Goal: Task Accomplishment & Management: Manage account settings

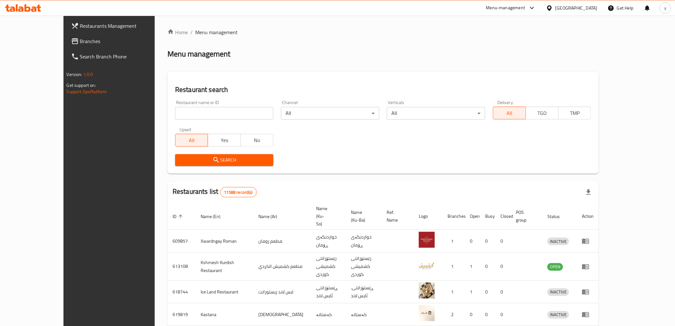
click at [218, 117] on div at bounding box center [337, 163] width 675 height 326
click at [216, 116] on input "search" at bounding box center [224, 113] width 98 height 13
paste input "679964"
type input "679964"
click at [198, 152] on div "Search" at bounding box center [224, 159] width 106 height 19
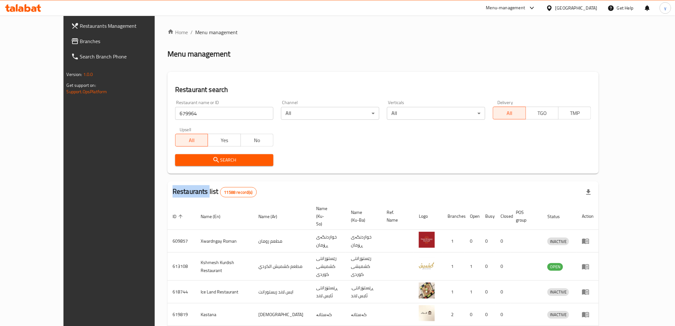
click at [198, 154] on button "Search" at bounding box center [224, 160] width 98 height 12
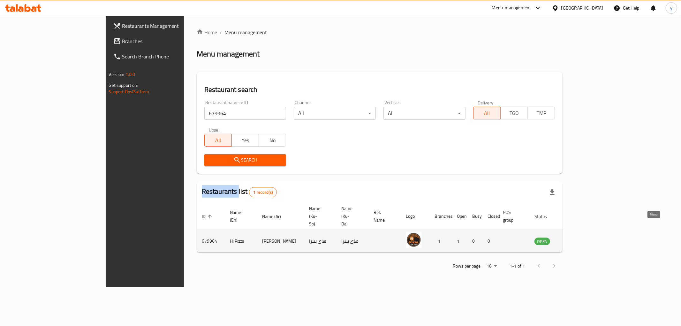
click at [575, 239] on icon "enhanced table" at bounding box center [571, 241] width 7 height 5
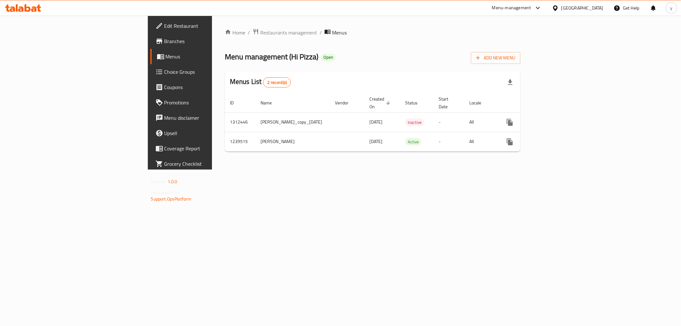
click at [166, 58] on span "Menus" at bounding box center [211, 57] width 91 height 8
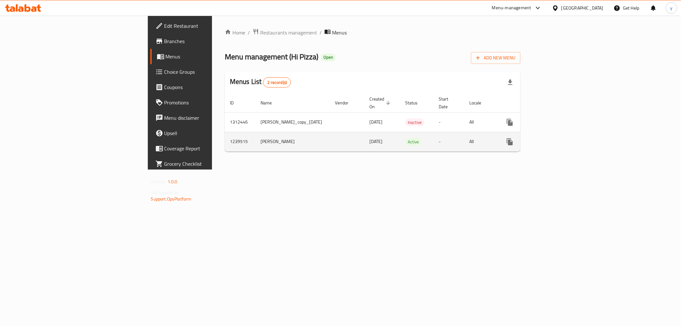
click at [563, 141] on div "enhanced table" at bounding box center [532, 141] width 61 height 15
click at [563, 136] on link "enhanced table" at bounding box center [555, 141] width 15 height 15
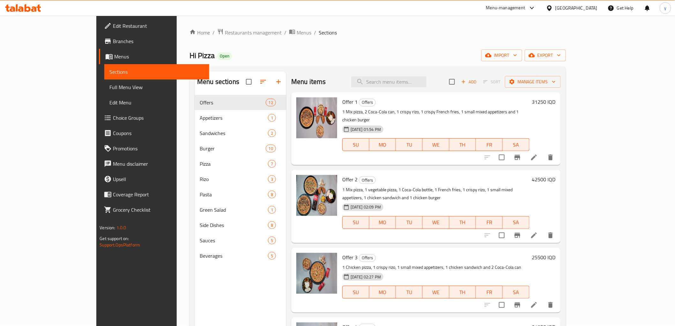
click at [109, 86] on span "Full Menu View" at bounding box center [156, 87] width 94 height 8
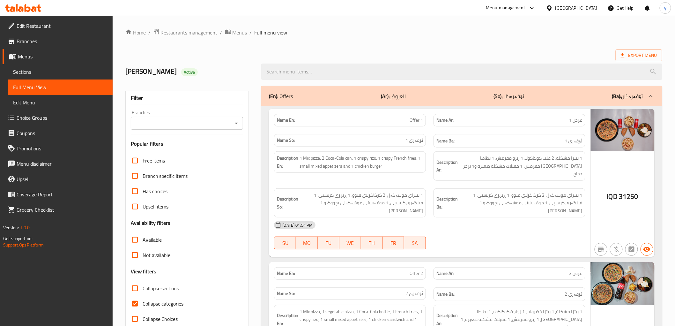
click at [83, 65] on link "Sections" at bounding box center [60, 71] width 105 height 15
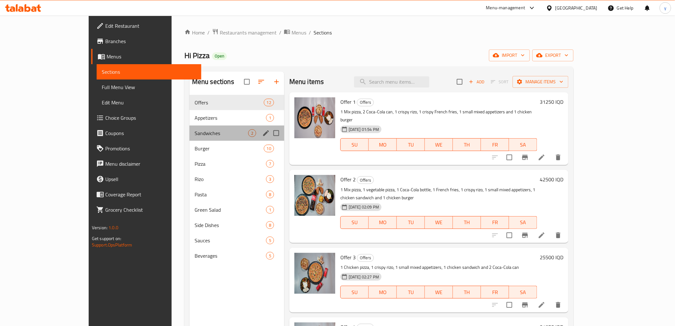
click at [202, 138] on div "Sandwiches 2" at bounding box center [237, 132] width 95 height 15
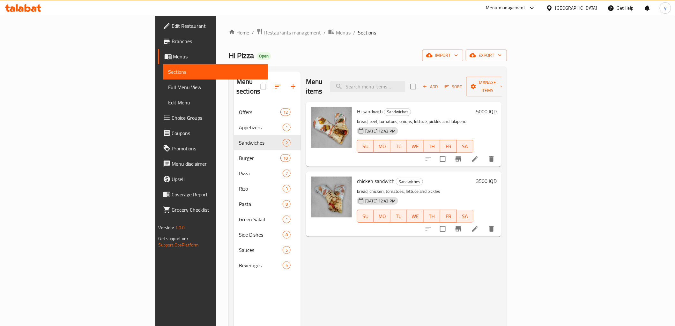
click at [497, 107] on h6 "5000 IQD" at bounding box center [486, 111] width 21 height 9
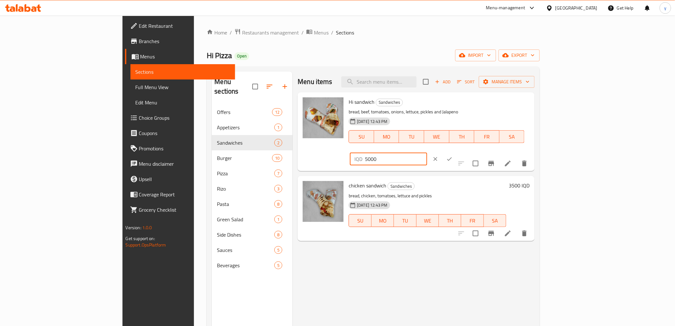
drag, startPoint x: 596, startPoint y: 106, endPoint x: 558, endPoint y: 108, distance: 38.0
click at [427, 153] on div "IQD 5000 ​" at bounding box center [388, 159] width 77 height 13
type input "4750"
click at [453, 156] on icon "ok" at bounding box center [449, 159] width 6 height 6
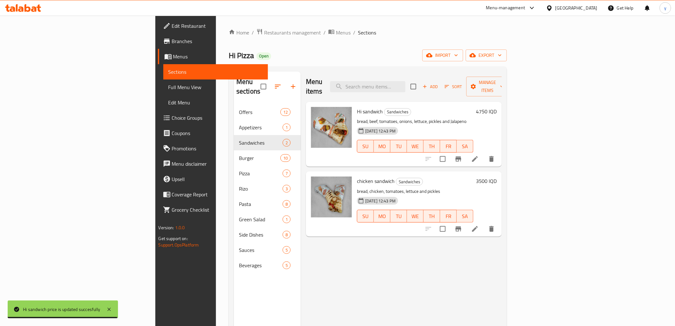
click at [497, 176] on h6 "3500 IQD" at bounding box center [486, 180] width 21 height 9
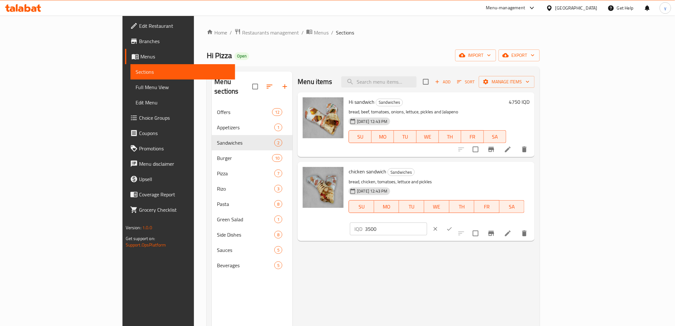
click at [439, 226] on icon "clear" at bounding box center [435, 229] width 6 height 6
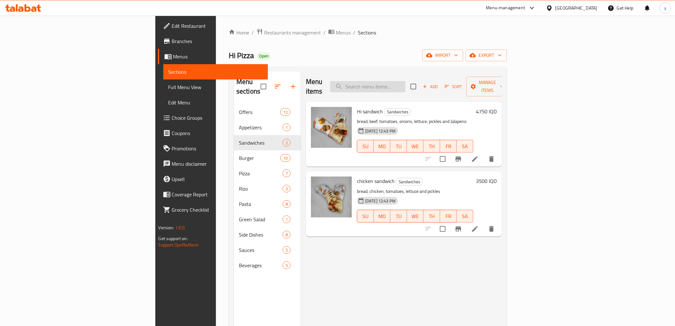
click at [404, 81] on input "search" at bounding box center [367, 86] width 75 height 11
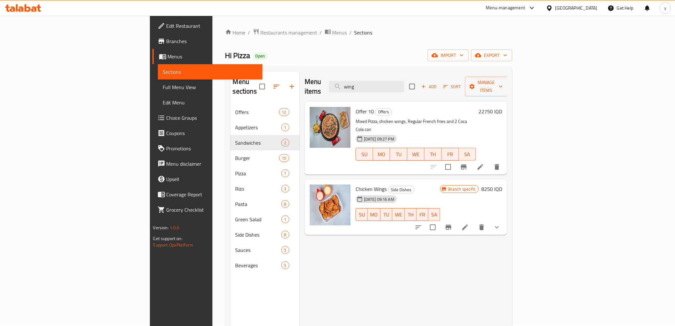
type input "wing"
click at [353, 193] on div "30-06-2024 09:16 AM" at bounding box center [364, 199] width 22 height 13
click at [356, 184] on h6 "Chicken Wings Side Dishes" at bounding box center [398, 188] width 85 height 9
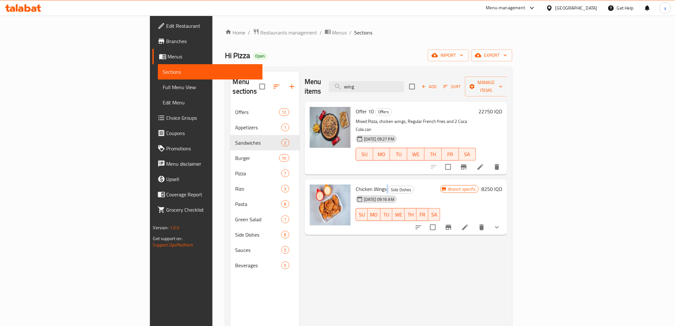
click at [356, 184] on h6 "Chicken Wings Side Dishes" at bounding box center [398, 188] width 85 height 9
click at [404, 81] on input "wing" at bounding box center [366, 86] width 75 height 11
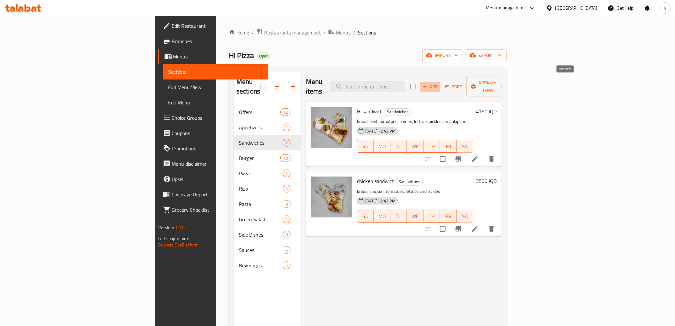
click at [439, 83] on span "Add" at bounding box center [430, 86] width 17 height 7
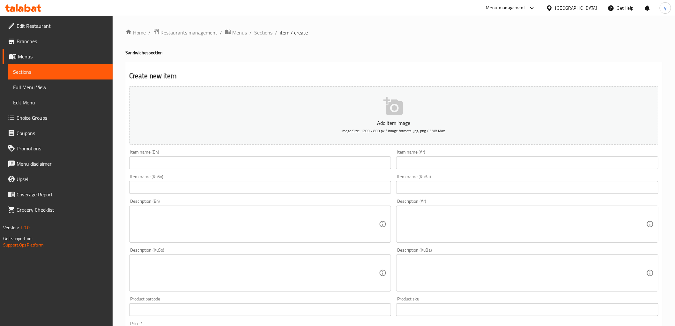
click at [258, 29] on span "Sections" at bounding box center [264, 33] width 18 height 8
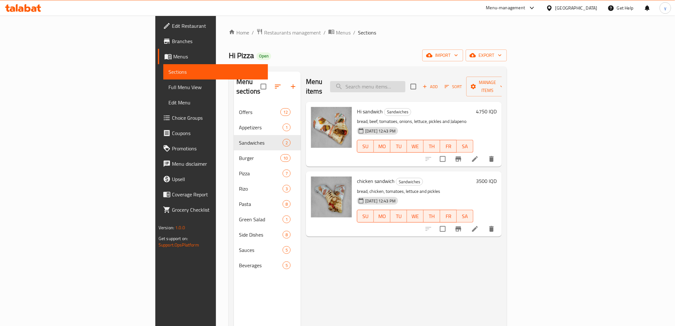
click at [406, 81] on input "search" at bounding box center [367, 86] width 75 height 11
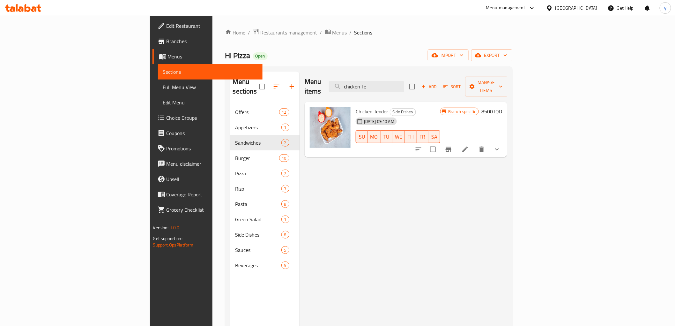
type input "chicken Te"
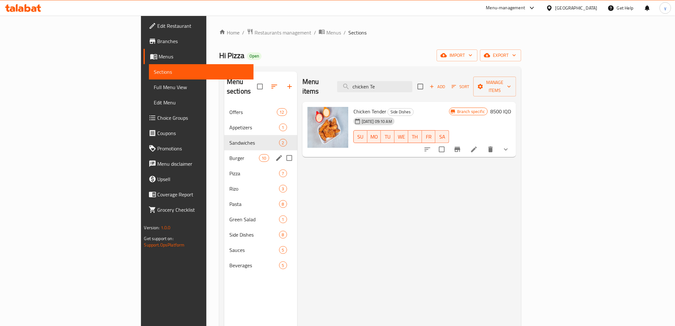
click at [224, 150] on div "Burger 10" at bounding box center [260, 157] width 73 height 15
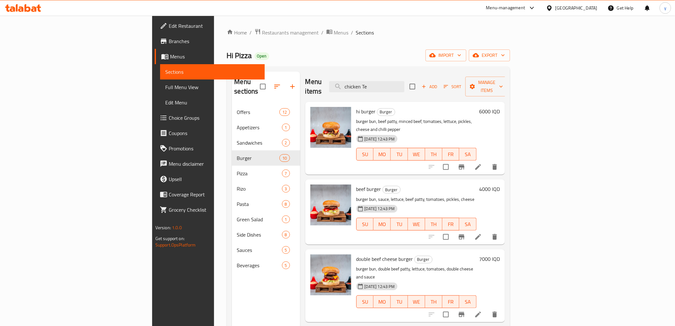
click at [500, 254] on h6 "7000 IQD" at bounding box center [489, 258] width 21 height 9
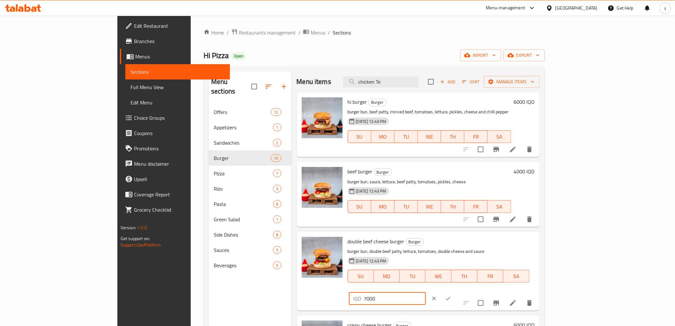
click at [426, 292] on input "7000" at bounding box center [395, 298] width 62 height 13
type input "7500"
click at [455, 291] on button "ok" at bounding box center [448, 298] width 14 height 14
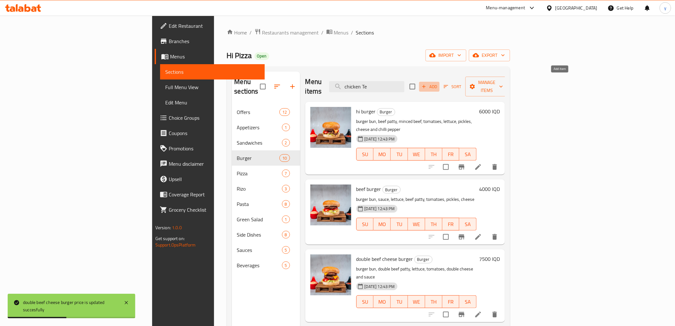
click at [440, 82] on button "Add" at bounding box center [429, 87] width 20 height 10
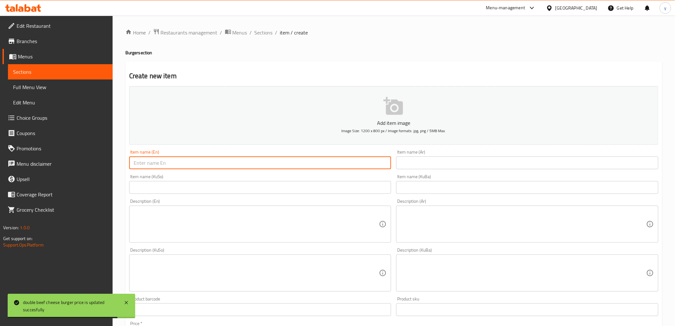
click at [374, 168] on input "text" at bounding box center [260, 162] width 262 height 13
paste input "Classic Burger Double"
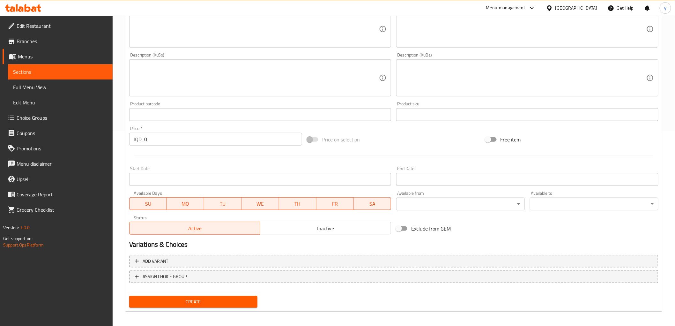
scroll to position [197, 0]
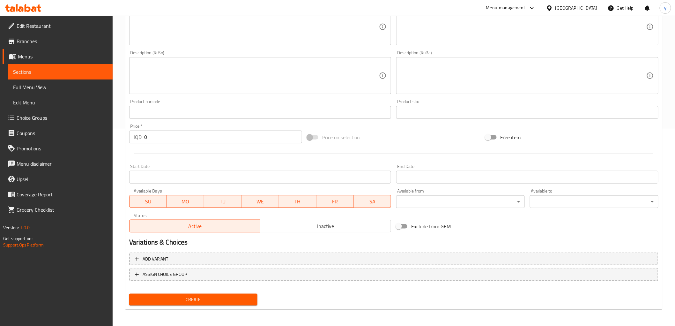
type input "Classic Burger Double"
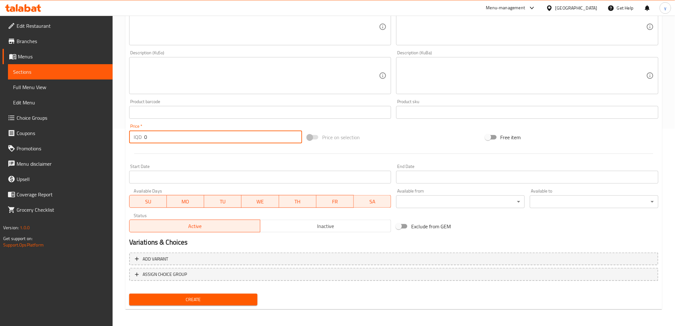
drag, startPoint x: 161, startPoint y: 141, endPoint x: 142, endPoint y: 142, distance: 18.6
click at [142, 142] on div "IQD 0 Price *" at bounding box center [215, 137] width 173 height 13
type input "7000"
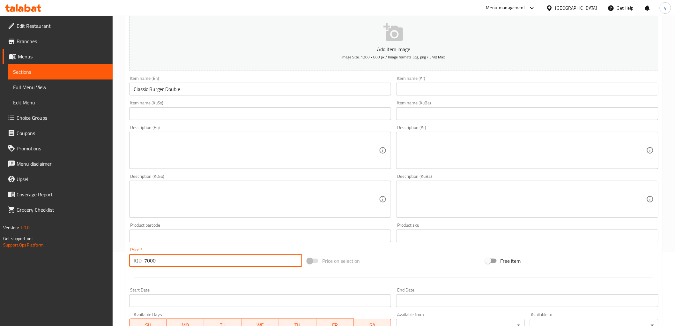
scroll to position [56, 0]
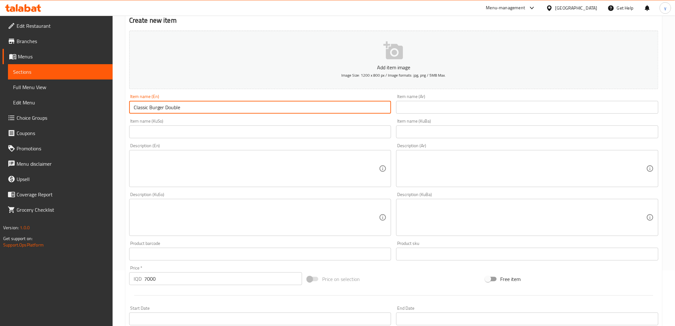
click at [177, 109] on input "Classic Burger Double" at bounding box center [260, 107] width 262 height 13
click at [135, 109] on input "Classic Burger" at bounding box center [260, 107] width 262 height 13
click at [131, 106] on input "Classic Burger" at bounding box center [260, 107] width 262 height 13
click at [134, 109] on input "Classic Burger" at bounding box center [260, 107] width 262 height 13
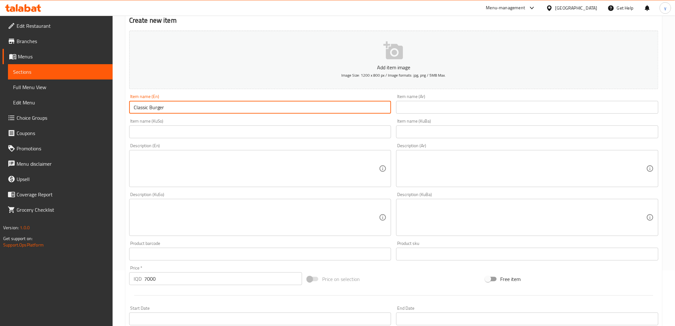
click at [132, 107] on input "Classic Burger" at bounding box center [260, 107] width 262 height 13
paste input "Double"
click at [190, 111] on input "Double Classic Burger" at bounding box center [260, 107] width 262 height 13
click at [195, 108] on input "Double Classic Burger" at bounding box center [260, 107] width 262 height 13
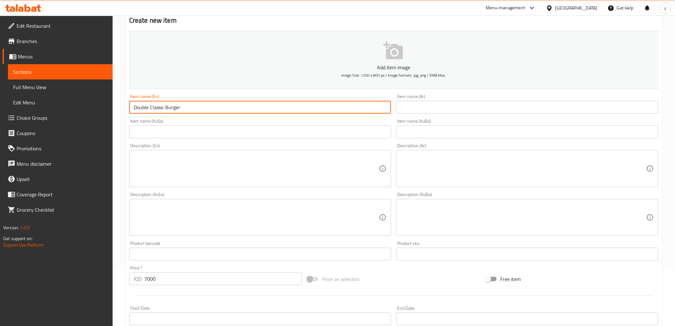
click at [195, 108] on input "Double Classic Burger" at bounding box center [260, 107] width 262 height 13
type input "Double Classic Burger"
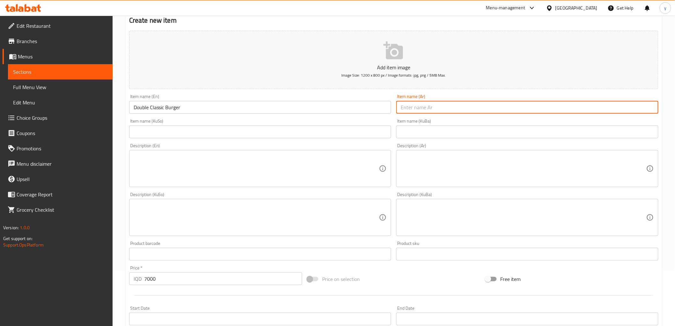
drag, startPoint x: 413, startPoint y: 101, endPoint x: 413, endPoint y: 110, distance: 8.9
click at [413, 101] on input "text" at bounding box center [527, 107] width 262 height 13
paste input "برجر كلاسيك دبل"
type input "برجر كلاسيك دبل"
click at [382, 132] on input "text" at bounding box center [260, 131] width 262 height 13
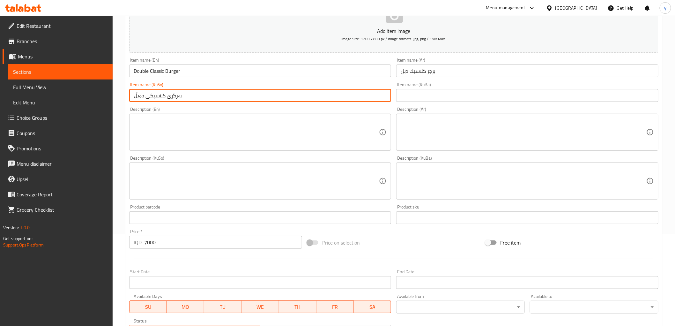
scroll to position [197, 0]
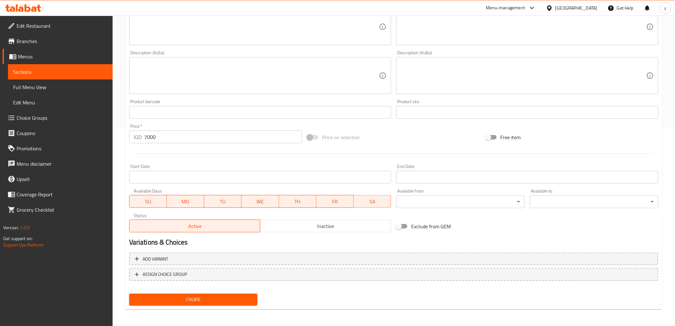
type input "بەرگری کلاسیکی دەبڵ"
click at [206, 304] on div "Create" at bounding box center [194, 299] width 134 height 17
click at [210, 297] on span "Create" at bounding box center [193, 299] width 118 height 8
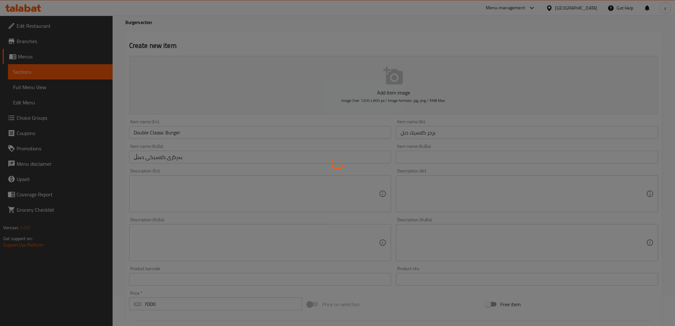
scroll to position [0, 0]
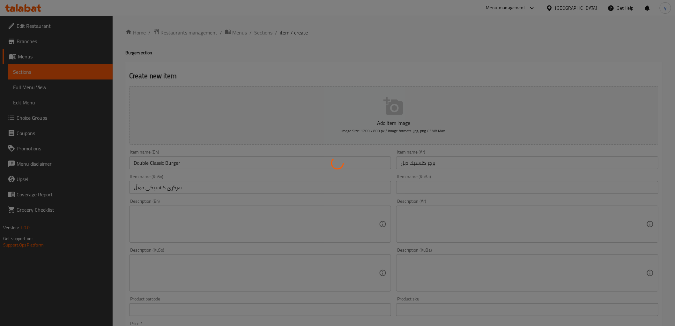
type input "0"
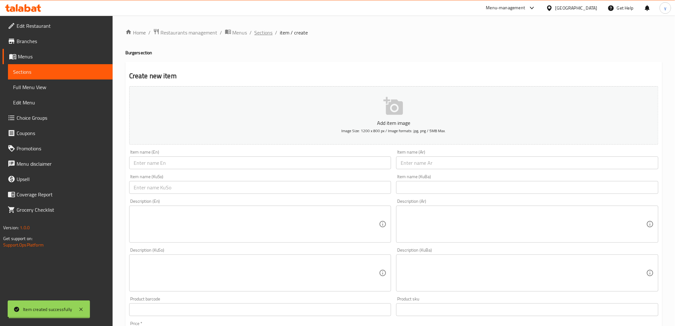
click at [261, 31] on span "Sections" at bounding box center [264, 33] width 18 height 8
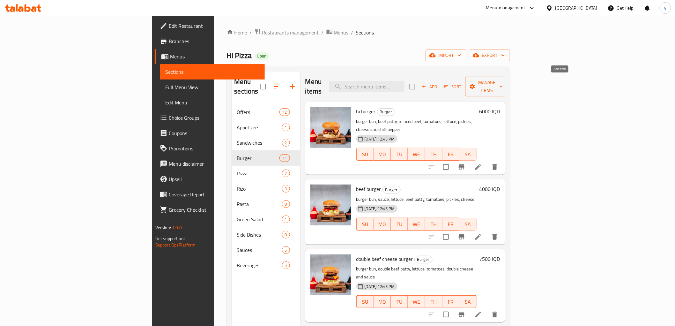
click at [438, 83] on span "Add" at bounding box center [429, 86] width 17 height 7
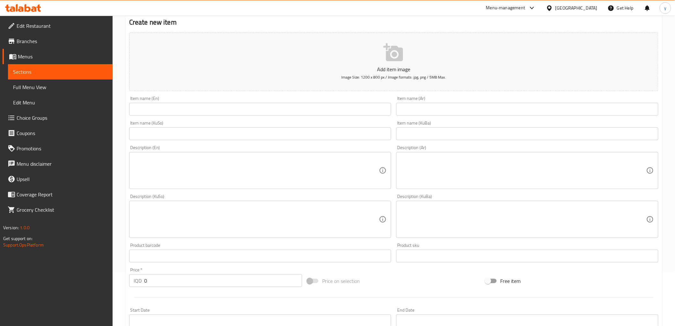
scroll to position [71, 0]
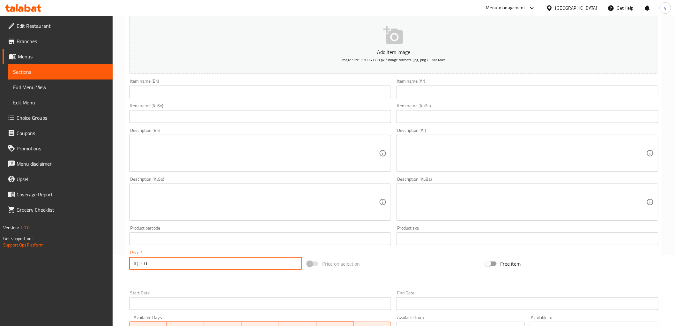
drag, startPoint x: 147, startPoint y: 259, endPoint x: 139, endPoint y: 262, distance: 8.0
click at [139, 262] on div "IQD 0 Price *" at bounding box center [215, 263] width 173 height 13
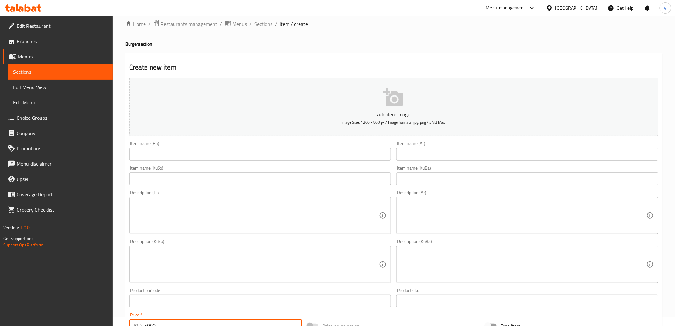
scroll to position [0, 0]
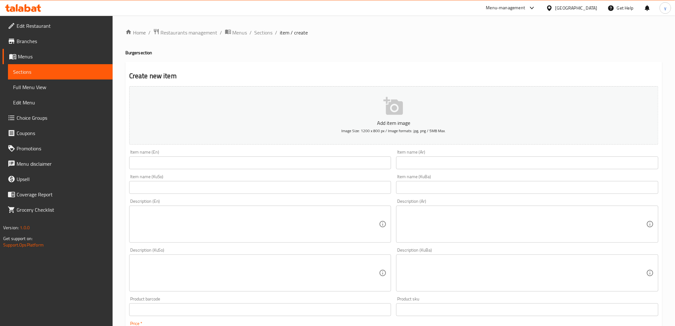
type input "5000"
click at [400, 176] on div "Item name (KuBa) Item name (KuBa)" at bounding box center [527, 183] width 262 height 19
click at [401, 168] on input "text" at bounding box center [527, 162] width 262 height 13
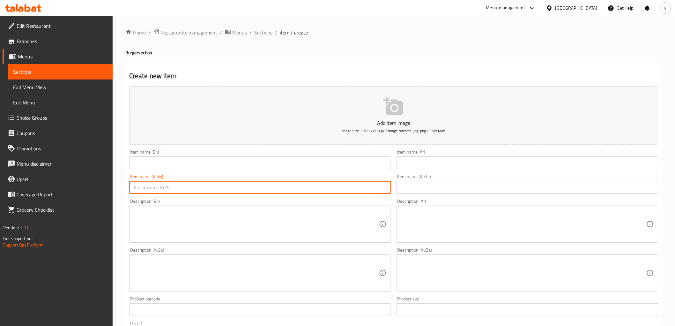
click at [356, 182] on input "text" at bounding box center [260, 187] width 262 height 13
paste input "به رگری گوشت به په نیر"
click at [380, 188] on input "به رگری گوشت به په نیر" at bounding box center [260, 187] width 262 height 13
drag, startPoint x: 366, startPoint y: 187, endPoint x: 369, endPoint y: 194, distance: 7.2
click at [369, 194] on div "Item name (KuSo) بەرگری گوشت به په نیر Item name (KuSo)" at bounding box center [260, 184] width 267 height 25
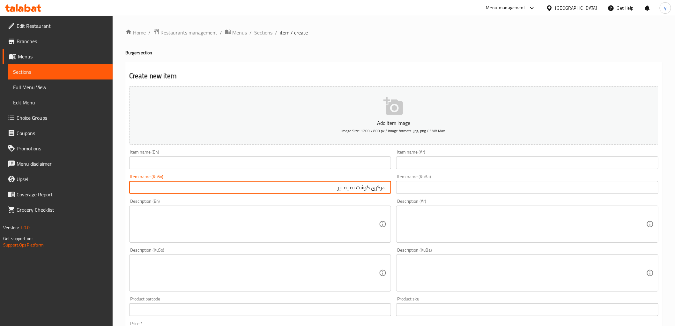
drag, startPoint x: 356, startPoint y: 186, endPoint x: 326, endPoint y: 192, distance: 30.9
click at [326, 192] on input "بەرگری گۆشت به په نیر" at bounding box center [260, 187] width 262 height 13
type input "بەرگری گۆشت بە پەنیر"
click at [430, 161] on input "text" at bounding box center [527, 162] width 262 height 13
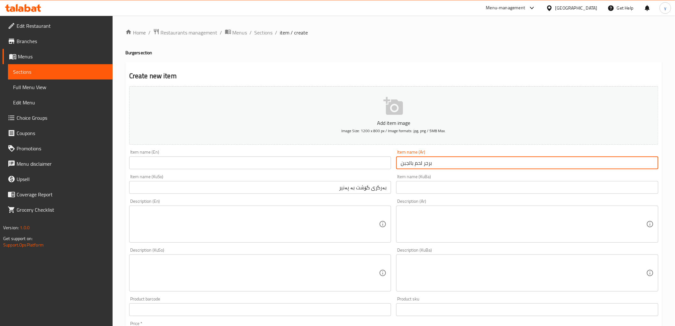
click at [424, 165] on input "برجر لحم بالجبن" at bounding box center [527, 162] width 262 height 13
type input "برجر لحم بالجبن"
click at [305, 157] on input "text" at bounding box center [260, 162] width 262 height 13
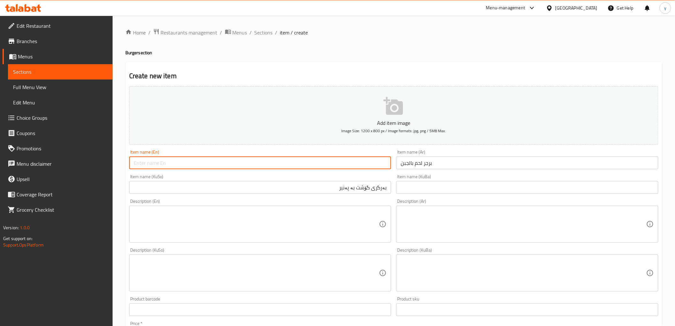
paste input "Meat Cheeseburger"
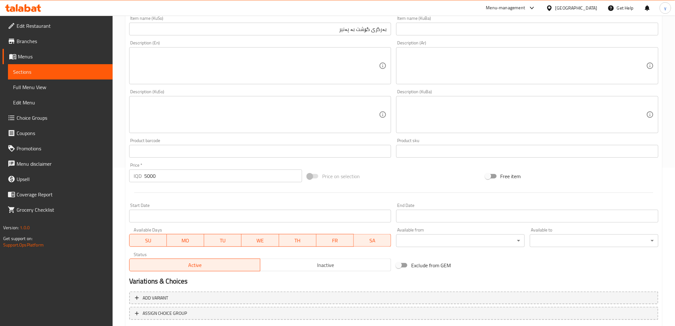
scroll to position [197, 0]
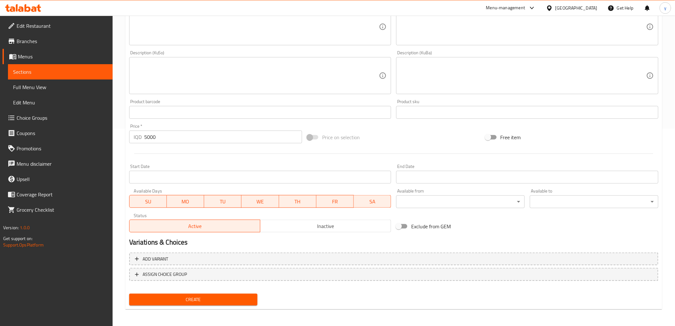
type input "Meat Cheeseburger"
click at [238, 295] on span "Create" at bounding box center [193, 299] width 118 height 8
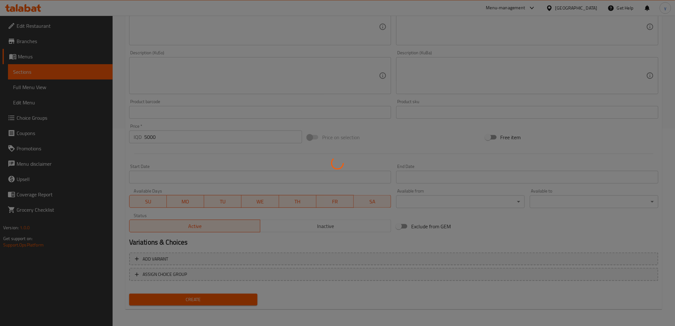
type input "0"
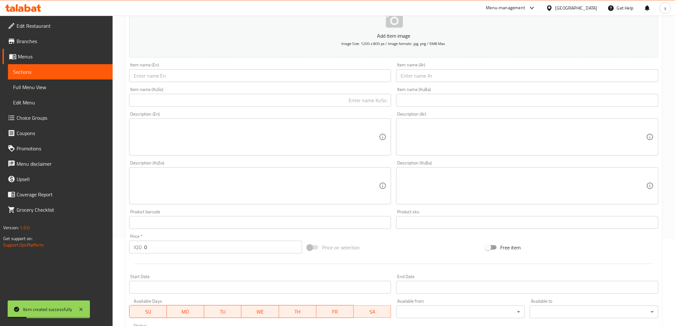
scroll to position [0, 0]
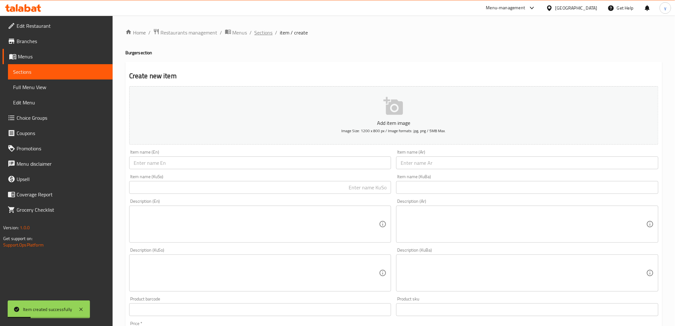
drag, startPoint x: 259, startPoint y: 26, endPoint x: 260, endPoint y: 32, distance: 6.1
click at [260, 32] on div "Home / Restaurants management / Menus / Sections / item / create Burger section…" at bounding box center [394, 270] width 563 height 509
click at [260, 32] on span "Sections" at bounding box center [264, 33] width 18 height 8
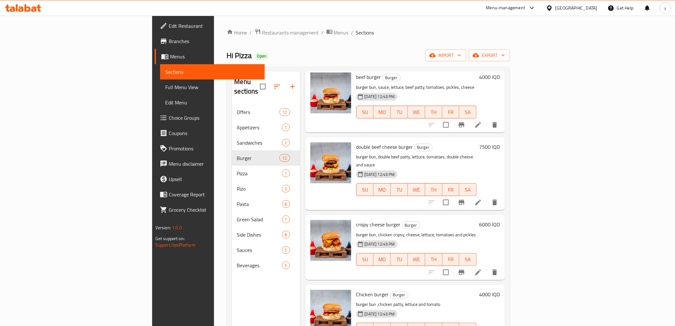
scroll to position [142, 0]
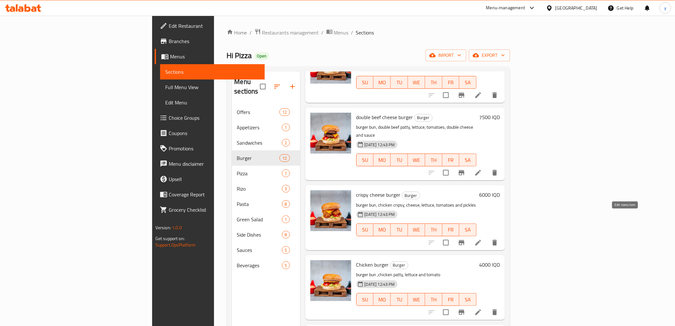
click at [482, 239] on icon at bounding box center [479, 243] width 8 height 8
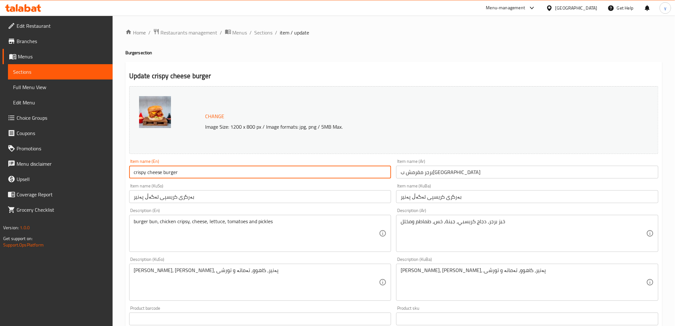
click at [224, 169] on input "crispy cheese burger" at bounding box center [260, 172] width 262 height 13
paste input "Crispy Cheese Burger"
click at [274, 172] on input "Crispy Cheese Burger" at bounding box center [260, 172] width 262 height 13
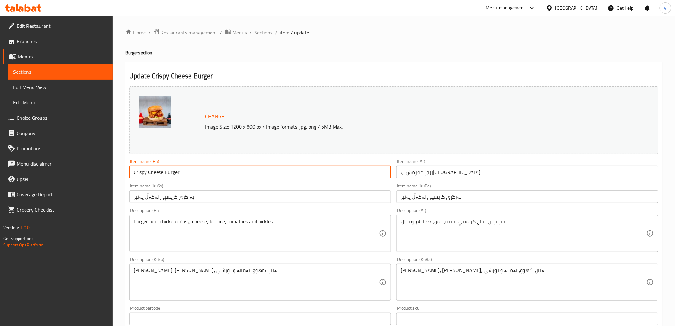
click at [274, 172] on input "Crispy Cheese Burger" at bounding box center [260, 172] width 262 height 13
type input "Crispy Cheese Burger"
click at [192, 198] on input "بەرگری کریسپی لەگەڵ پەنیر" at bounding box center [260, 196] width 262 height 13
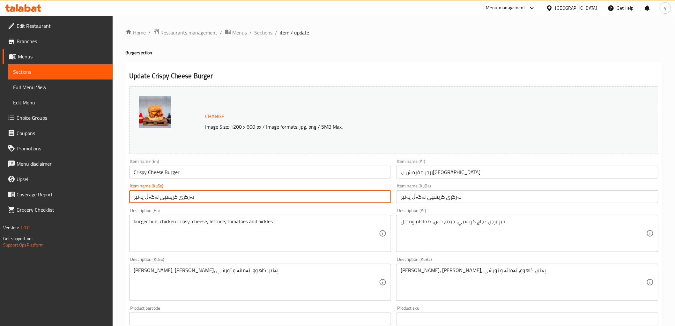
click at [192, 198] on input "بەرگری کریسپی لەگەڵ پەنیر" at bounding box center [260, 196] width 262 height 13
click at [229, 190] on div "Item name (KuSo) بەرگری کریسپی لەگەڵ پەنیر Item name (KuSo)" at bounding box center [260, 192] width 262 height 19
drag, startPoint x: 155, startPoint y: 198, endPoint x: 203, endPoint y: 196, distance: 47.6
click at [203, 196] on input "بەرگری کریسپی لەگەڵ پەنیر" at bounding box center [260, 196] width 262 height 13
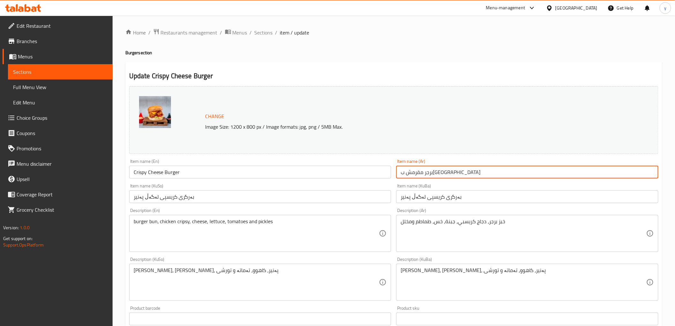
drag, startPoint x: 415, startPoint y: 173, endPoint x: 450, endPoint y: 173, distance: 34.8
click at [450, 173] on input "برجر مقرمش بالجبن" at bounding box center [527, 172] width 262 height 13
click at [265, 34] on span "Sections" at bounding box center [264, 33] width 18 height 8
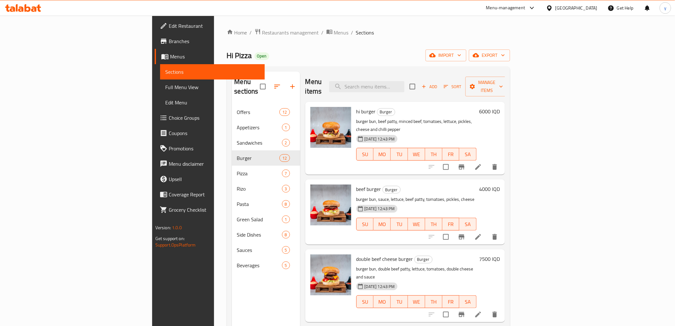
click at [505, 89] on div "Menu items Add Sort Manage items" at bounding box center [405, 86] width 200 height 30
click at [438, 83] on span "Add" at bounding box center [429, 86] width 17 height 7
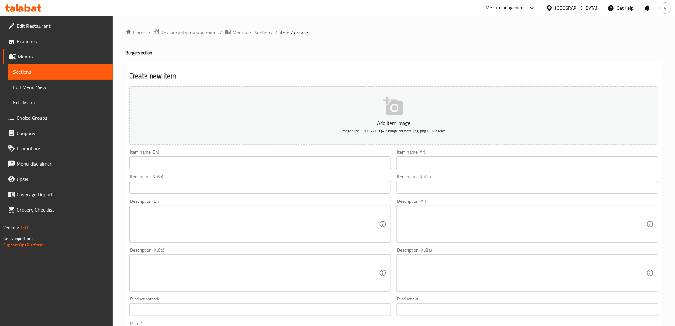
click at [431, 168] on input "text" at bounding box center [527, 162] width 262 height 13
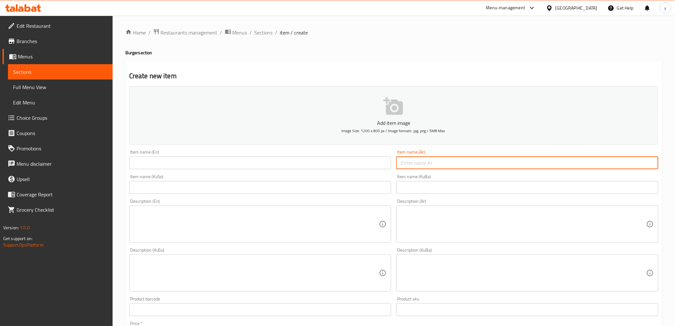
paste input "برجر مقرمش"
type input "برجر مقرمش"
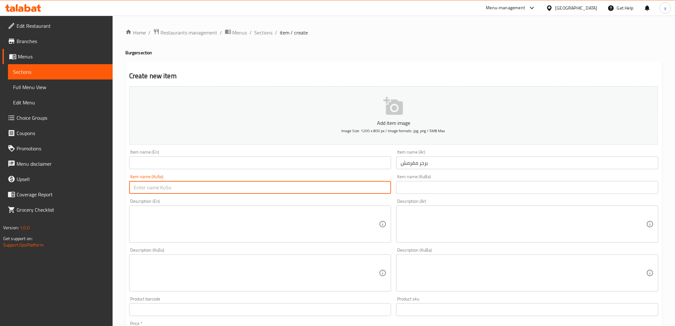
click at [364, 185] on input "text" at bounding box center [260, 187] width 262 height 13
paste input "بەرگری کریسپی"
type input "بەرگری کریسپی"
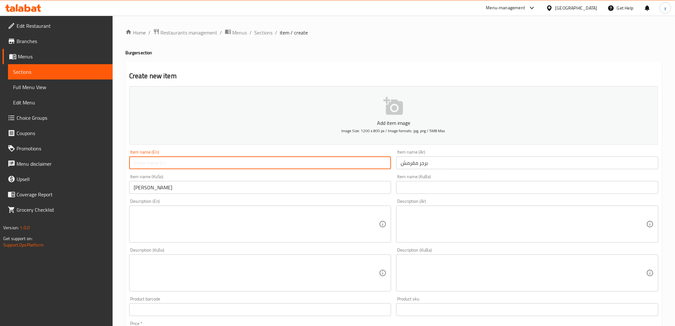
click at [267, 167] on input "text" at bounding box center [260, 162] width 262 height 13
paste input "Crispy Cheese Burger"
click at [161, 164] on input "Crispy Cheese Burger" at bounding box center [260, 162] width 262 height 13
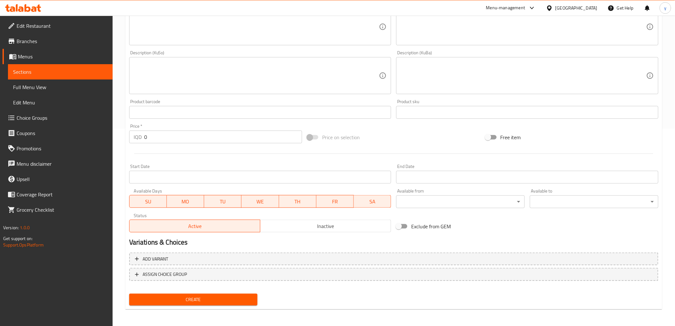
type input "Crispy Burger"
drag, startPoint x: 150, startPoint y: 139, endPoint x: 131, endPoint y: 145, distance: 20.4
click at [131, 145] on div "Price   * IQD 0 Price *" at bounding box center [216, 133] width 178 height 25
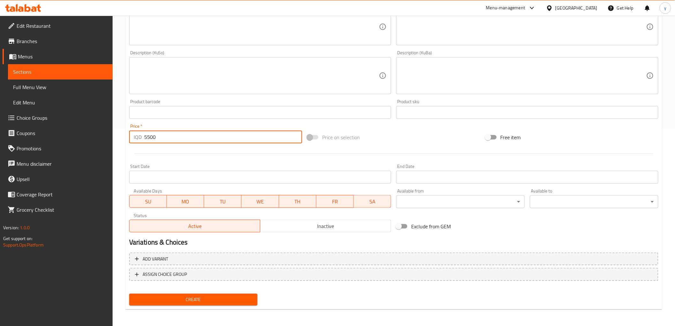
type input "5500"
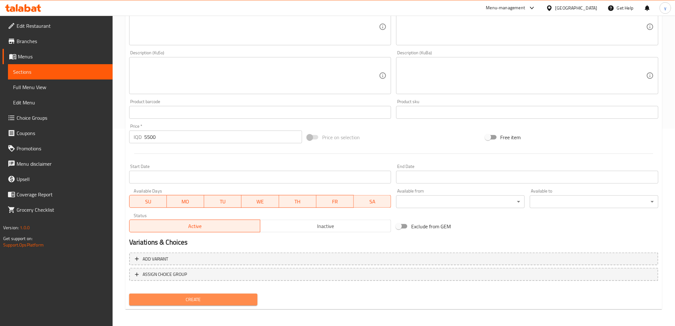
click at [211, 299] on span "Create" at bounding box center [193, 299] width 118 height 8
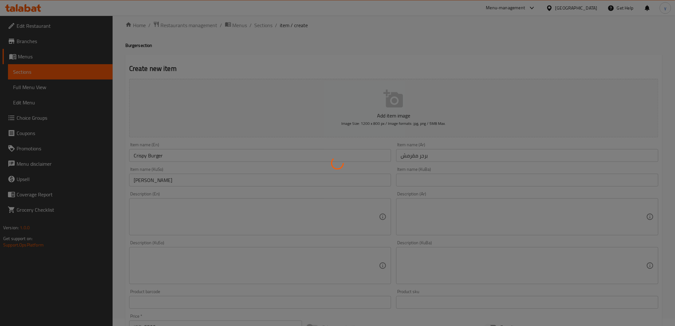
scroll to position [0, 0]
type input "0"
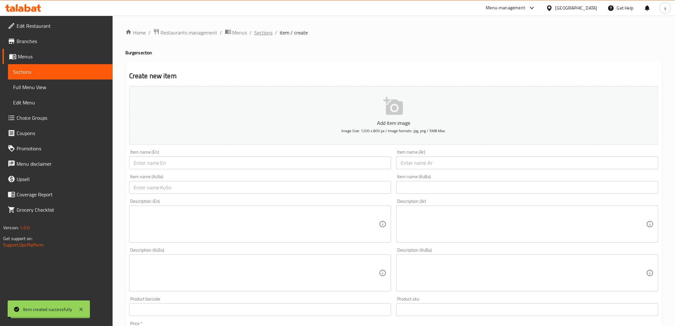
click at [270, 34] on span "Sections" at bounding box center [264, 33] width 18 height 8
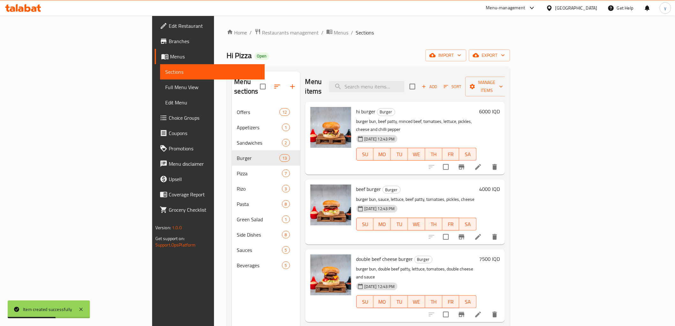
click at [155, 37] on link "Branches" at bounding box center [210, 41] width 110 height 15
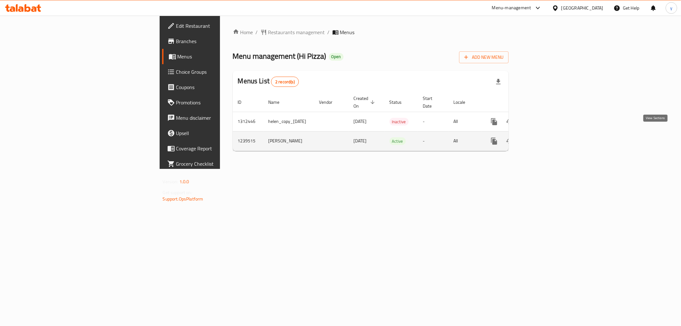
click at [544, 137] on icon "enhanced table" at bounding box center [540, 141] width 8 height 8
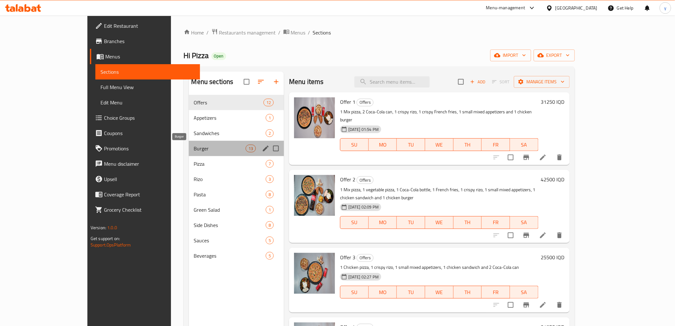
click at [194, 147] on span "Burger" at bounding box center [220, 149] width 52 height 8
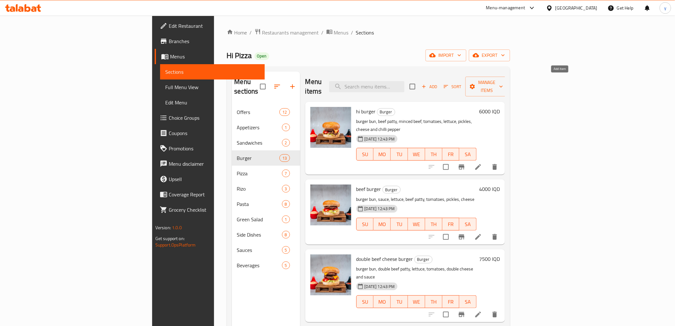
click at [440, 86] on button "Add" at bounding box center [429, 87] width 20 height 10
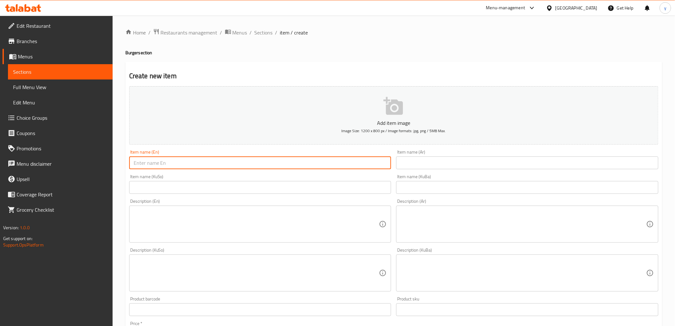
click at [251, 163] on input "text" at bounding box center [260, 162] width 262 height 13
click at [371, 187] on input "text" at bounding box center [260, 187] width 262 height 13
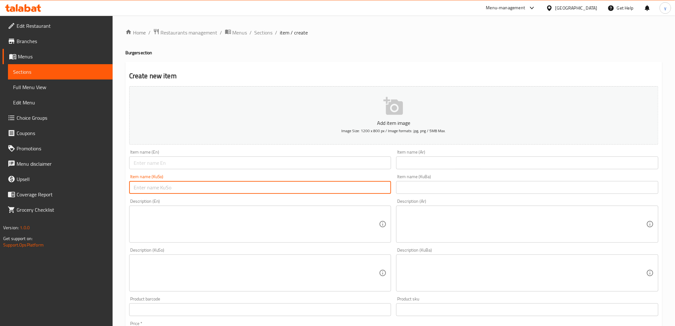
paste input "به رگری گوشت به قارچکی سویسری"
type input "به رگری گوشت به قارچکی سویسری"
click at [347, 224] on textarea at bounding box center [257, 224] width 246 height 30
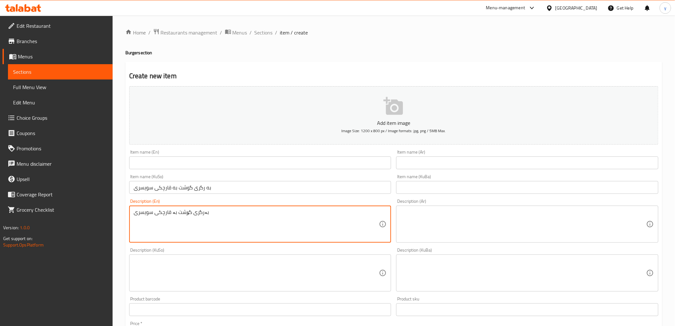
click at [207, 218] on textarea "بەرگری گۆشت بە قارچکی سویسری" at bounding box center [257, 224] width 246 height 30
type textarea "بەرگری گۆشت بە قارچکی سویسری"
click at [216, 188] on input "به رگری گوشت به قارچکی سویسری" at bounding box center [260, 187] width 262 height 13
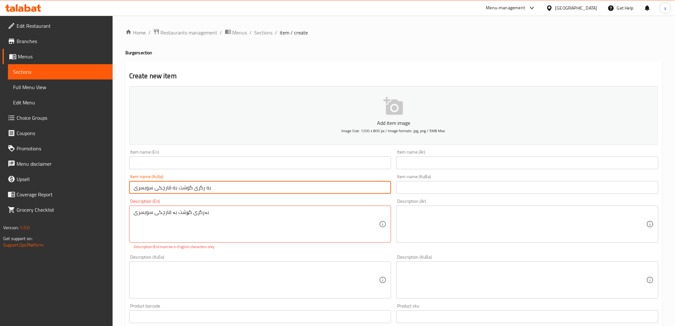
click at [216, 188] on input "به رگری گوشت به قارچکی سویسری" at bounding box center [260, 187] width 262 height 13
paste input "ەرگری گۆشت بە"
type input "بەرگری گۆشت بە قارچکی سویسری"
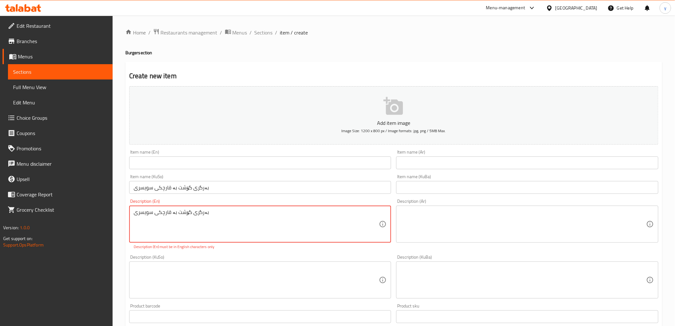
click at [220, 211] on textarea "بەرگری گۆشت بە قارچکی سویسری" at bounding box center [257, 224] width 246 height 30
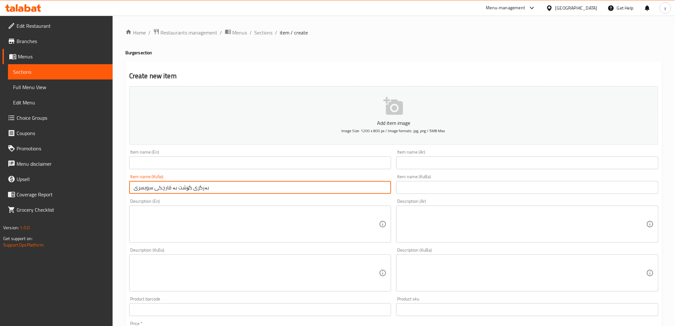
click at [227, 189] on input "بەرگری گۆشت بە قارچکی سویسری" at bounding box center [260, 187] width 262 height 13
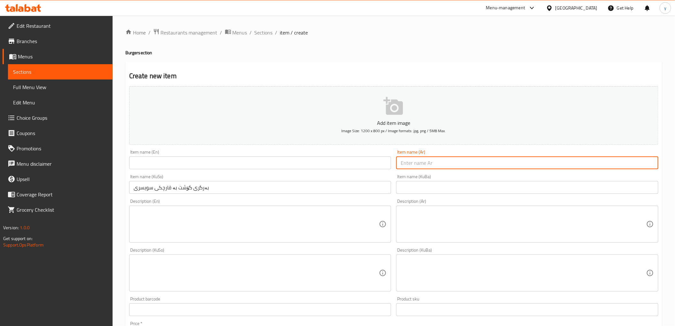
click at [417, 163] on input "text" at bounding box center [527, 162] width 262 height 13
click at [416, 157] on input "بب" at bounding box center [527, 162] width 262 height 13
click at [416, 160] on input "بب" at bounding box center [527, 162] width 262 height 13
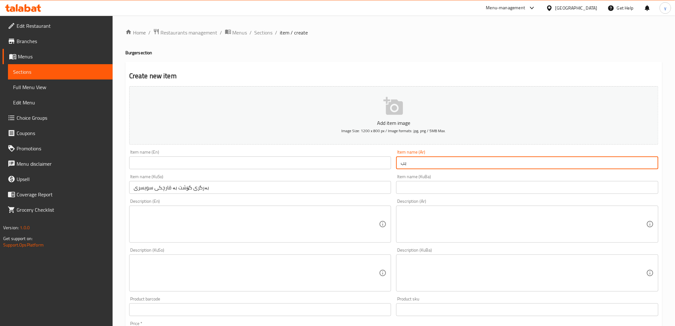
click at [416, 160] on input "بب" at bounding box center [527, 162] width 262 height 13
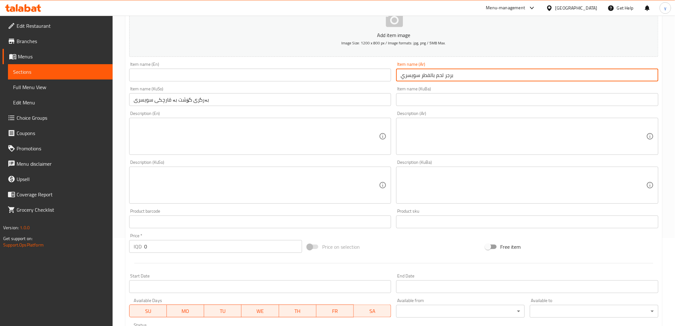
scroll to position [71, 0]
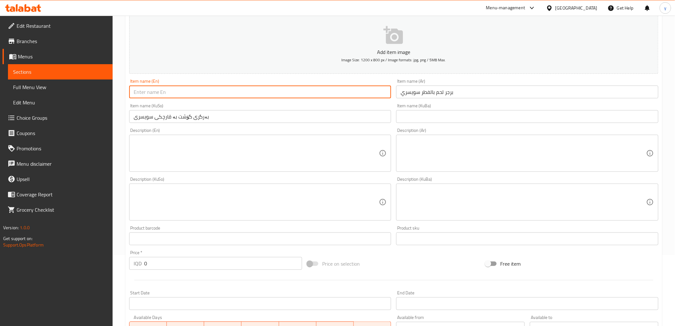
click at [241, 96] on input "text" at bounding box center [260, 92] width 262 height 13
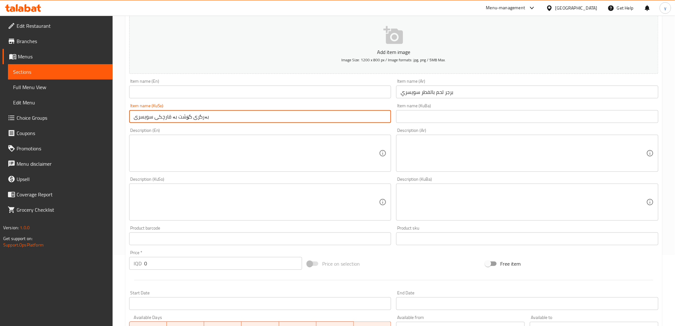
click at [248, 118] on input "بەرگری گۆشت بە قارچکی سویسری" at bounding box center [260, 116] width 262 height 13
click at [434, 93] on input "برجر لحم بالفطر سويسري" at bounding box center [527, 92] width 262 height 13
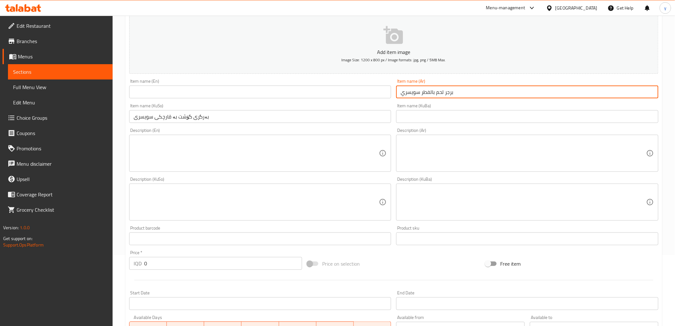
click at [434, 93] on input "برجر لحم بالفطر سويسري" at bounding box center [527, 92] width 262 height 13
paste input "ويسري بالفطر"
type input "برجر لحم سويسري بالفطر"
click at [299, 120] on input "بەرگری گۆشت بە قارچکی سویسری" at bounding box center [260, 116] width 262 height 13
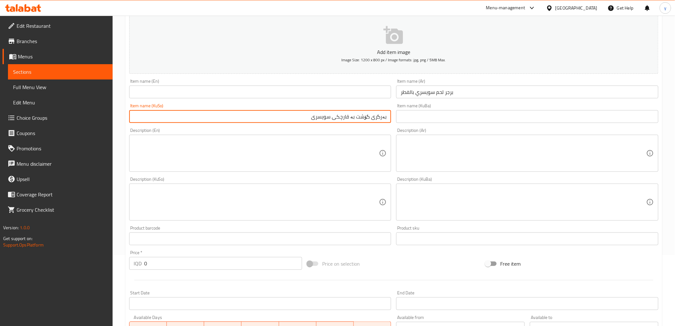
click at [323, 116] on input "بەرگری گۆشت بە قارچکی سویسری" at bounding box center [260, 116] width 262 height 13
click at [355, 118] on input "بەرگری گۆشت بە قارچکی" at bounding box center [260, 116] width 262 height 13
click at [356, 117] on input "بەرگری گۆشت بە قارچکی" at bounding box center [260, 116] width 262 height 13
paste input "ویسری"
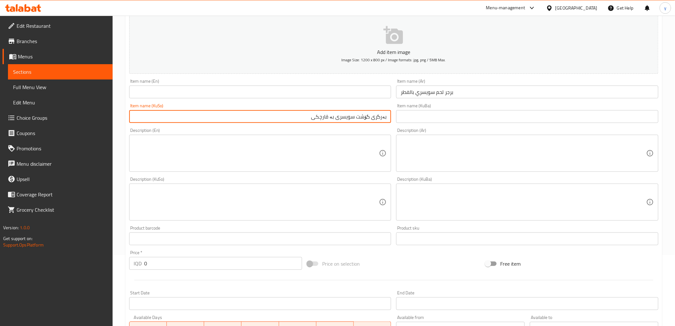
click at [359, 118] on input "بەرگری گۆشت سویسری بە قارچکی" at bounding box center [260, 116] width 262 height 13
click at [299, 118] on input "بەرگری گۆشتی سویسری بە قارچکی" at bounding box center [260, 116] width 262 height 13
type input "بەرگری گۆشتی سویسری بە قارچکی"
click at [485, 94] on input "برجر لحم سويسري بالفطر" at bounding box center [527, 92] width 262 height 13
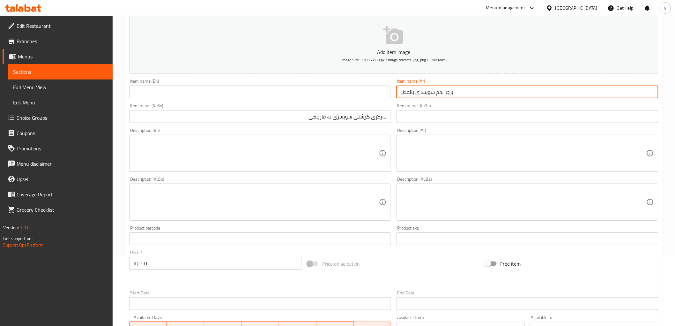
drag, startPoint x: 386, startPoint y: 96, endPoint x: 378, endPoint y: 93, distance: 9.0
click at [386, 96] on input "text" at bounding box center [260, 92] width 262 height 13
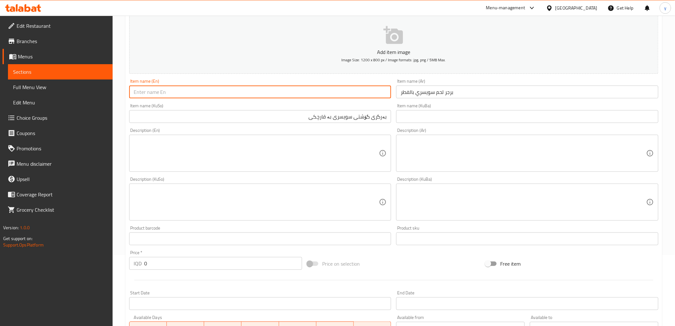
paste input "Swiss Meat Burger with Mushrooms"
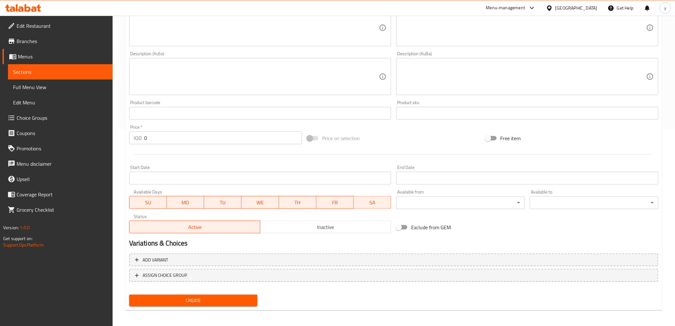
scroll to position [197, 0]
type input "Swiss Meat Burger with Mushrooms"
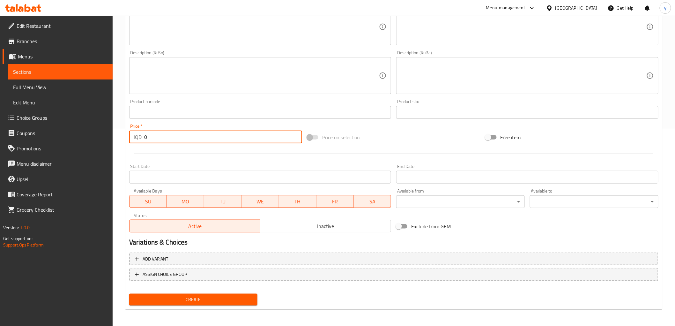
drag, startPoint x: 151, startPoint y: 133, endPoint x: 138, endPoint y: 141, distance: 15.0
click at [138, 141] on div "IQD 0 Price *" at bounding box center [215, 137] width 173 height 13
type input "5500"
click at [205, 298] on span "Create" at bounding box center [193, 299] width 118 height 8
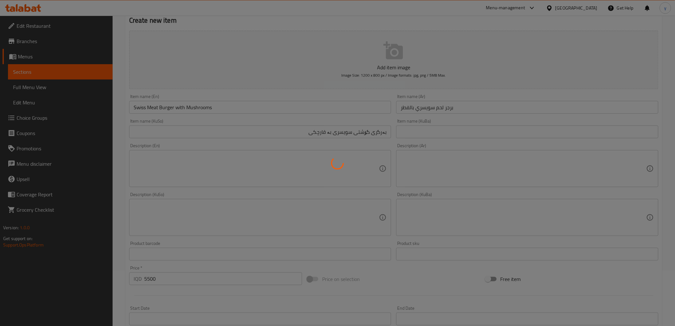
type input "0"
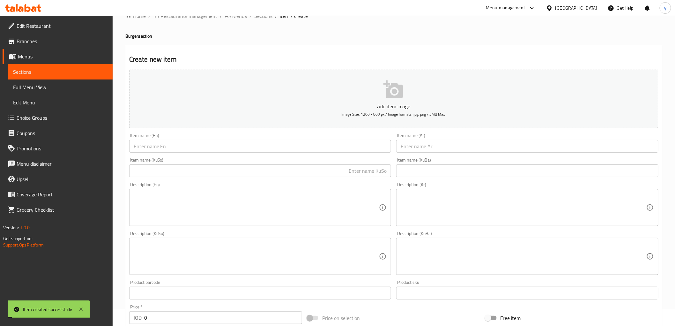
scroll to position [0, 0]
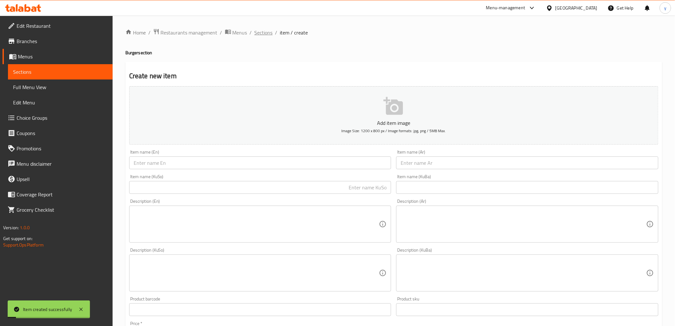
click at [259, 33] on span "Sections" at bounding box center [264, 33] width 18 height 8
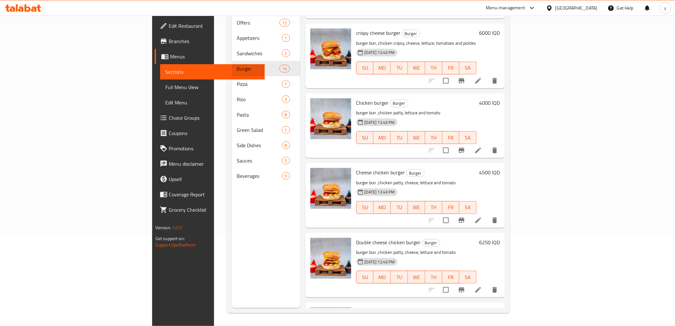
scroll to position [202, 0]
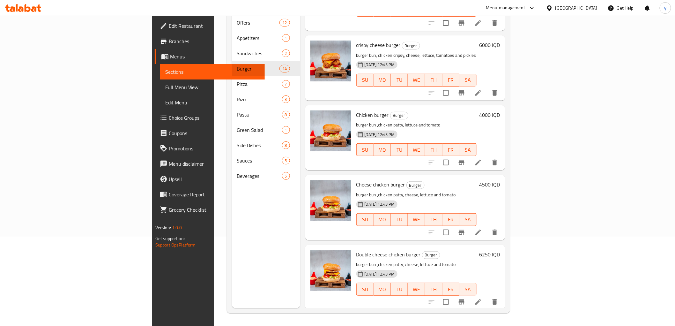
click at [500, 110] on h6 "4000 IQD" at bounding box center [489, 114] width 21 height 9
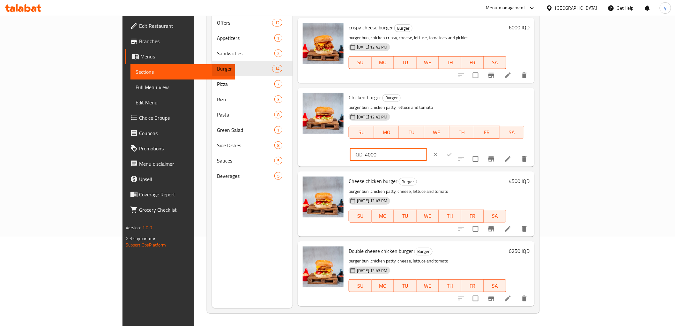
drag, startPoint x: 564, startPoint y: 93, endPoint x: 542, endPoint y: 96, distance: 22.5
click at [427, 148] on div "IQD 4000 ​" at bounding box center [388, 154] width 77 height 13
type input "3250"
click at [453, 151] on icon "ok" at bounding box center [449, 154] width 6 height 6
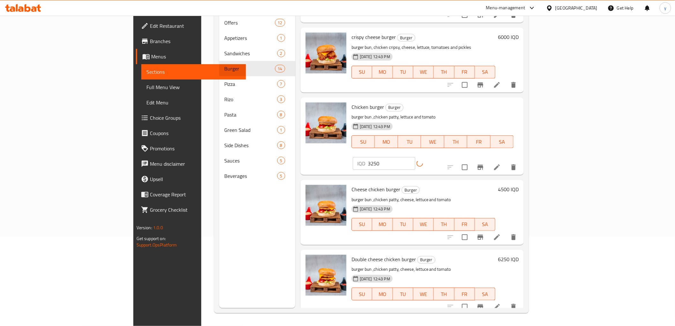
click at [519, 185] on h6 "4500 IQD" at bounding box center [508, 189] width 21 height 9
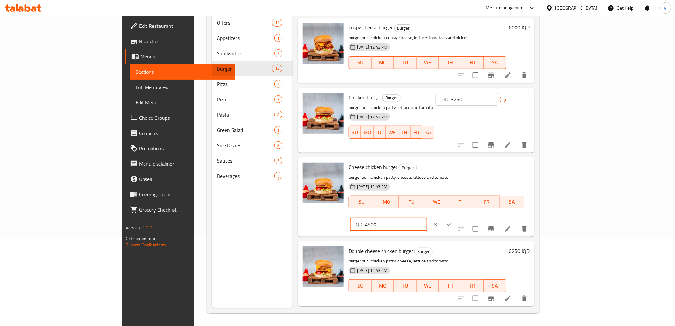
drag, startPoint x: 570, startPoint y: 162, endPoint x: 560, endPoint y: 168, distance: 11.4
click at [427, 218] on input "4500" at bounding box center [396, 224] width 62 height 13
type input "4250"
click at [453, 221] on icon "ok" at bounding box center [449, 224] width 6 height 6
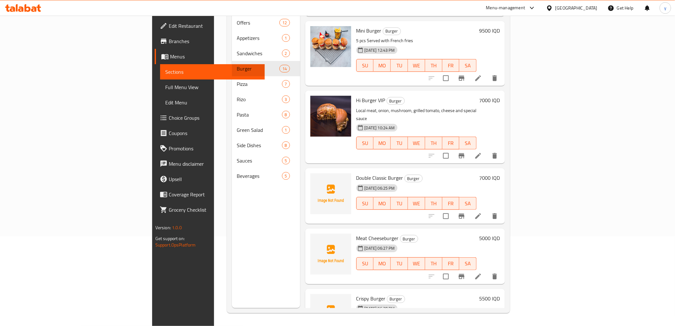
scroll to position [627, 0]
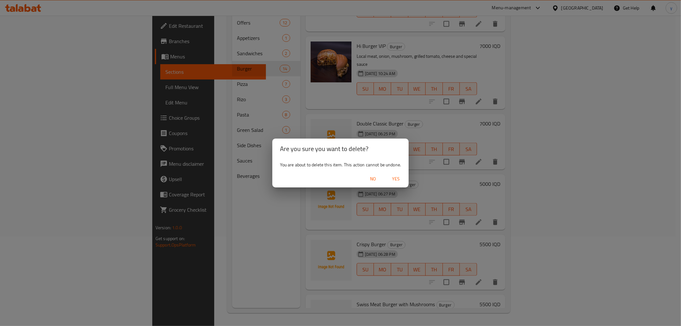
click at [404, 174] on button "Yes" at bounding box center [395, 179] width 20 height 12
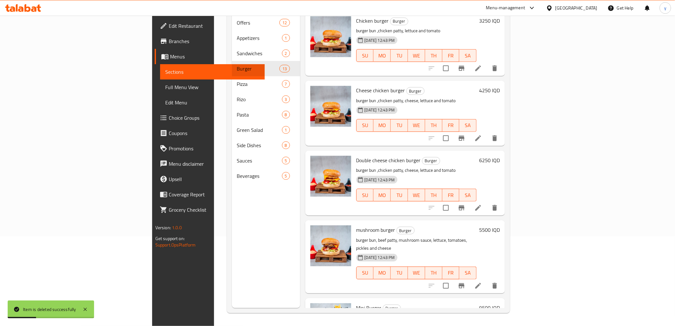
scroll to position [283, 0]
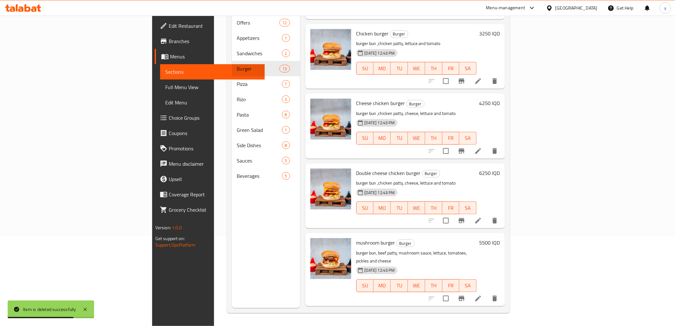
click at [500, 168] on h6 "6250 IQD" at bounding box center [489, 172] width 21 height 9
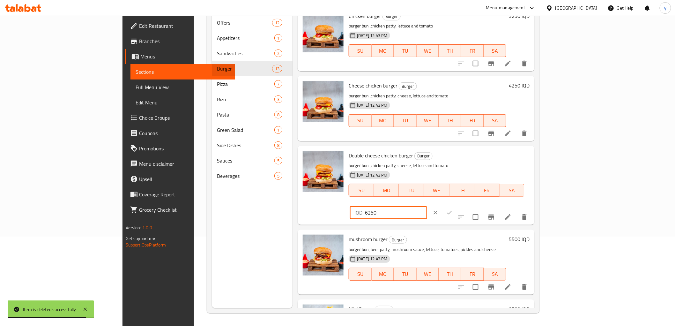
drag, startPoint x: 574, startPoint y: 148, endPoint x: 558, endPoint y: 153, distance: 16.7
click at [427, 206] on input "6250" at bounding box center [396, 212] width 62 height 13
drag, startPoint x: 572, startPoint y: 148, endPoint x: 560, endPoint y: 155, distance: 13.4
click at [427, 206] on input "6250" at bounding box center [396, 212] width 62 height 13
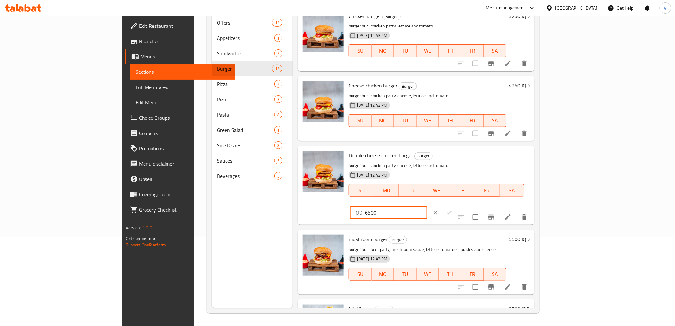
type input "6500"
click at [457, 206] on button "ok" at bounding box center [450, 213] width 14 height 14
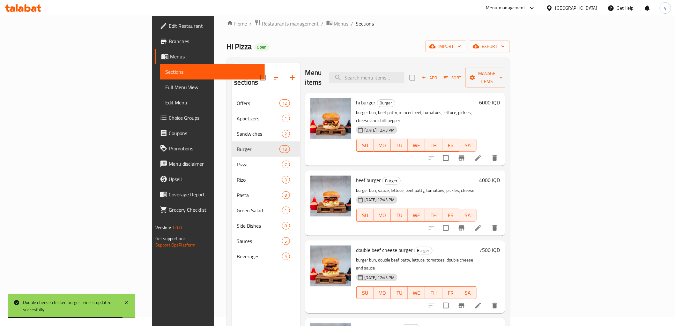
scroll to position [0, 0]
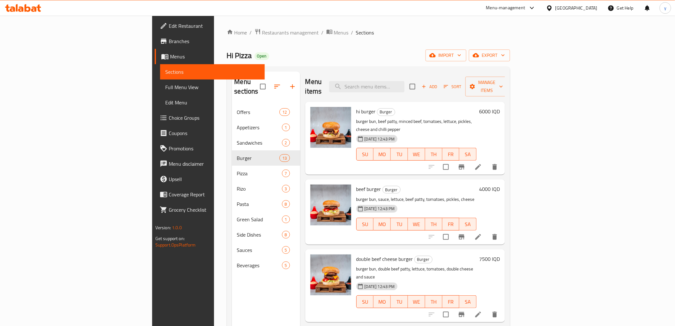
click at [438, 83] on span "Add" at bounding box center [429, 86] width 17 height 7
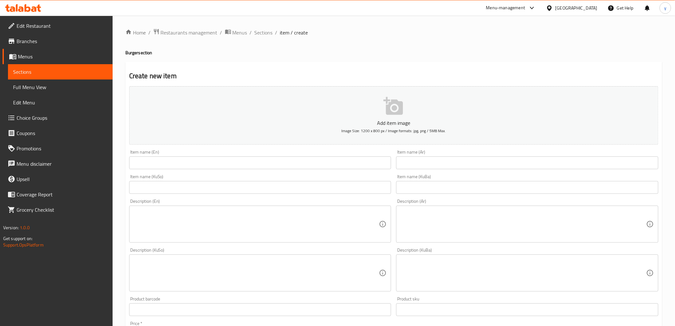
drag, startPoint x: 417, startPoint y: 163, endPoint x: 365, endPoint y: 164, distance: 52.7
click at [417, 163] on input "text" at bounding box center [527, 162] width 262 height 13
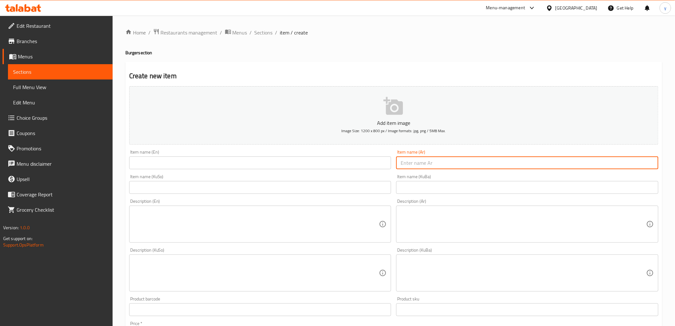
click at [339, 163] on input "text" at bounding box center [260, 162] width 262 height 13
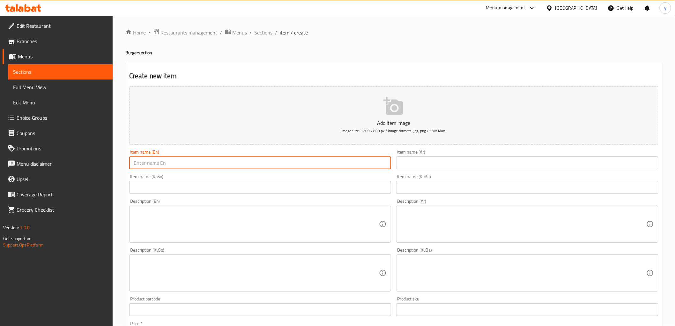
paste input "Double Chicken Burger"
type input "Double Chicken Burger"
click at [393, 159] on div "Item name (En) Double Chicken Burger Item name (En)" at bounding box center [260, 159] width 267 height 25
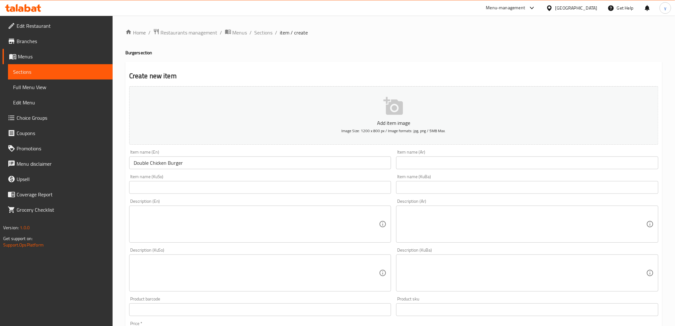
click at [399, 161] on input "text" at bounding box center [527, 162] width 262 height 13
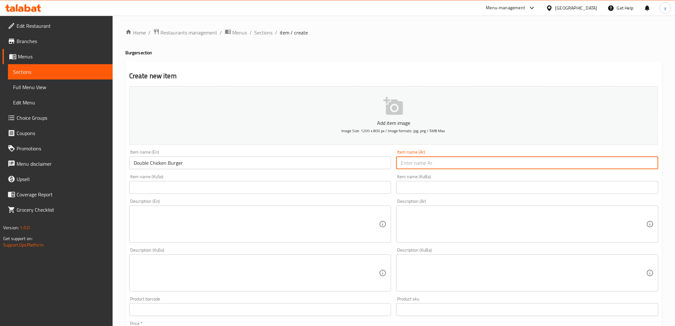
paste input "برجر دجاج دبل"
type input "برجر دجاج دبل"
click at [378, 187] on input "text" at bounding box center [260, 187] width 262 height 13
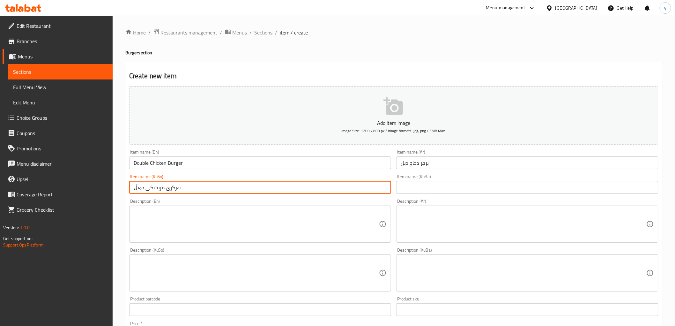
scroll to position [142, 0]
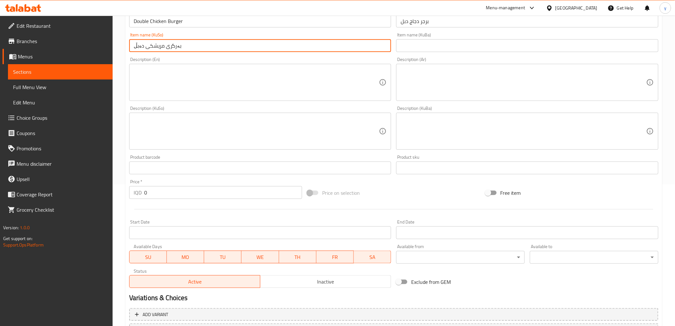
type input "بەرگری مریشکی دەبڵ"
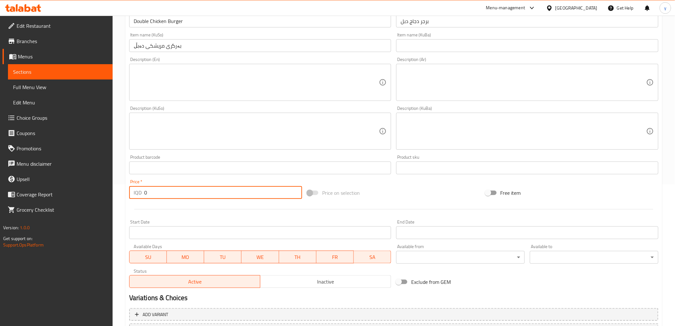
drag, startPoint x: 159, startPoint y: 192, endPoint x: 134, endPoint y: 197, distance: 24.6
click at [134, 197] on div "IQD 0 Price *" at bounding box center [215, 192] width 173 height 13
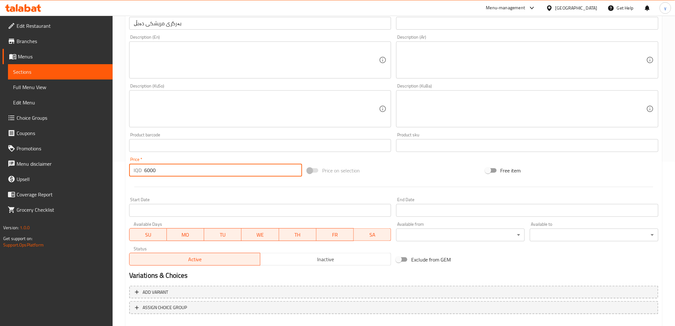
scroll to position [197, 0]
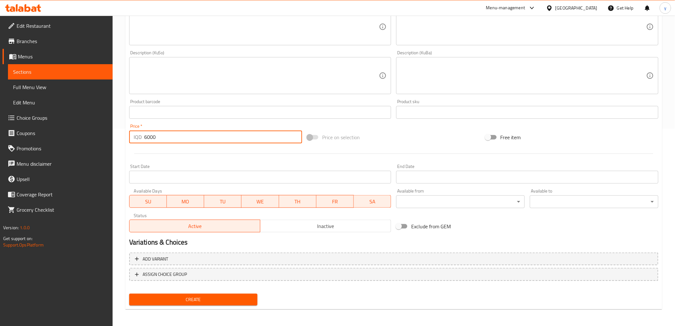
type input "6000"
click at [205, 288] on div "Add variant ASSIGN CHOICE GROUP" at bounding box center [394, 270] width 535 height 41
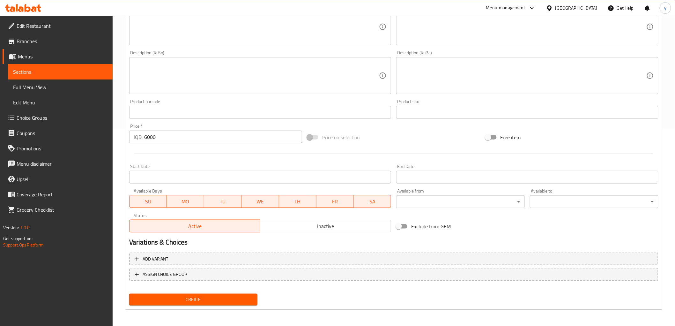
click at [204, 294] on button "Create" at bounding box center [193, 300] width 129 height 12
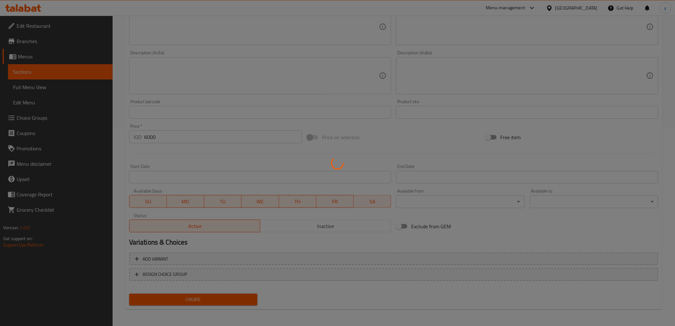
scroll to position [0, 0]
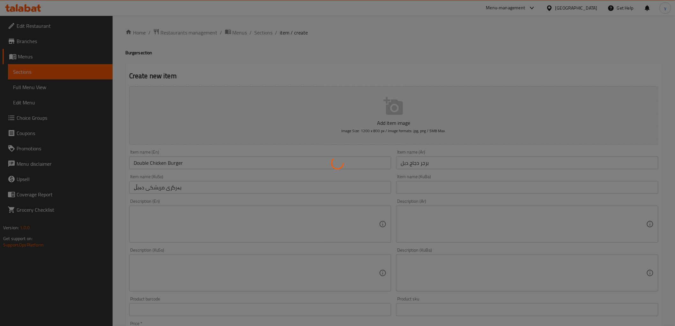
type input "0"
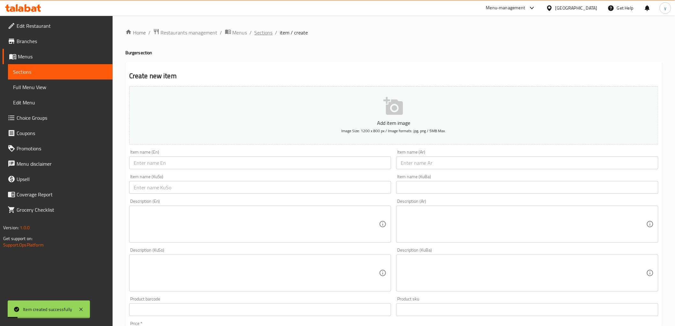
click at [262, 34] on span "Sections" at bounding box center [264, 33] width 18 height 8
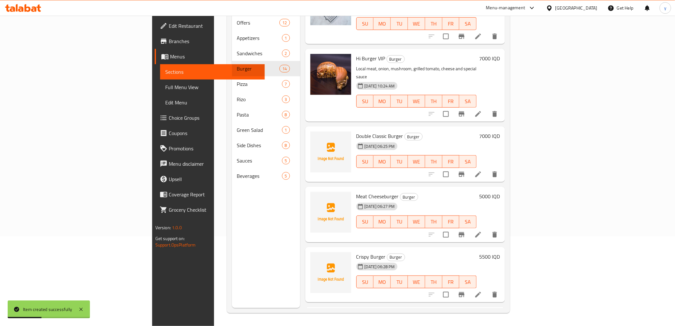
scroll to position [627, 0]
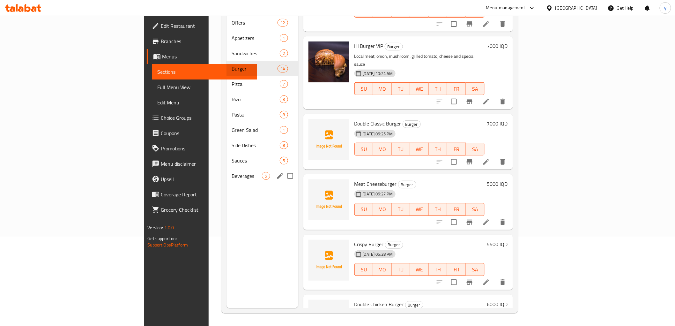
click at [227, 168] on div "Beverages 5" at bounding box center [262, 175] width 71 height 15
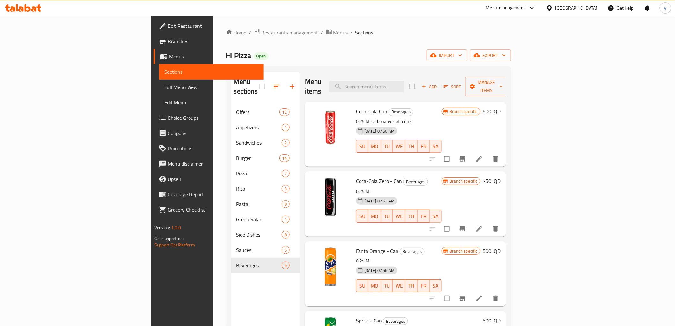
click at [438, 84] on span "Add" at bounding box center [429, 86] width 17 height 7
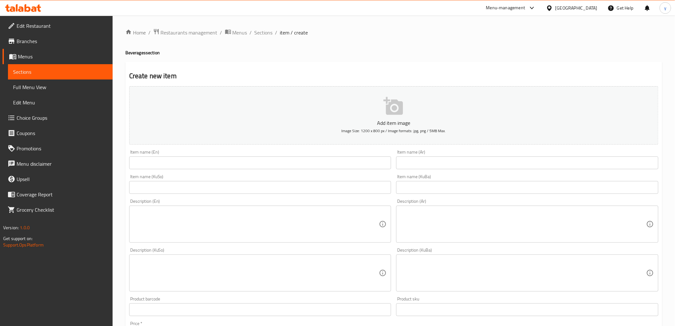
click at [362, 165] on input "text" at bounding box center [260, 162] width 262 height 13
paste input "Mastaw"
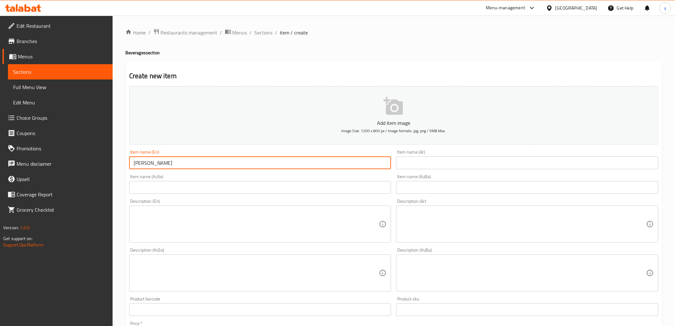
type input "Mastaw"
click at [330, 189] on input "text" at bounding box center [260, 187] width 262 height 13
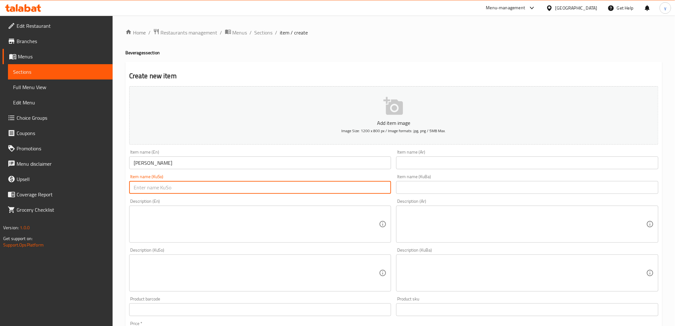
paste input "ماستاو"
type input "ماستاو"
click at [419, 162] on input "text" at bounding box center [527, 162] width 262 height 13
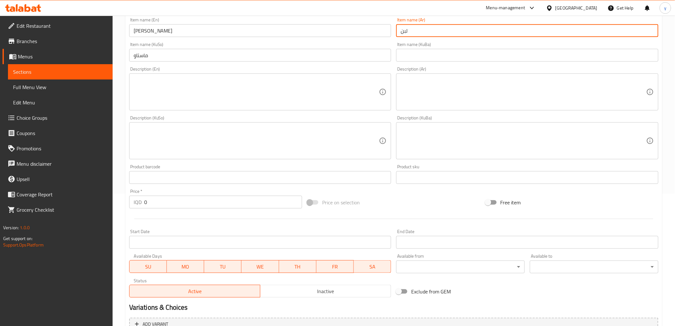
scroll to position [142, 0]
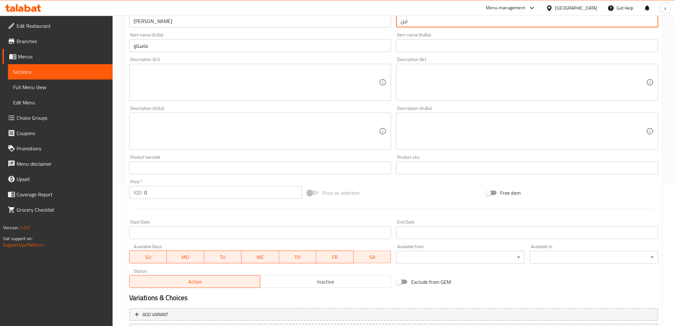
type input "لبن"
click at [200, 189] on input "0" at bounding box center [223, 192] width 158 height 13
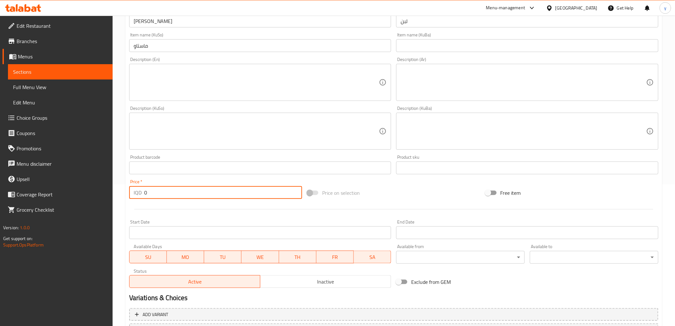
click at [200, 189] on input "0" at bounding box center [223, 192] width 158 height 13
paste input "7501"
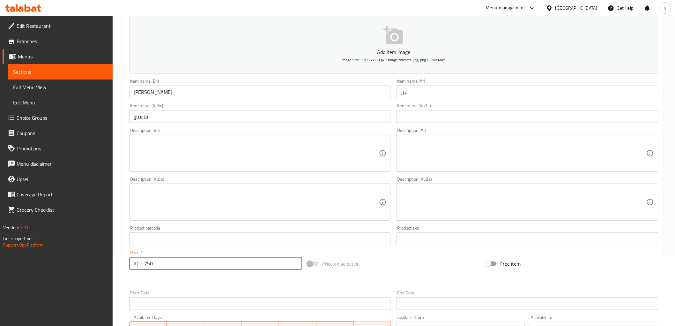
type input "750"
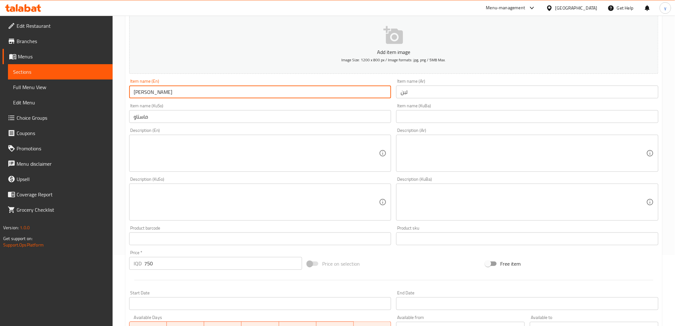
drag, startPoint x: 139, startPoint y: 90, endPoint x: 121, endPoint y: 93, distance: 18.7
click at [121, 93] on div "Home / Restaurants management / Menus / Sections / item / create Beverages sect…" at bounding box center [394, 199] width 563 height 509
type input "S"
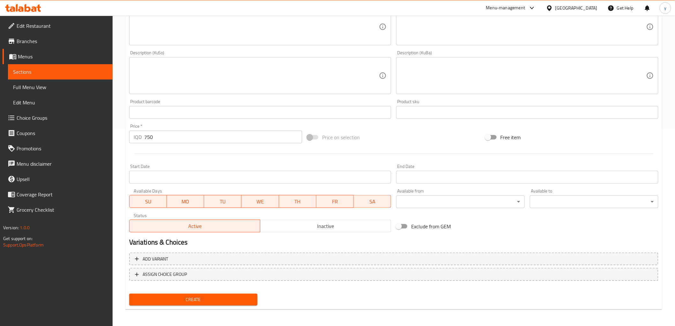
type input "Ayran"
click at [177, 297] on span "Create" at bounding box center [193, 299] width 118 height 8
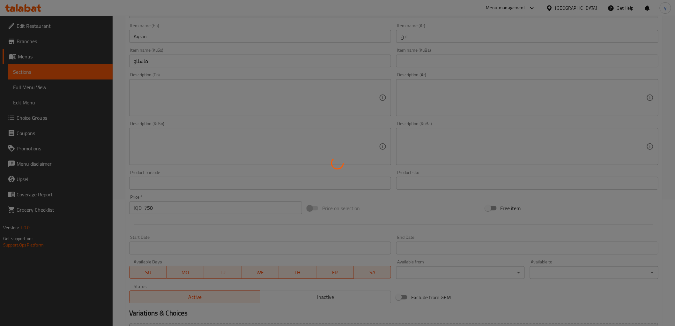
type input "0"
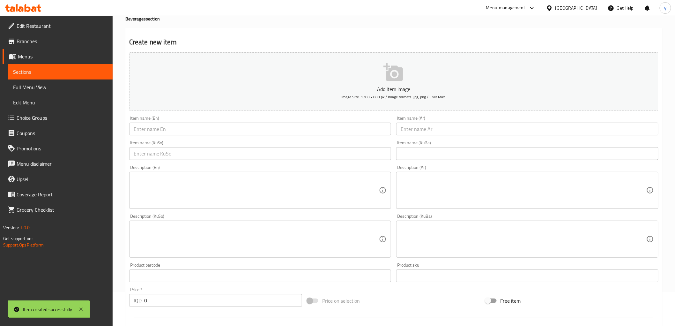
scroll to position [0, 0]
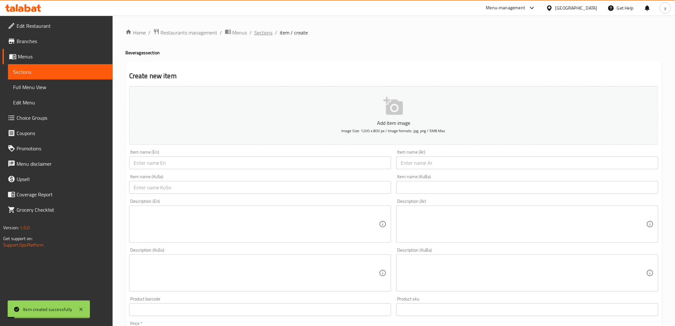
click at [271, 32] on span "Sections" at bounding box center [264, 33] width 18 height 8
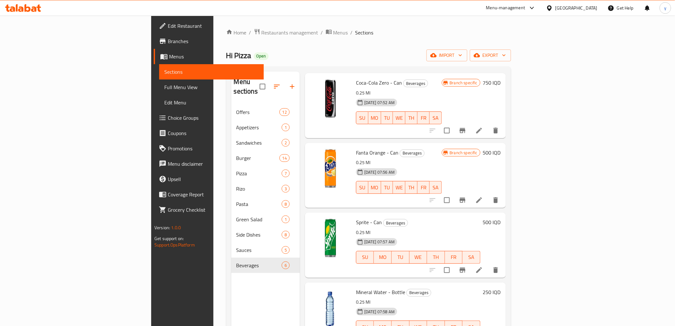
click at [164, 87] on span "Full Menu View" at bounding box center [211, 87] width 94 height 8
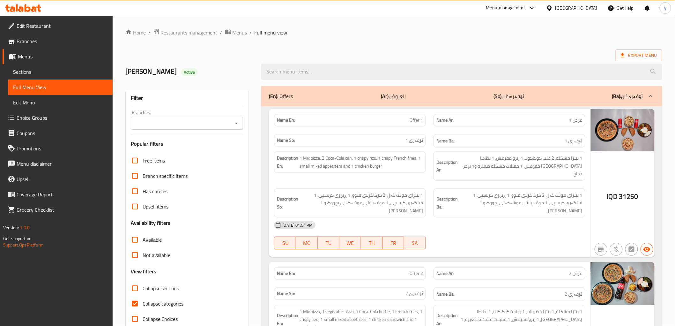
click at [237, 125] on icon "Open" at bounding box center [237, 123] width 8 height 8
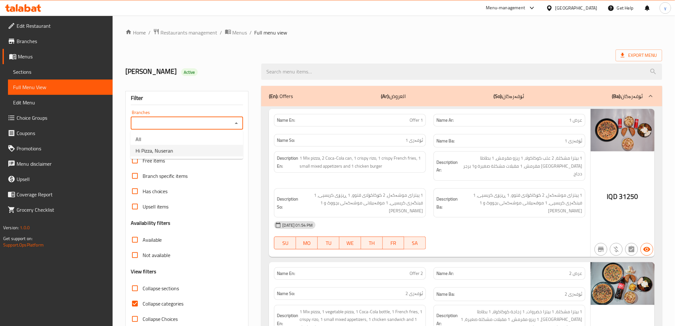
click at [205, 148] on li "Hi Pizza, Nuseran" at bounding box center [187, 150] width 113 height 11
type input "Hi Pizza, Nuseran"
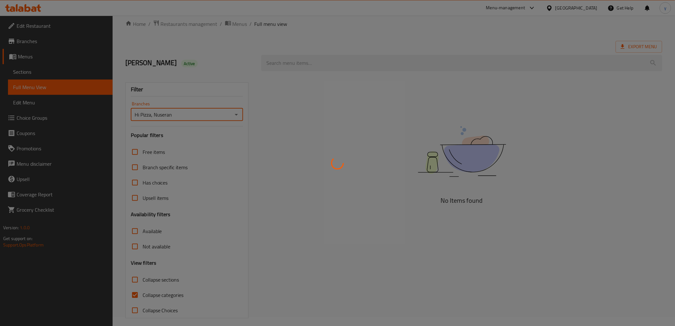
scroll to position [14, 0]
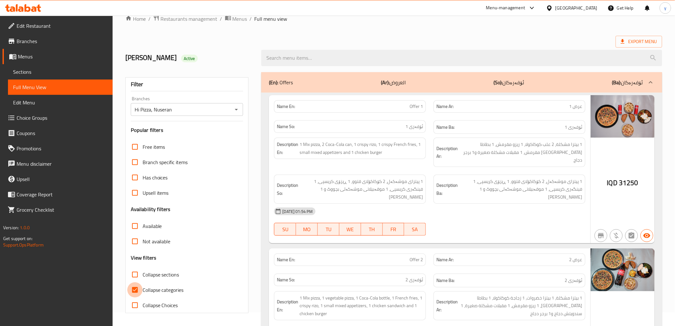
click at [134, 291] on input "Collapse categories" at bounding box center [134, 289] width 15 height 15
click at [134, 288] on input "Collapse categories" at bounding box center [134, 289] width 15 height 15
checkbox input "false"
click at [135, 278] on input "Collapse sections" at bounding box center [134, 274] width 15 height 15
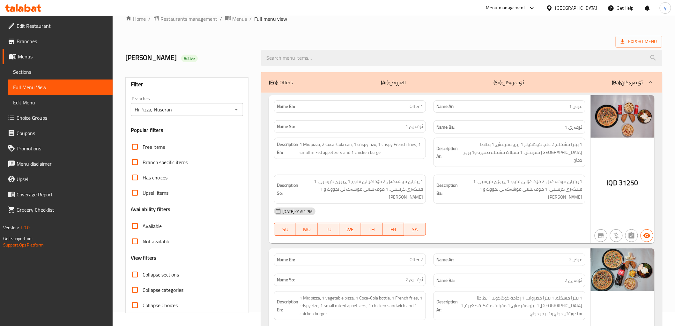
checkbox input "true"
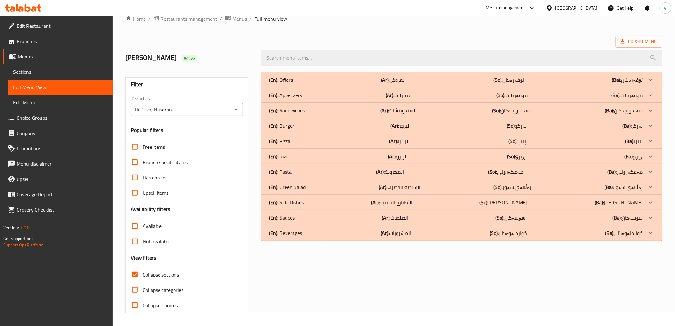
click at [298, 240] on div "(En): Beverages (Ar): المشروبات (So): خواردنەوەکان (Ba): خواردنەوەکان" at bounding box center [461, 232] width 401 height 15
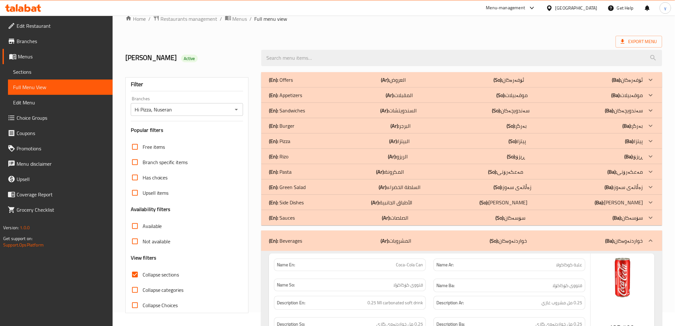
click at [308, 126] on div "(En): Burger (Ar): البرجر (So): بەرگر (Ba): بەرگر" at bounding box center [456, 126] width 374 height 8
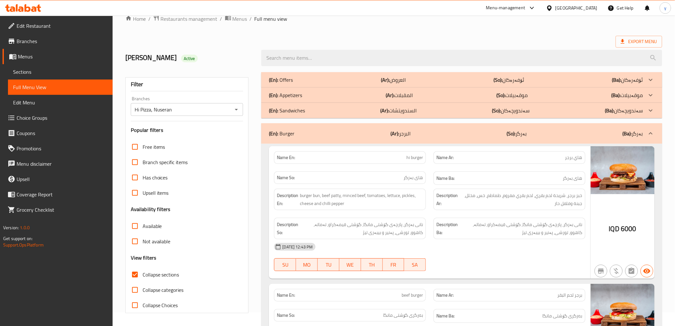
click at [350, 112] on div "(En): Sandwiches (Ar): السندويتشات (So): سەندویچەکان (Ba): سەندویچەکان" at bounding box center [456, 111] width 374 height 8
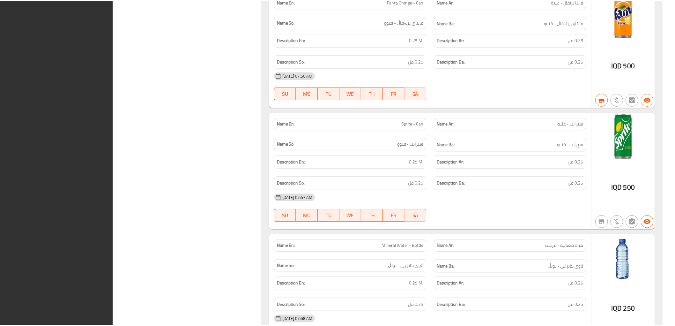
scroll to position [2775, 0]
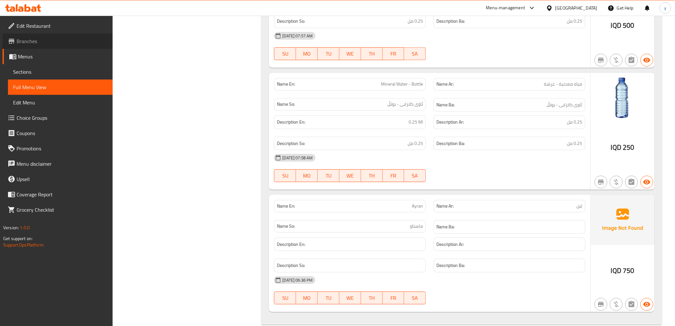
click at [39, 43] on span "Branches" at bounding box center [62, 41] width 91 height 8
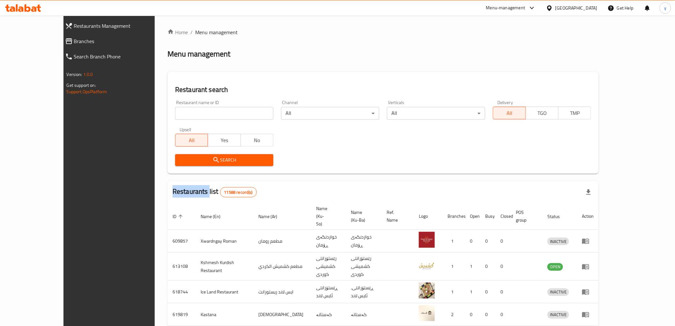
click at [183, 110] on div "Home / Menu management Menu management Restaurant search Restaurant name or ID …" at bounding box center [383, 255] width 431 height 455
drag, startPoint x: 0, startPoint y: 0, endPoint x: 183, endPoint y: 110, distance: 213.9
click at [183, 110] on input "search" at bounding box center [224, 113] width 98 height 13
paste input "737058"
type input "737058"
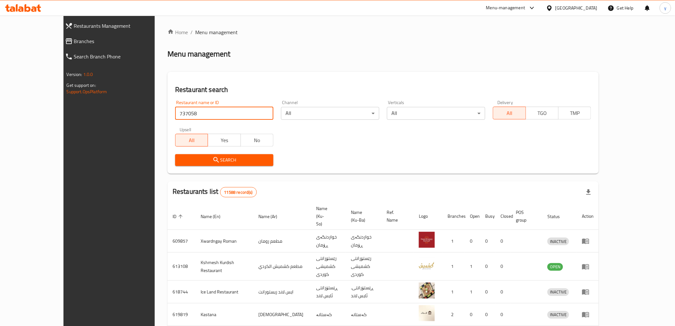
click at [211, 146] on div "Upsell All Yes No" at bounding box center [224, 136] width 106 height 27
click at [215, 152] on div "Search" at bounding box center [224, 159] width 106 height 19
click at [215, 155] on div "Search" at bounding box center [224, 159] width 106 height 19
click at [219, 159] on span "Search" at bounding box center [224, 160] width 88 height 8
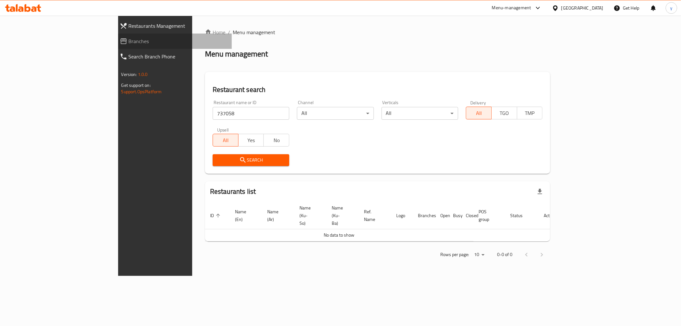
click at [115, 46] on link "Branches" at bounding box center [173, 41] width 117 height 15
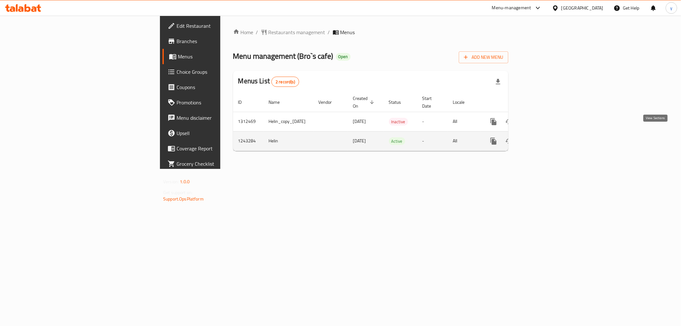
click at [547, 137] on link "enhanced table" at bounding box center [539, 140] width 15 height 15
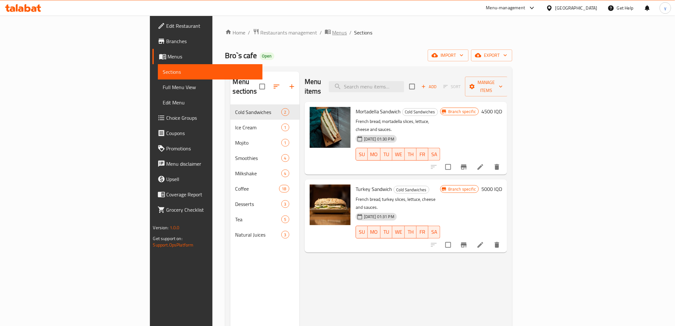
click at [333, 33] on span "Menus" at bounding box center [340, 33] width 15 height 8
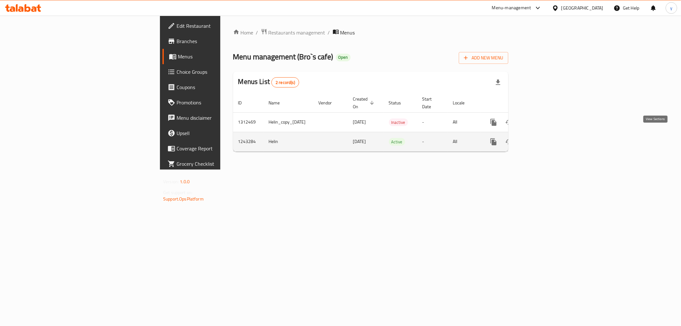
click at [543, 138] on icon "enhanced table" at bounding box center [539, 142] width 8 height 8
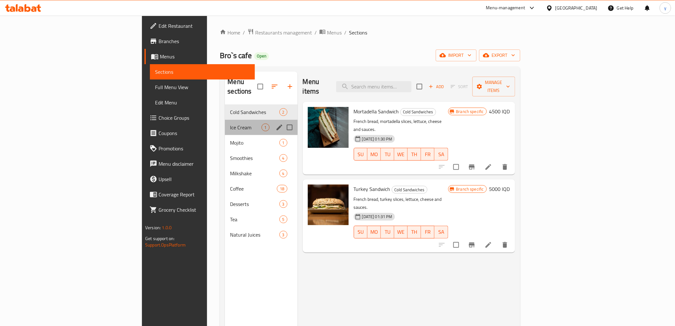
click at [225, 123] on div "Ice Cream 1" at bounding box center [261, 127] width 72 height 15
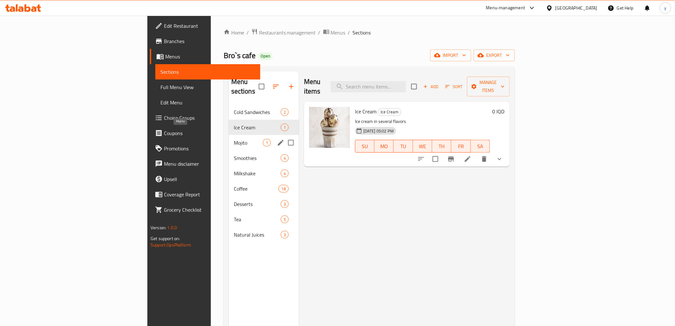
click at [234, 139] on span "Mojito" at bounding box center [248, 143] width 29 height 8
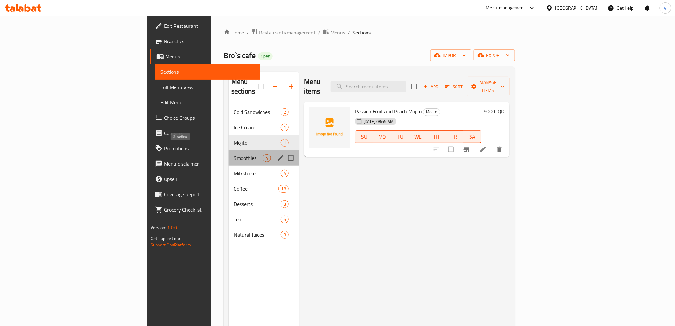
click at [234, 154] on span "Smoothies" at bounding box center [248, 158] width 29 height 8
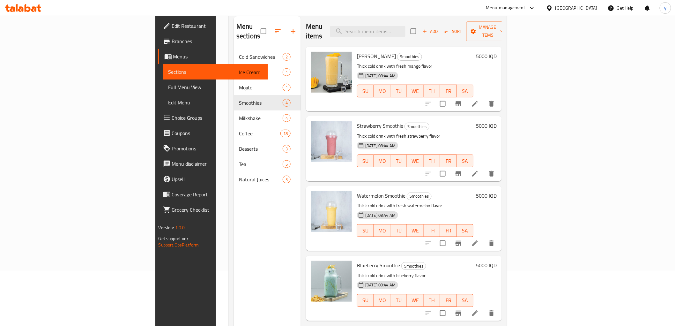
scroll to position [71, 0]
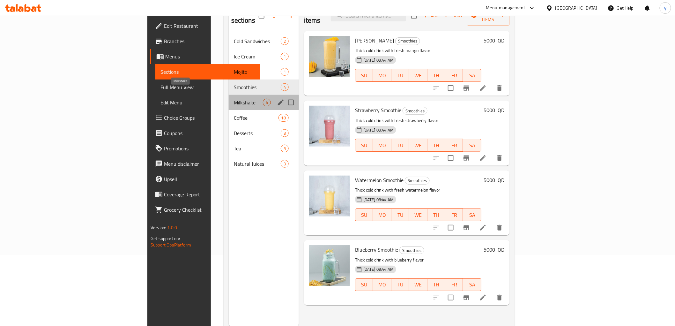
click at [234, 99] on span "Milkshake" at bounding box center [248, 103] width 29 height 8
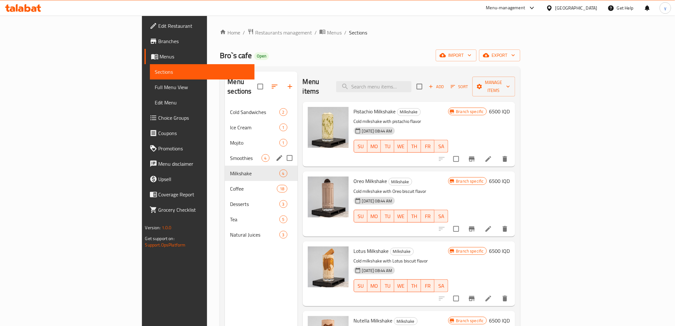
click at [230, 154] on span "Smoothies" at bounding box center [245, 158] width 31 height 8
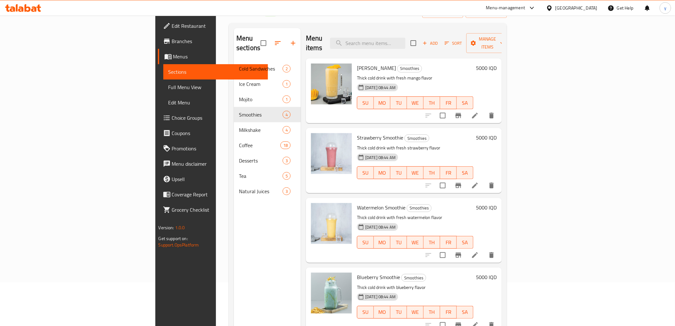
scroll to position [18, 0]
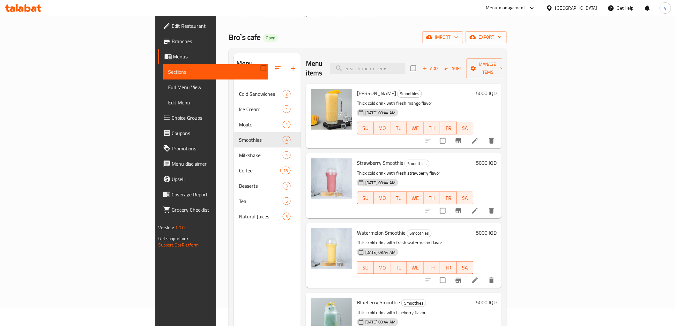
click at [439, 67] on span "Add" at bounding box center [430, 68] width 17 height 7
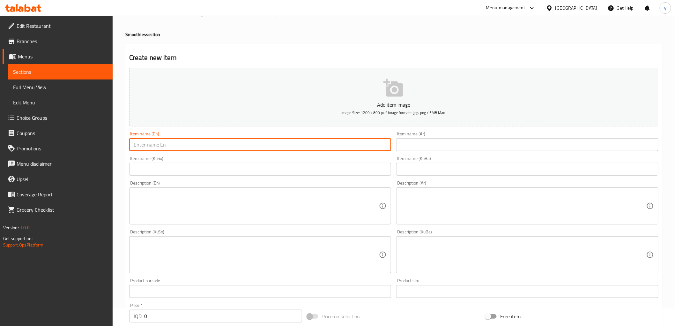
click at [312, 141] on input "text" at bounding box center [260, 144] width 262 height 13
paste input "سموذي رمان وكرز"
type input "سموذي رمان وكرز"
click at [412, 135] on div "Item name (Ar) Item name (Ar)" at bounding box center [527, 140] width 262 height 19
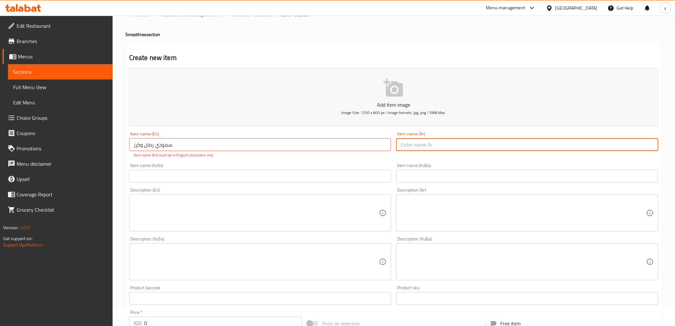
click at [425, 140] on input "text" at bounding box center [527, 144] width 262 height 13
paste input "سموذي رمان وكرز"
type input "سموذي رمان وكرز"
click at [349, 149] on input "سموذي رمان وكرز" at bounding box center [260, 144] width 262 height 13
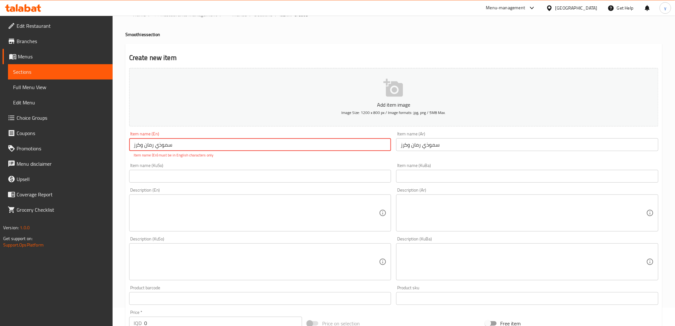
click at [424, 144] on input "سموذي رمان وكرز" at bounding box center [527, 144] width 262 height 13
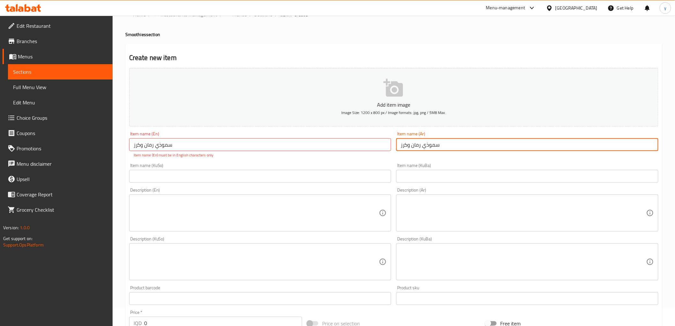
click at [424, 144] on input "سموذي رمان وكرز" at bounding box center [527, 144] width 262 height 13
click at [315, 146] on input "سموذي رمان وكرز" at bounding box center [260, 144] width 262 height 13
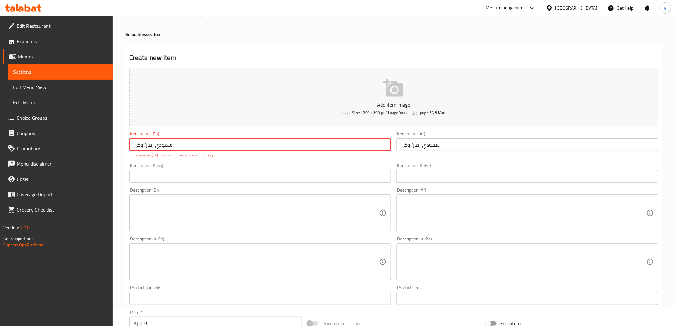
click at [315, 146] on input "سموذي رمان وكرز" at bounding box center [260, 144] width 262 height 13
click at [241, 147] on input "سموذي رمان وكرز" at bounding box center [260, 144] width 262 height 13
paste input "Cherry and Pomegranate Smoothie"
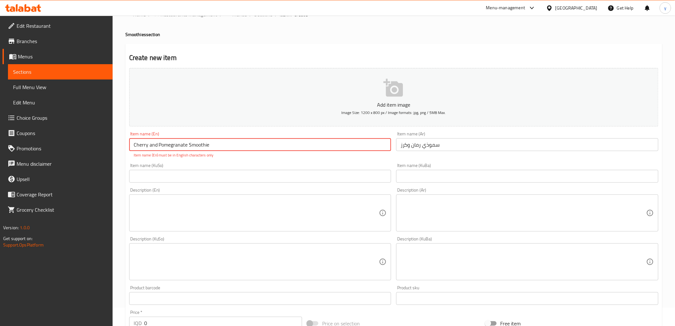
type input "Cherry and Pomegranate Smoothie"
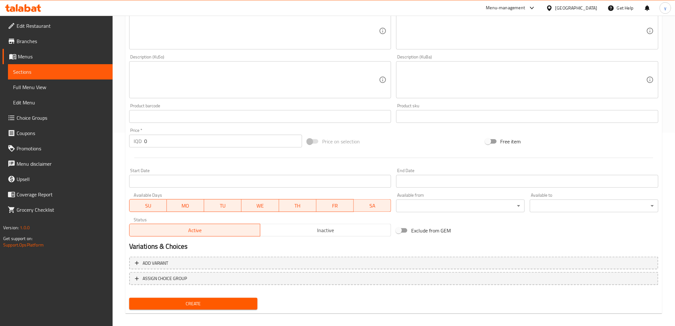
scroll to position [197, 0]
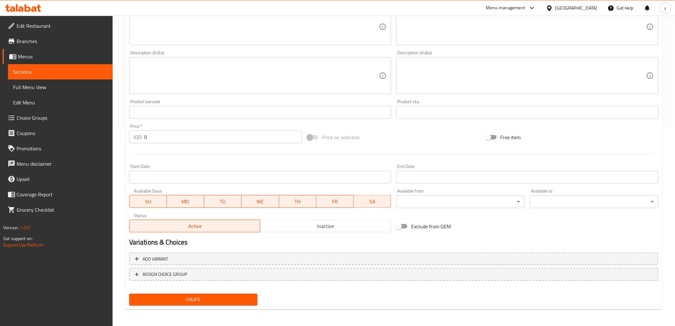
drag, startPoint x: 167, startPoint y: 135, endPoint x: 114, endPoint y: 140, distance: 52.9
click at [114, 139] on div "Home / Restaurants management / Menus / Sections / item / create Smoothies sect…" at bounding box center [394, 72] width 563 height 509
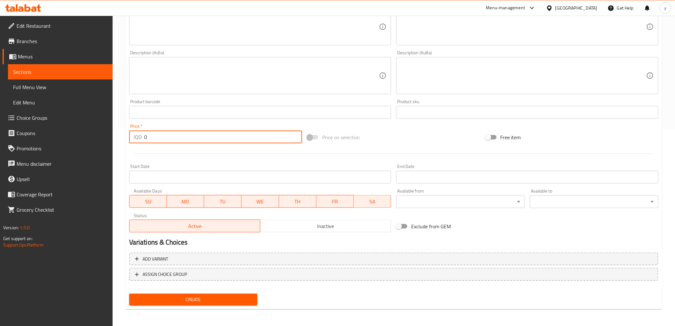
paste input "500"
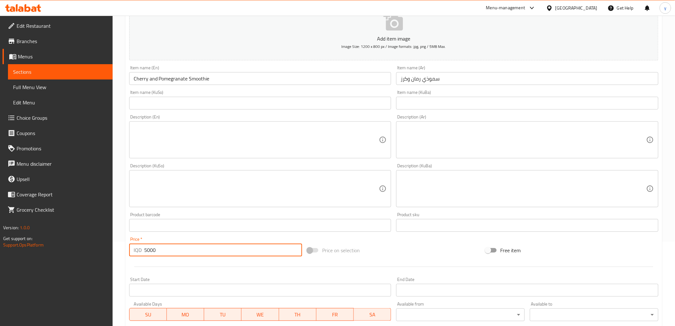
scroll to position [56, 0]
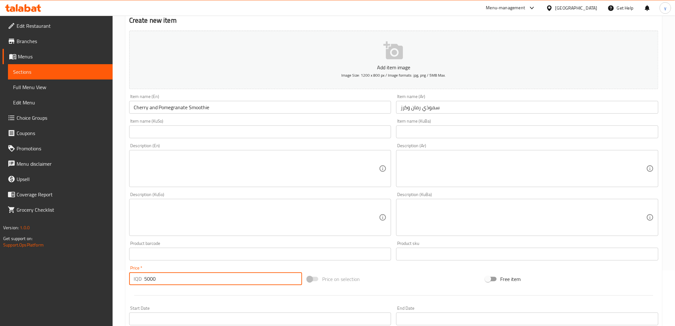
type input "5000"
click at [278, 134] on input "text" at bounding box center [260, 131] width 262 height 13
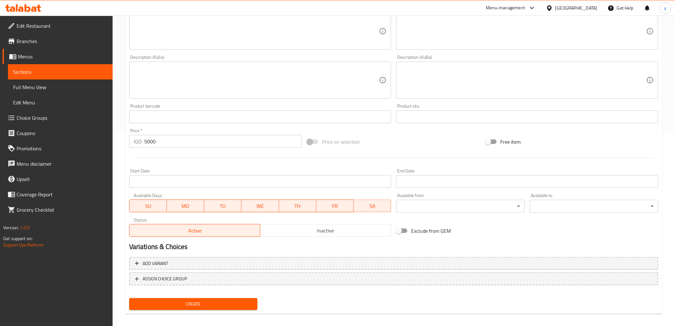
scroll to position [197, 0]
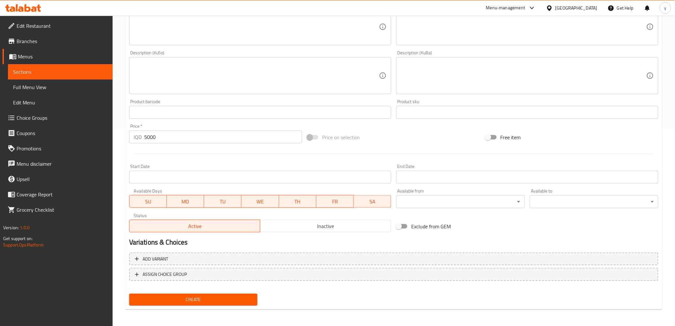
type input "سموزی هەنار و گێلاس"
click at [198, 297] on span "Create" at bounding box center [193, 299] width 118 height 8
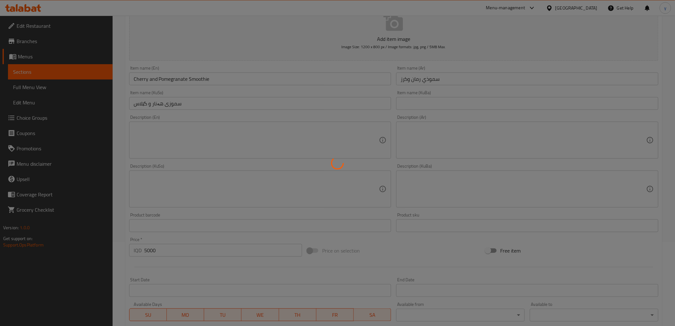
scroll to position [56, 0]
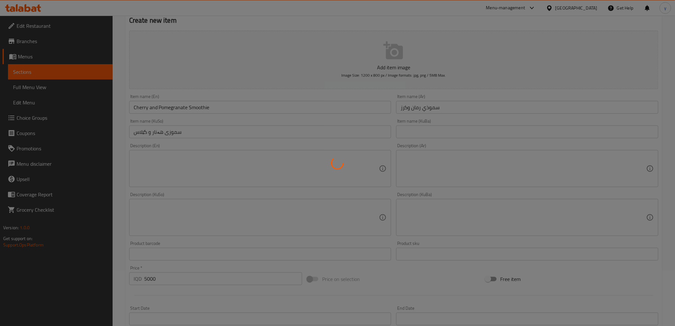
type input "0"
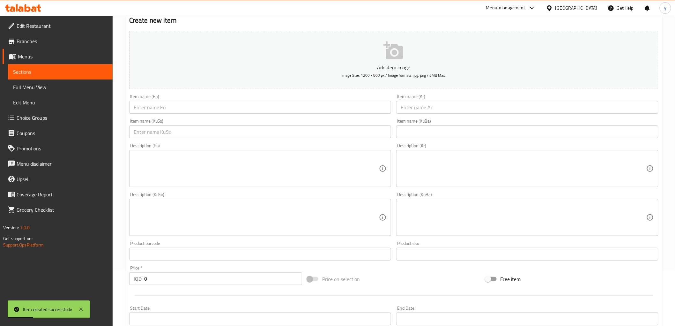
click at [428, 113] on input "text" at bounding box center [527, 107] width 262 height 13
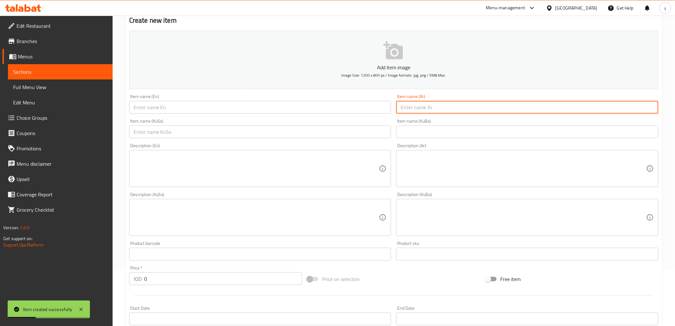
paste input "سموذي تفاح اخضر وخوخ"
type input "سموذي تفاح اخضر وخوخ"
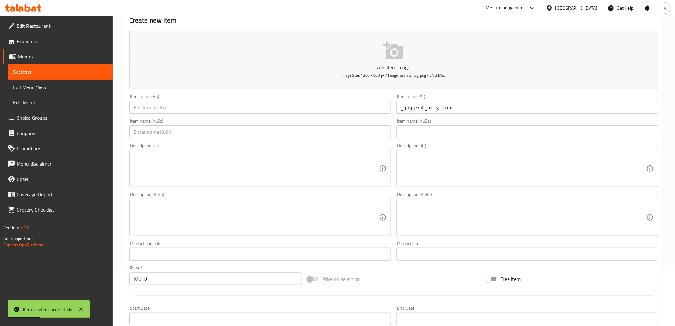
click at [299, 114] on div "Item name (En) Item name (En)" at bounding box center [260, 104] width 267 height 25
click at [249, 111] on input "text" at bounding box center [260, 107] width 262 height 13
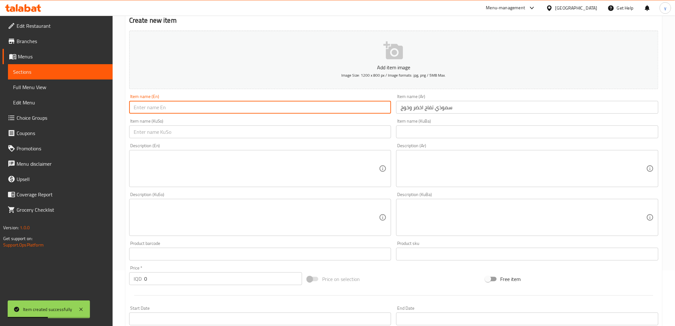
paste input "Green apple and Peach Smoothie"
type input "Green apple and Peach Smoothie"
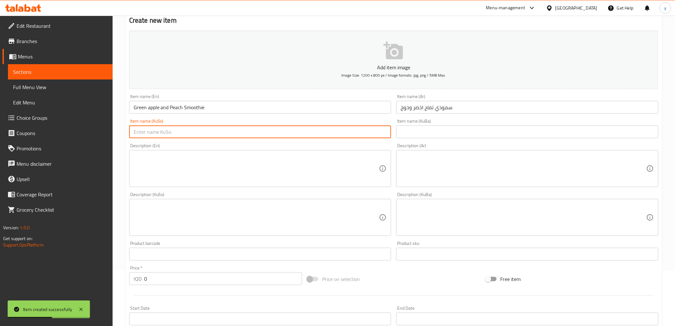
click at [338, 132] on input "text" at bounding box center [260, 131] width 262 height 13
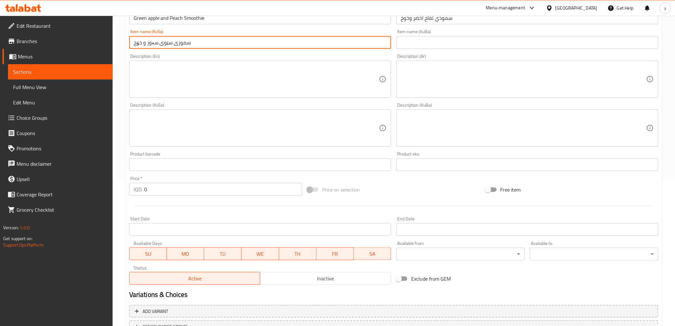
scroll to position [197, 0]
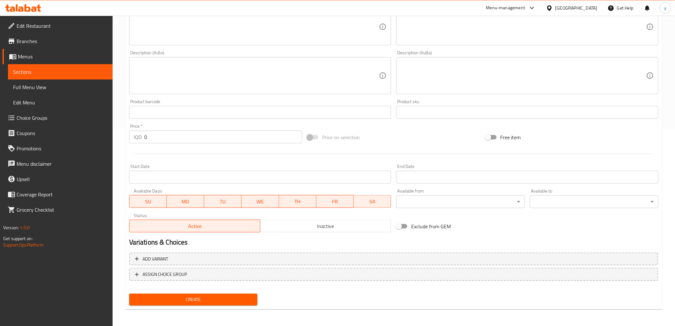
type input "سموزی سێوی سەوز و خۆخ"
drag, startPoint x: 151, startPoint y: 135, endPoint x: 141, endPoint y: 141, distance: 11.3
click at [141, 140] on div "IQD 0 Price *" at bounding box center [215, 137] width 173 height 13
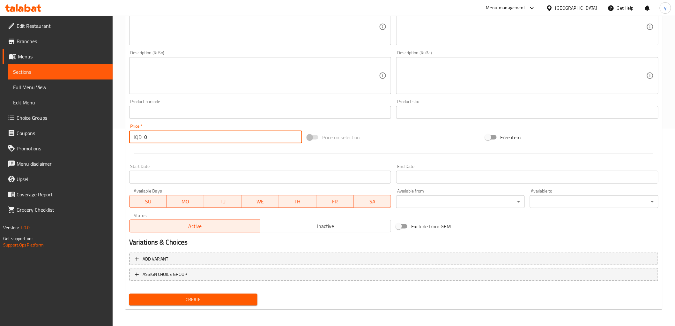
paste input "500"
type input "5000"
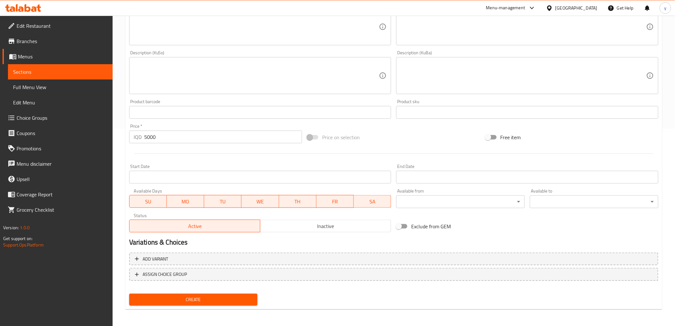
click at [220, 295] on span "Create" at bounding box center [193, 299] width 118 height 8
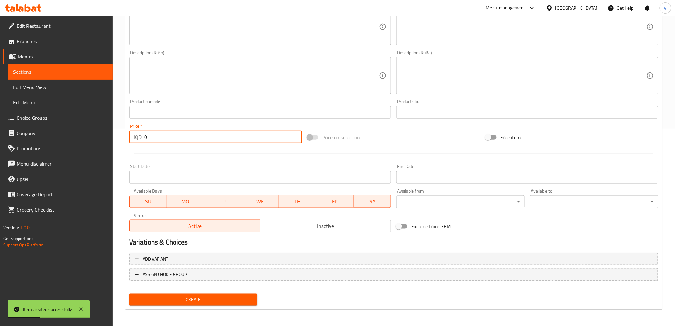
drag, startPoint x: 147, startPoint y: 135, endPoint x: 149, endPoint y: 138, distance: 4.4
click at [143, 136] on div "IQD 0 Price *" at bounding box center [215, 137] width 173 height 13
paste input "500"
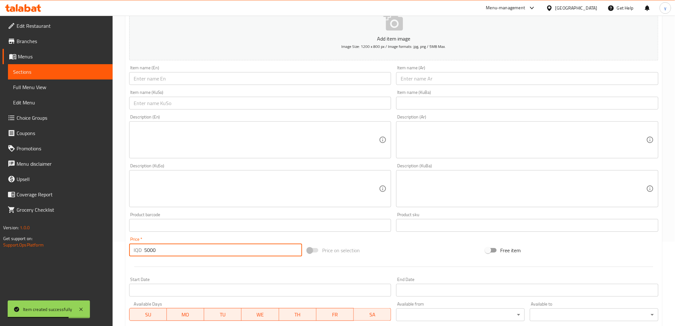
scroll to position [56, 0]
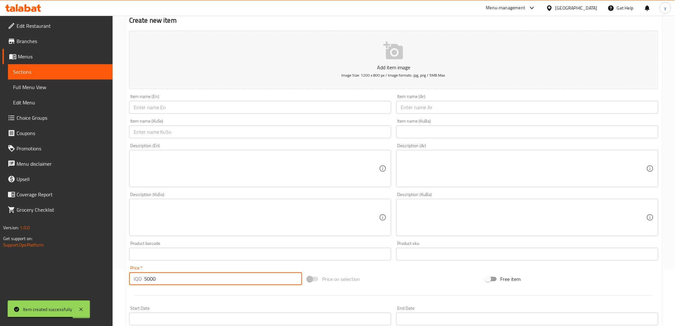
type input "5000"
click at [472, 107] on input "text" at bounding box center [527, 107] width 262 height 13
paste input "سموذي توت بري وتوت ازرق"
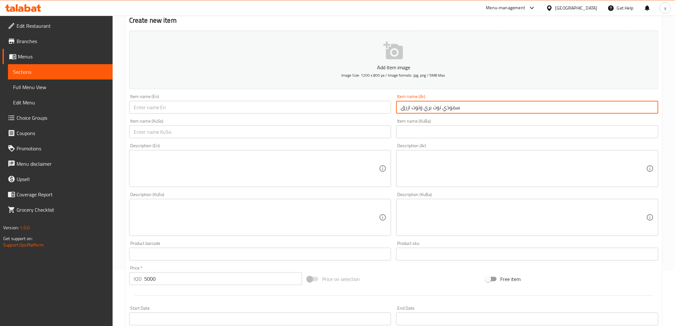
type input "سموذي توت بري وتوت ازرق"
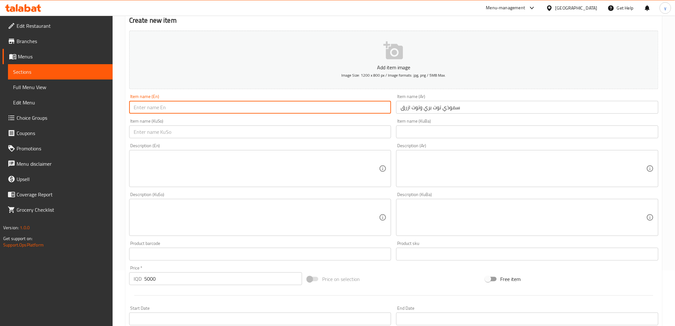
click at [341, 104] on input "text" at bounding box center [260, 107] width 262 height 13
paste input "Raspberry and Blueberry Smoothie"
type input "Raspberry and Blueberry Smoothie"
click at [287, 120] on div "Item name (KuSo) Item name (KuSo)" at bounding box center [260, 128] width 262 height 19
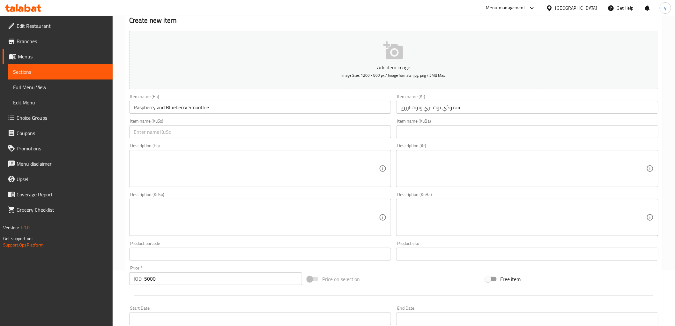
click at [291, 123] on div "Item name (KuSo) Item name (KuSo)" at bounding box center [260, 128] width 262 height 19
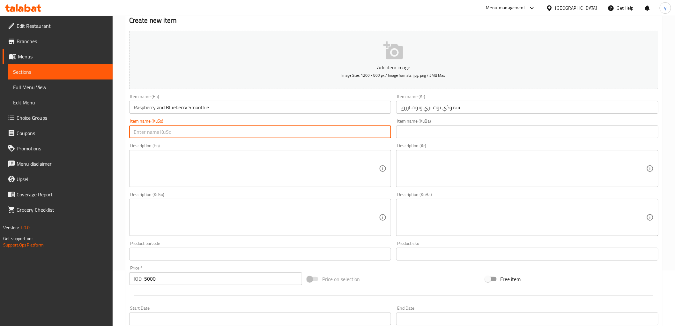
click at [295, 129] on input "text" at bounding box center [260, 131] width 262 height 13
type input "سموزی تووی کێوی و تووی شین"
click at [303, 166] on textarea at bounding box center [257, 168] width 246 height 30
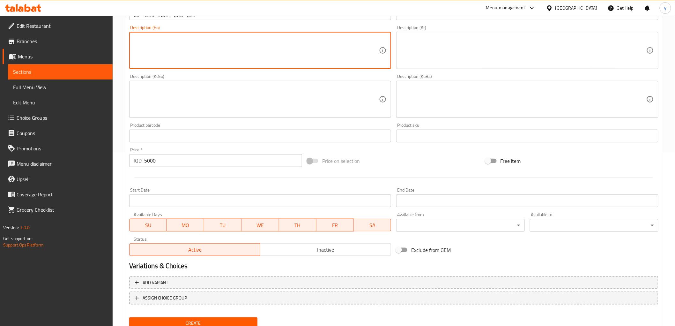
scroll to position [197, 0]
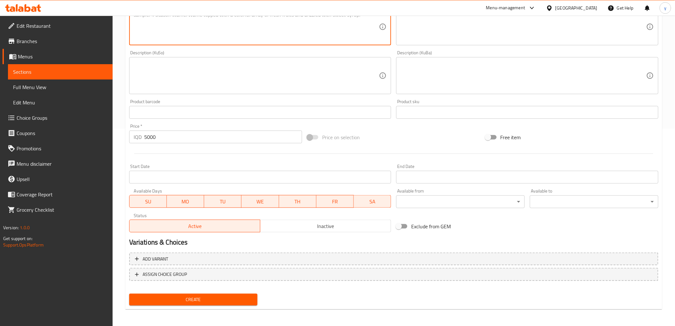
click at [205, 296] on span "Create" at bounding box center [193, 299] width 118 height 8
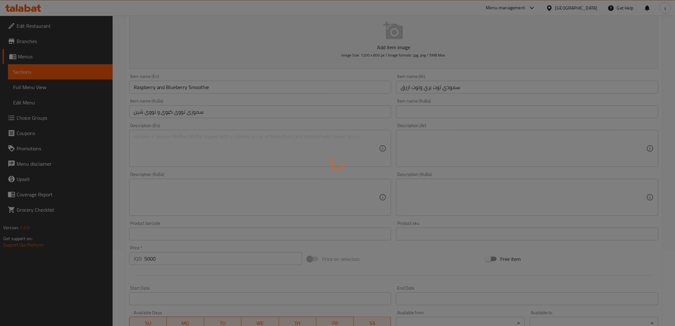
scroll to position [0, 0]
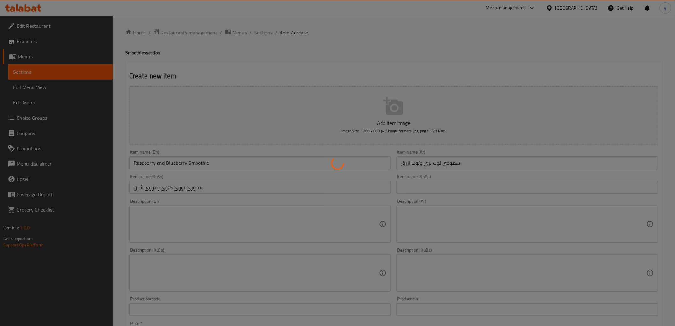
type input "0"
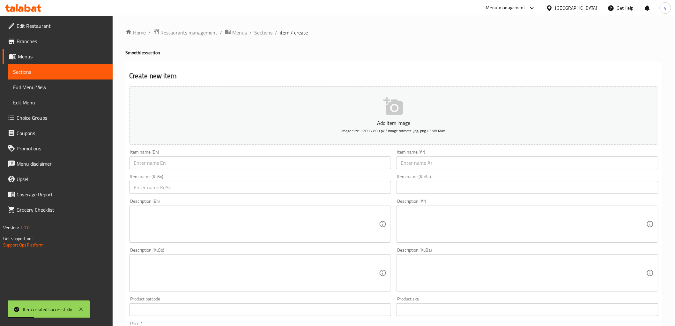
click at [259, 34] on span "Sections" at bounding box center [264, 33] width 18 height 8
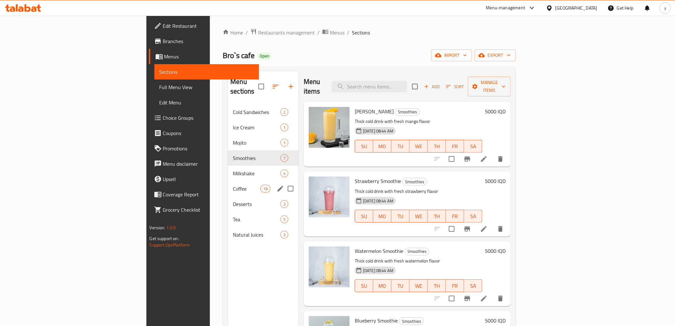
click at [228, 181] on div "Coffee 18" at bounding box center [263, 188] width 71 height 15
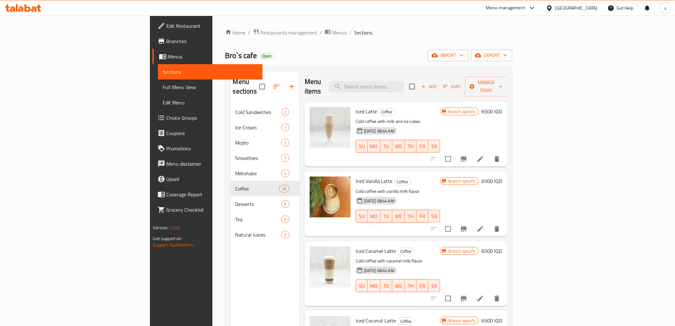
click at [356, 107] on span "Iced Latte" at bounding box center [366, 112] width 21 height 10
copy span "Iced"
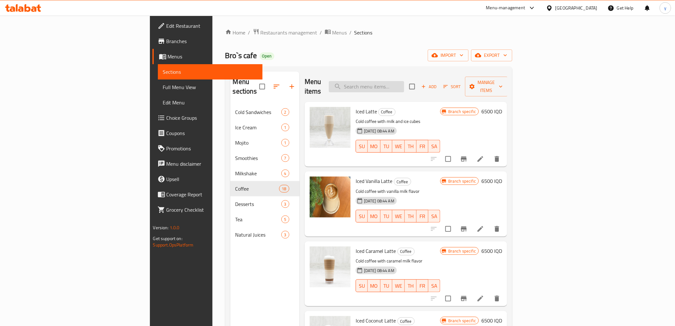
click at [397, 84] on input "search" at bounding box center [366, 86] width 75 height 11
paste input "Iced"
click at [404, 81] on input "Iced" at bounding box center [366, 86] width 75 height 11
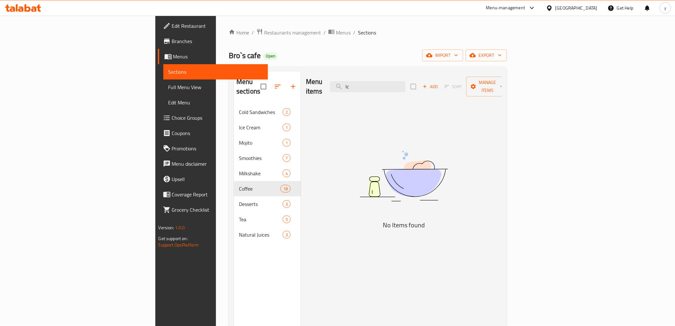
type input "I"
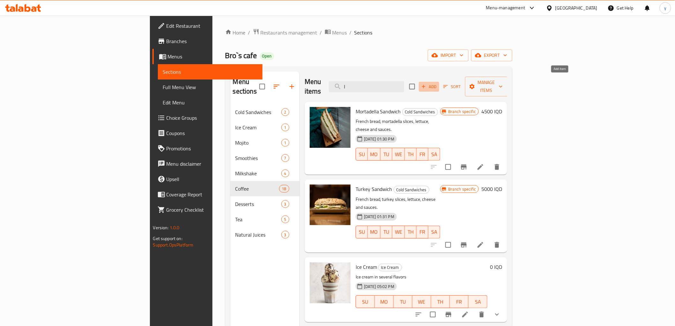
click at [438, 84] on span "Add" at bounding box center [429, 86] width 17 height 7
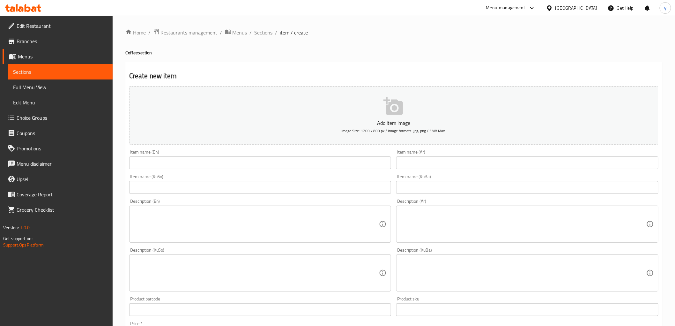
click at [267, 29] on span "Sections" at bounding box center [264, 33] width 18 height 8
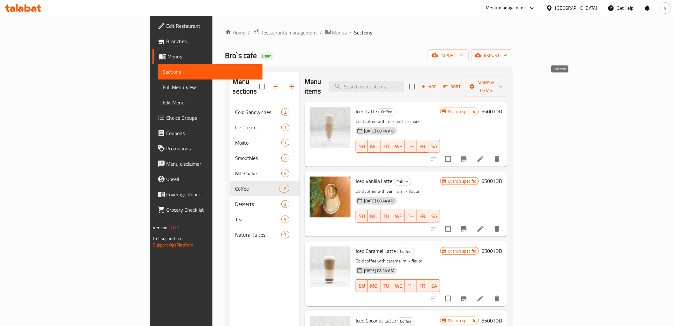
click at [438, 84] on span "Add" at bounding box center [429, 86] width 17 height 7
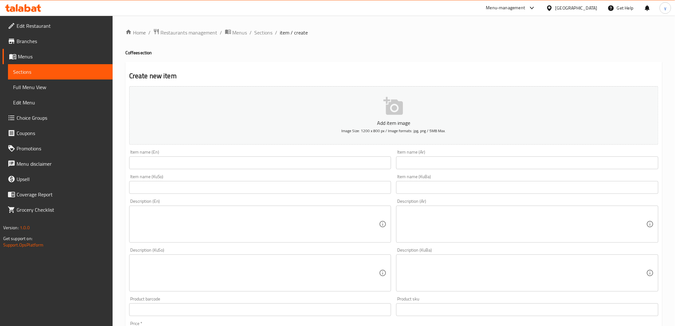
click at [458, 155] on div "Item name (Ar) Item name (Ar)" at bounding box center [527, 159] width 262 height 19
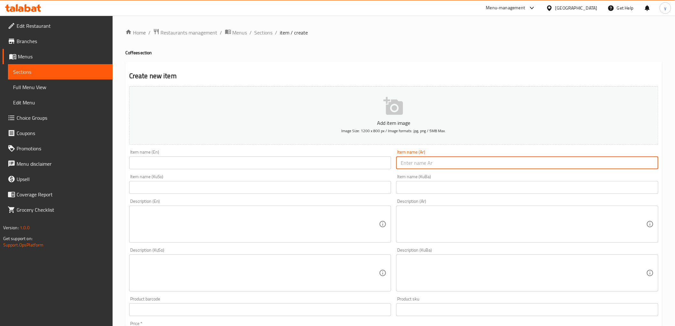
click at [460, 163] on input "text" at bounding box center [527, 162] width 262 height 13
paste input "أيس امريكانو"
type input "أيس امريكانو"
click at [347, 163] on input "text" at bounding box center [260, 162] width 262 height 13
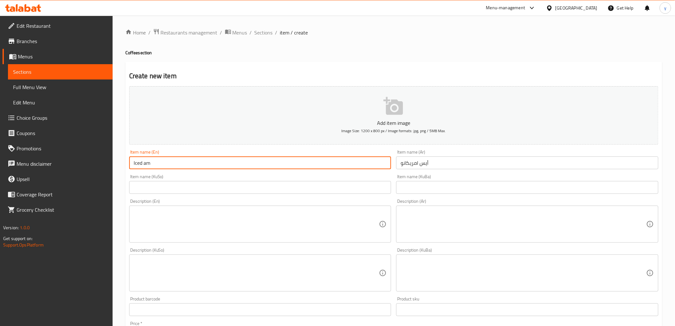
type input "Iced Amricano"
click at [239, 194] on div "Item name (KuSo) Item name (KuSo)" at bounding box center [260, 184] width 267 height 25
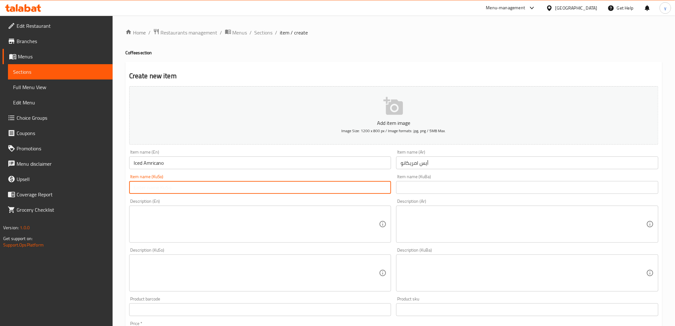
click at [246, 191] on input "text" at bounding box center [260, 187] width 262 height 13
type input "ئایس ئەمريكانۆ"
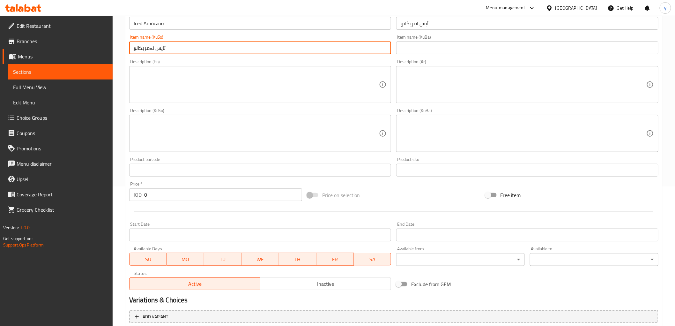
scroll to position [142, 0]
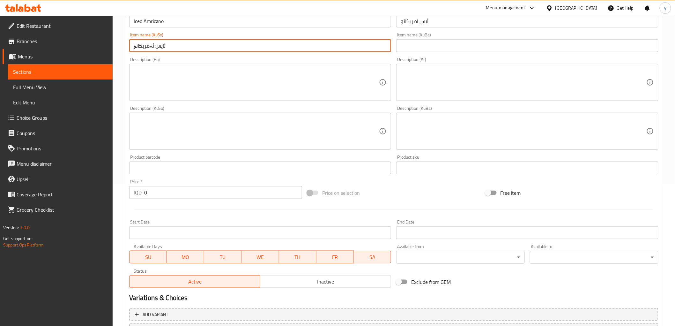
click at [156, 195] on input "0" at bounding box center [223, 192] width 158 height 13
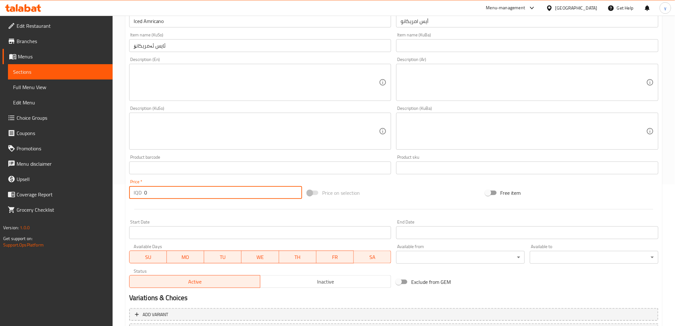
click at [156, 195] on input "0" at bounding box center [223, 192] width 158 height 13
click at [169, 190] on input "0" at bounding box center [223, 192] width 158 height 13
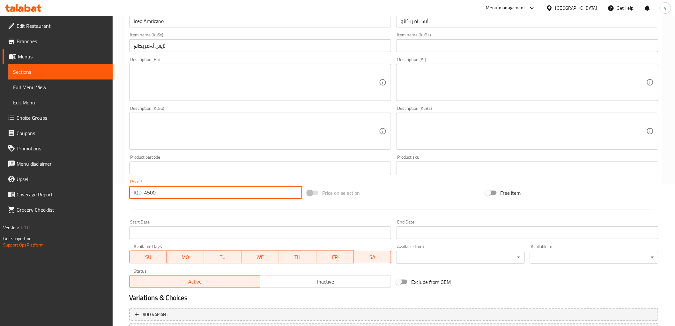
type input "4500"
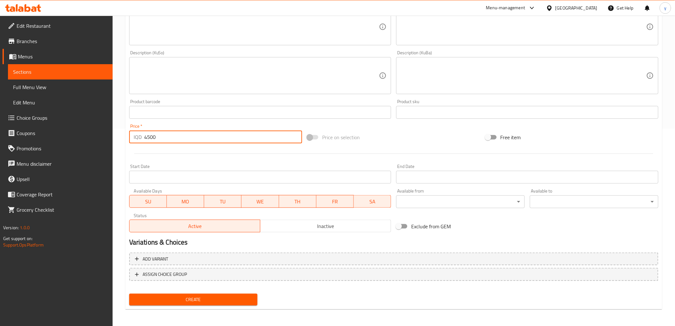
click at [207, 295] on span "Create" at bounding box center [193, 299] width 118 height 8
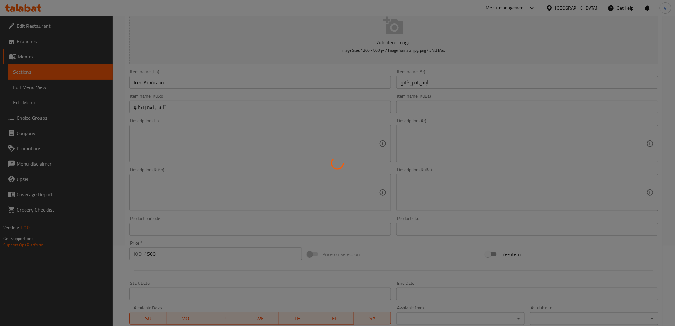
scroll to position [0, 0]
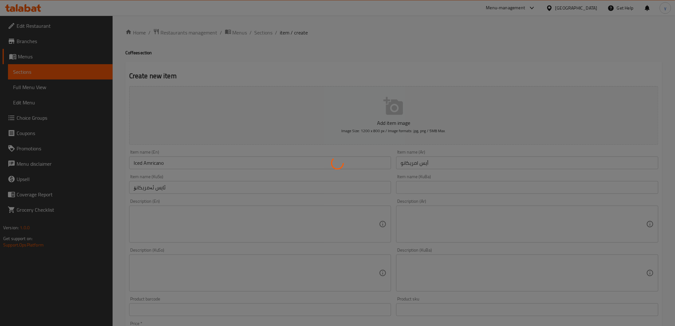
type input "0"
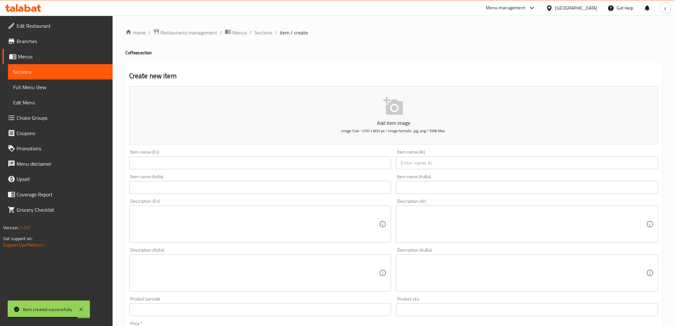
click at [414, 214] on textarea at bounding box center [524, 224] width 246 height 30
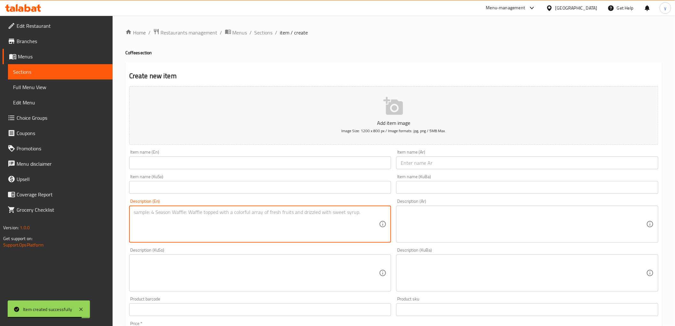
click at [302, 225] on textarea at bounding box center [257, 224] width 246 height 30
drag, startPoint x: 416, startPoint y: 166, endPoint x: 406, endPoint y: 169, distance: 10.7
click at [416, 166] on input "text" at bounding box center [527, 162] width 262 height 13
paste input "Lavender Iced Latte"
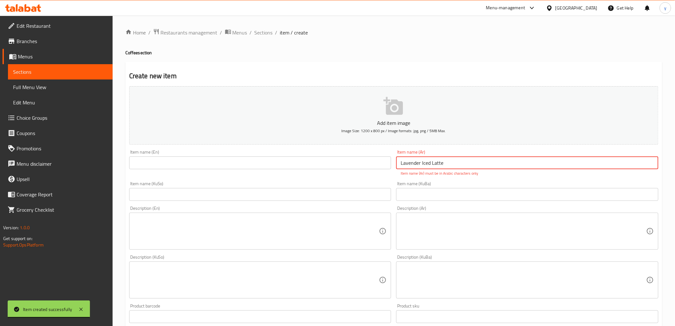
type input "Lavender Iced Latte"
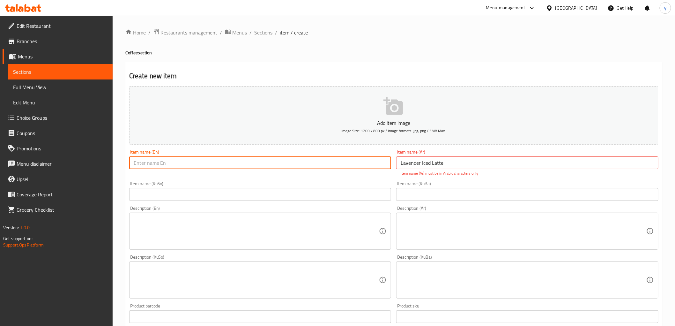
click at [353, 165] on input "text" at bounding box center [260, 162] width 262 height 13
paste input "Lavender Iced Latte"
type input "Lavender Iced Latte"
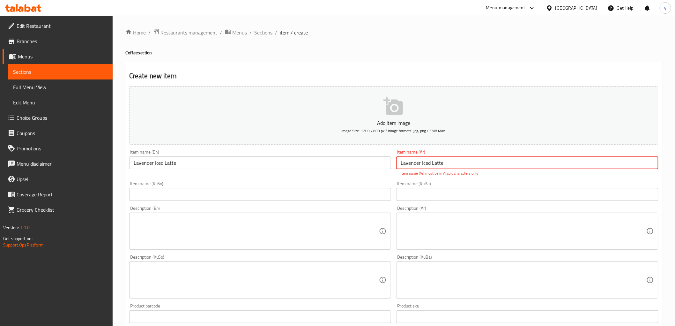
click at [412, 162] on input "Lavender Iced Latte" at bounding box center [527, 162] width 262 height 13
paste input "أيس لاتيه لافندر"
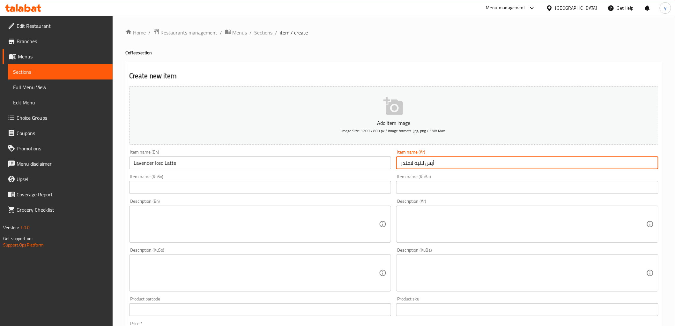
type input "أيس لاتيه لافندر"
click at [366, 186] on input "text" at bounding box center [260, 187] width 262 height 13
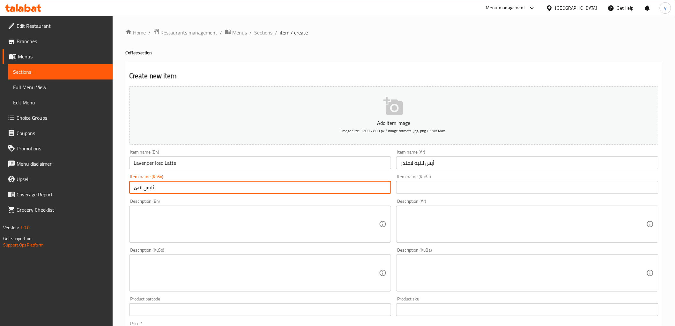
paste input "لاڤندەری"
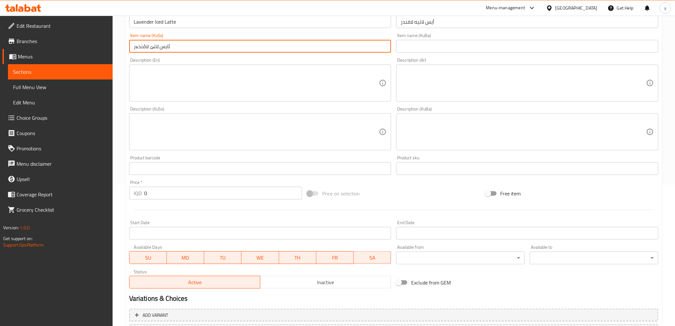
scroll to position [142, 0]
type input "ئایس لاتێ لاڤندەر"
click at [173, 191] on input "0" at bounding box center [223, 192] width 158 height 13
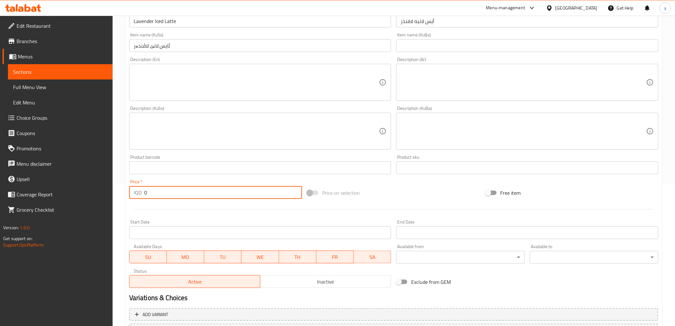
click at [173, 191] on input "0" at bounding box center [223, 192] width 158 height 13
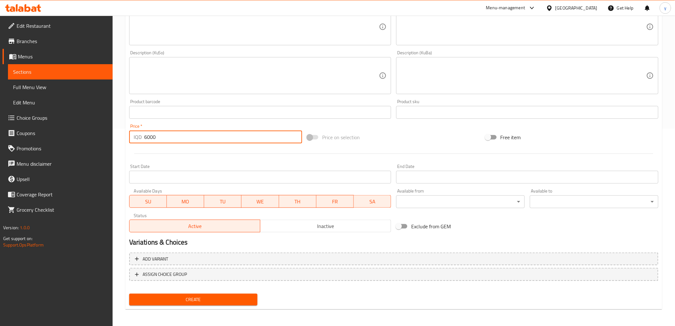
type input "6000"
click at [208, 294] on button "Create" at bounding box center [193, 300] width 129 height 12
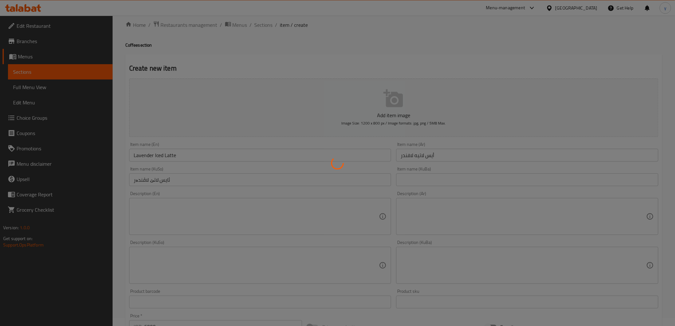
scroll to position [0, 0]
type input "0"
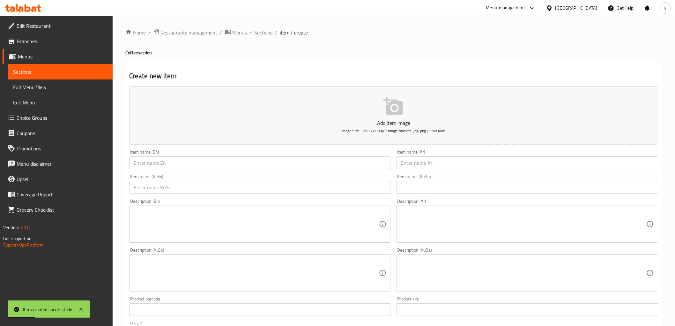
click at [425, 161] on input "text" at bounding box center [527, 162] width 262 height 13
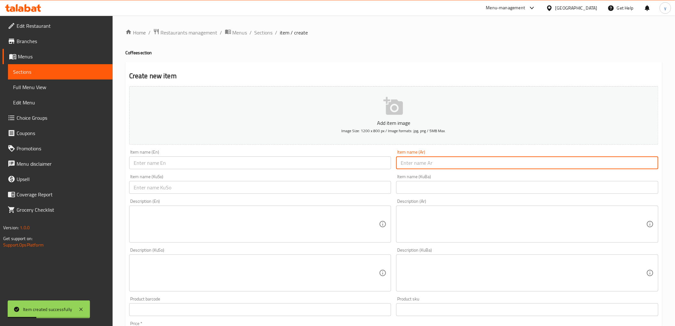
paste input "گولد برو"
drag, startPoint x: 422, startPoint y: 164, endPoint x: 573, endPoint y: 161, distance: 151.0
click at [573, 161] on input "جولد برو" at bounding box center [527, 162] width 262 height 13
type input "جولد برو"
click at [320, 164] on input "text" at bounding box center [260, 162] width 262 height 13
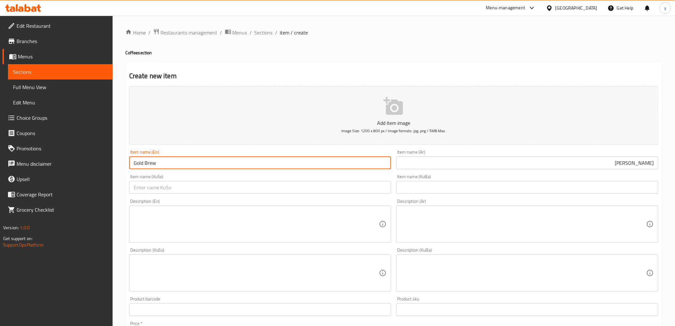
type input "Gold Brew"
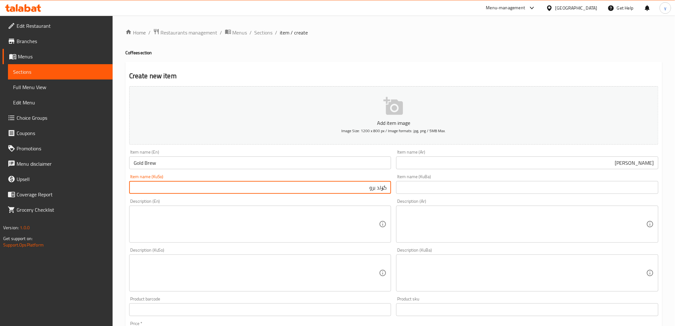
click at [155, 163] on input "Gold Brew" at bounding box center [260, 162] width 262 height 13
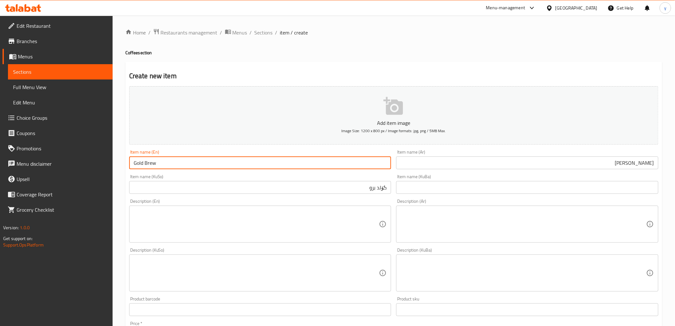
click at [154, 163] on input "Gold Brew" at bounding box center [260, 162] width 262 height 13
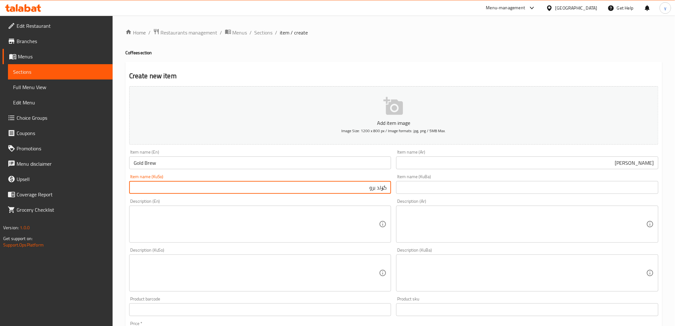
click at [372, 189] on input "گۆلد برو" at bounding box center [260, 187] width 262 height 13
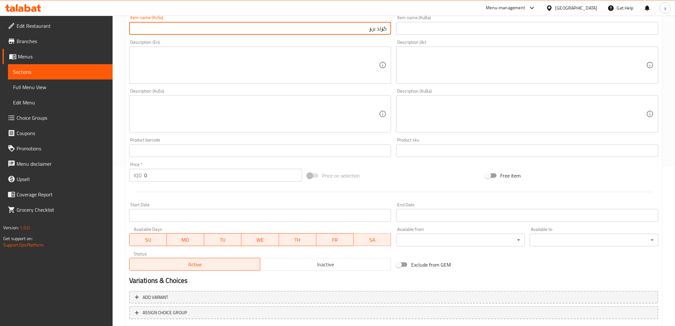
scroll to position [197, 0]
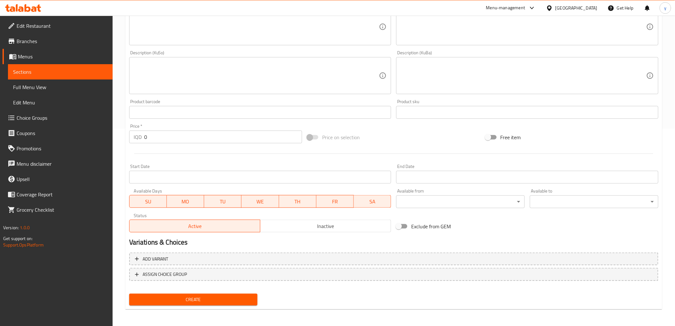
type input "گۆلد برۆ"
click at [143, 129] on div "Price   * IQD 0 Price *" at bounding box center [215, 133] width 173 height 19
click at [147, 135] on input "0" at bounding box center [223, 137] width 158 height 13
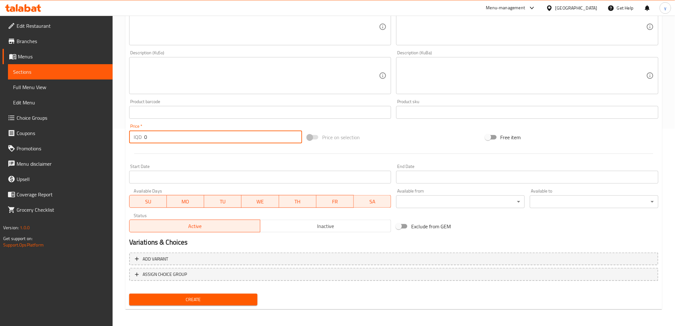
drag, startPoint x: 149, startPoint y: 136, endPoint x: 131, endPoint y: 137, distance: 17.6
click at [131, 137] on div "IQD 0 Price *" at bounding box center [215, 137] width 173 height 13
type input "7000"
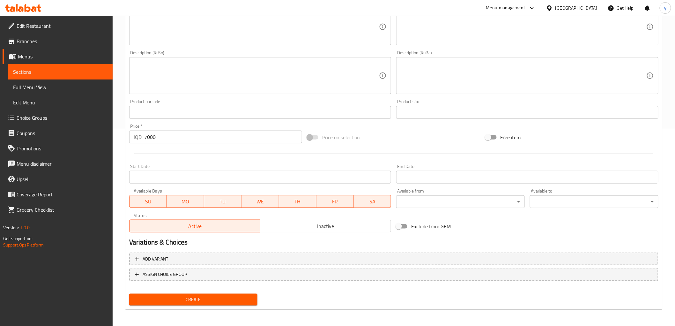
click at [222, 304] on div "Create" at bounding box center [194, 299] width 134 height 17
click at [225, 300] on span "Create" at bounding box center [193, 299] width 118 height 8
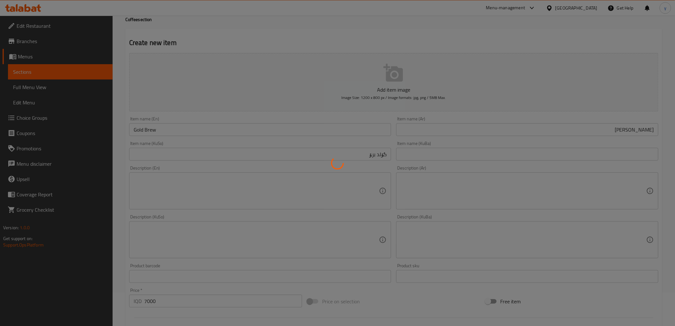
scroll to position [0, 0]
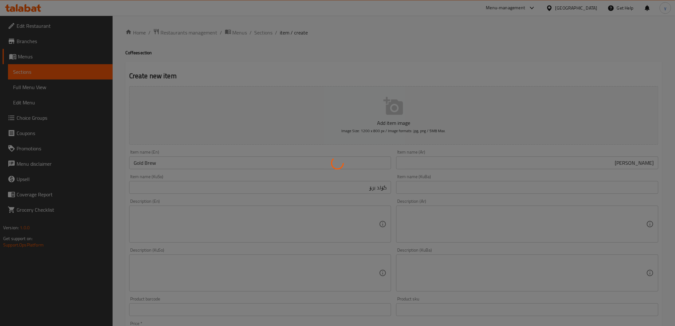
type input "0"
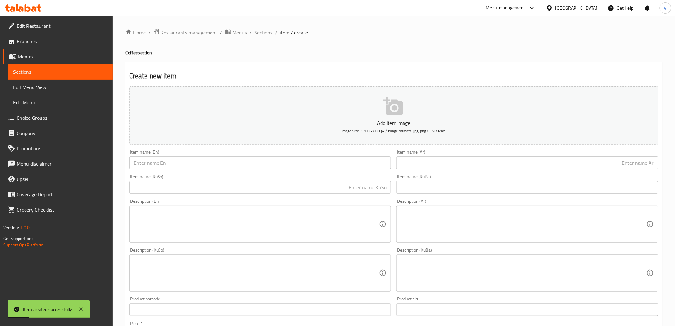
click at [267, 170] on div "Item name (En) Item name (En)" at bounding box center [260, 159] width 267 height 25
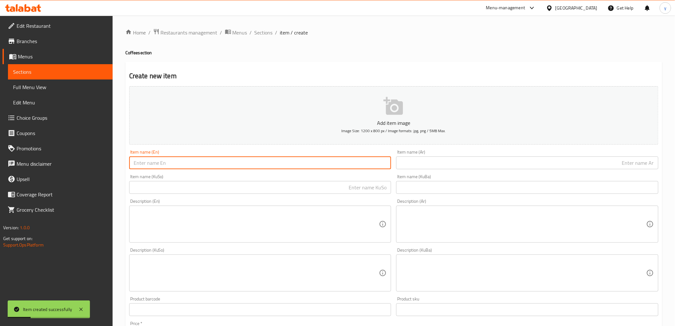
click at [271, 165] on input "text" at bounding box center [260, 162] width 262 height 13
paste input "افوكادو"
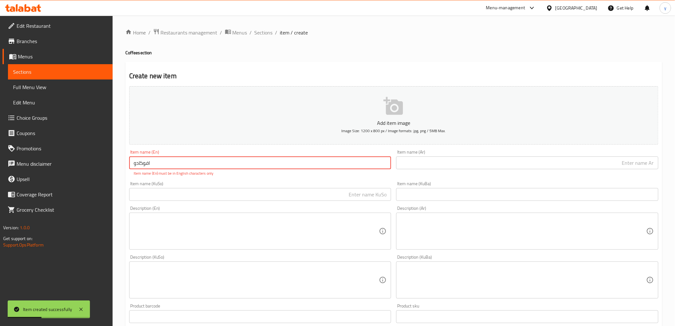
type input "افوكادو"
click at [147, 163] on input "افوكادو" at bounding box center [260, 162] width 262 height 13
type input "افوكادو"
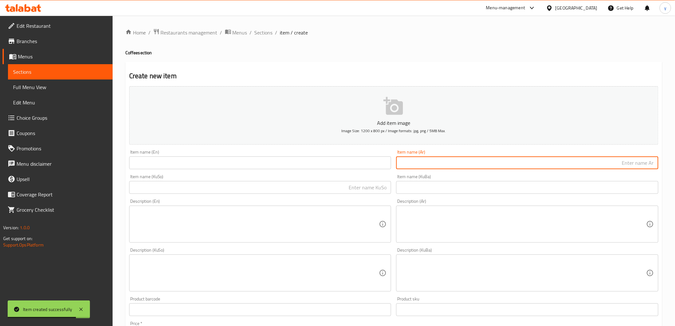
click at [415, 164] on input "text" at bounding box center [527, 162] width 262 height 13
paste input "افوكادو"
click at [372, 194] on input "text" at bounding box center [260, 187] width 262 height 13
click at [646, 163] on input "افوكادو" at bounding box center [527, 162] width 262 height 13
click at [611, 168] on input "افوك ادو" at bounding box center [527, 162] width 262 height 13
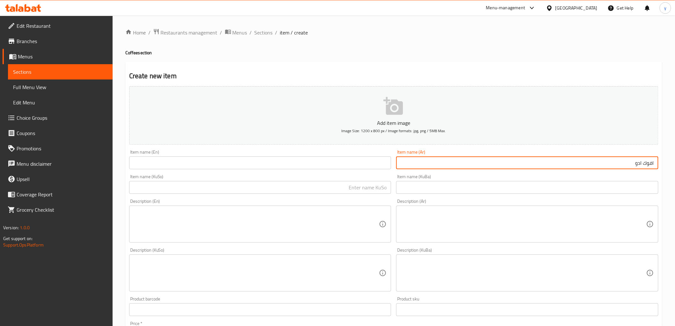
click at [642, 164] on input "افوك ادو" at bounding box center [527, 162] width 262 height 13
type input "افوكادو"
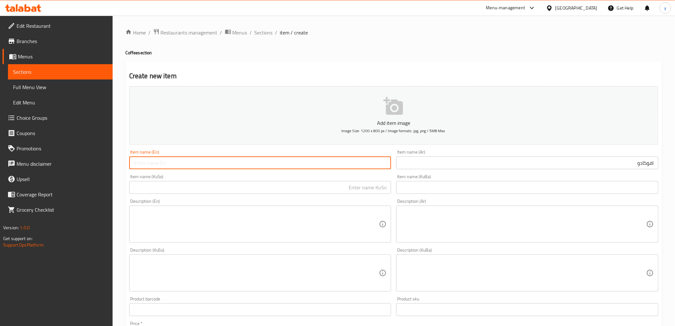
click at [265, 164] on input "text" at bounding box center [260, 162] width 262 height 13
type input "Avocado"
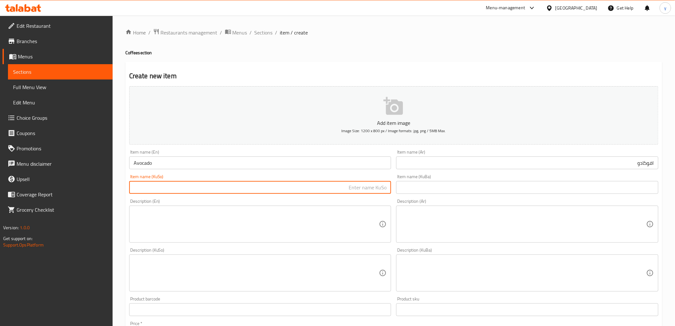
click at [263, 188] on input "text" at bounding box center [260, 187] width 262 height 13
type input "ئەڤوکادۆ"
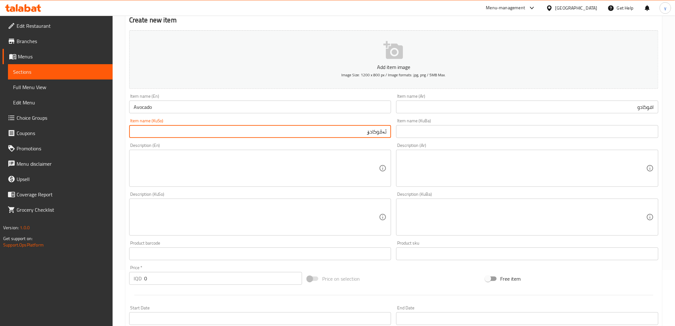
scroll to position [56, 0]
click at [412, 96] on div "Item name (Ar) افوكادو Item name (Ar)" at bounding box center [527, 103] width 262 height 19
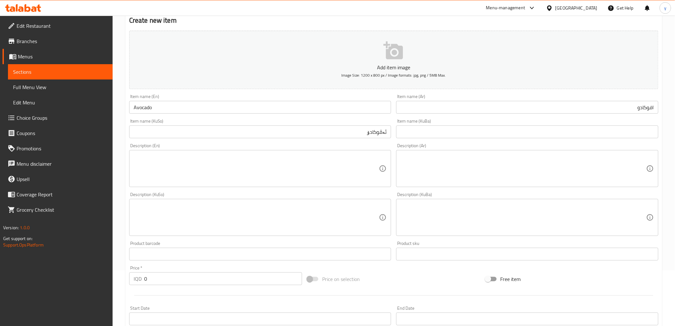
click at [414, 102] on input "افوكادو" at bounding box center [527, 107] width 262 height 13
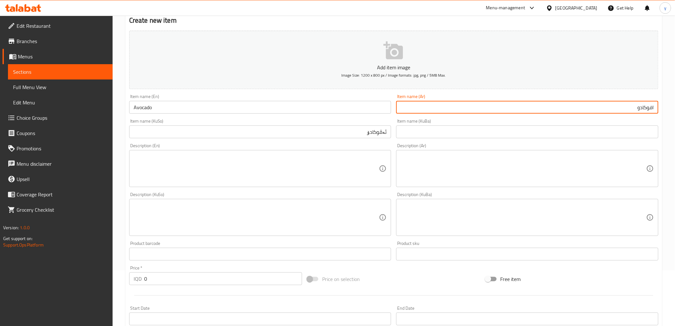
click at [414, 102] on input "افوكادو" at bounding box center [527, 107] width 262 height 13
paste input "اتو"
type input "افكاتو"
click at [235, 129] on input "ئەڤوکادۆ" at bounding box center [260, 131] width 262 height 13
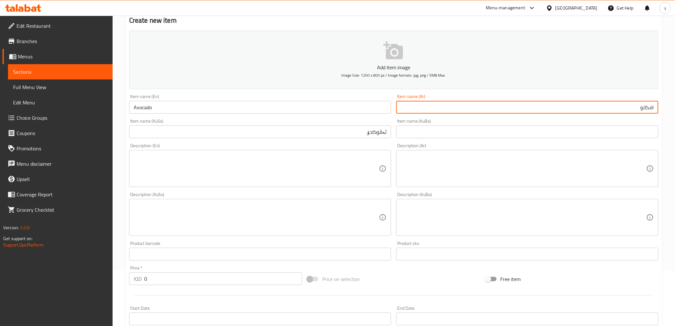
click at [235, 129] on input "ئەڤوکادۆ" at bounding box center [260, 131] width 262 height 13
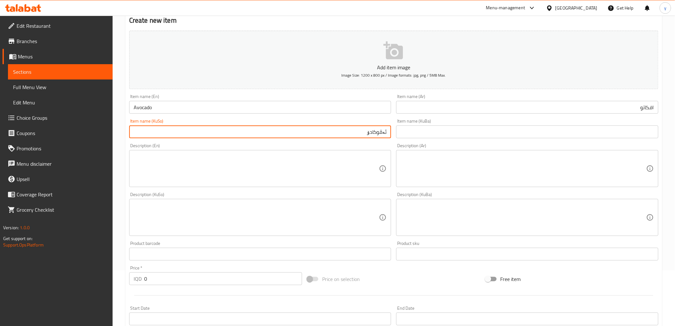
click at [235, 129] on input "ئەڤوکادۆ" at bounding box center [260, 131] width 262 height 13
paste input "فۆگات"
type input "ئەفۆگاتۆ"
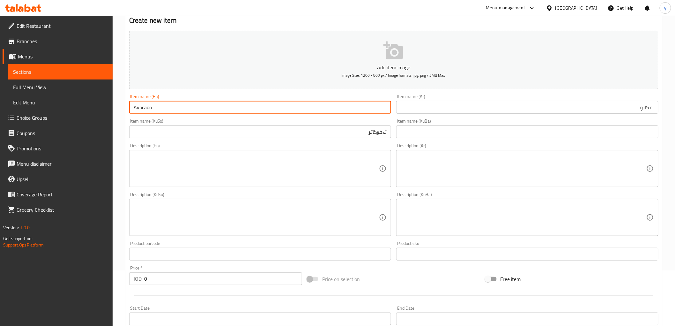
click at [228, 103] on input "Avocado" at bounding box center [260, 107] width 262 height 13
paste input "ffogat"
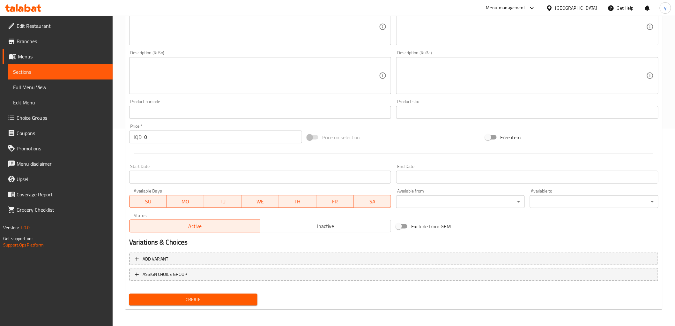
type input "Affogato"
drag, startPoint x: 163, startPoint y: 135, endPoint x: 135, endPoint y: 135, distance: 27.8
click at [135, 135] on div "IQD 0 Price *" at bounding box center [215, 137] width 173 height 13
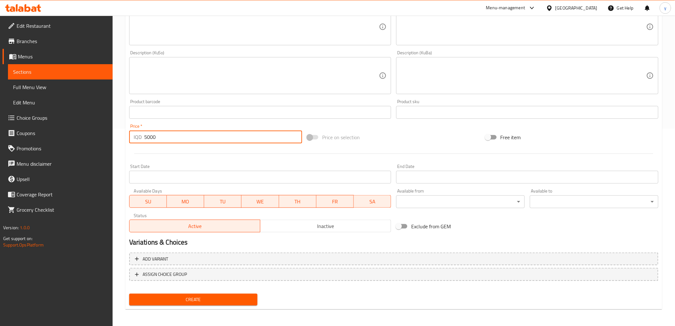
type input "5000"
click at [225, 297] on span "Create" at bounding box center [193, 299] width 118 height 8
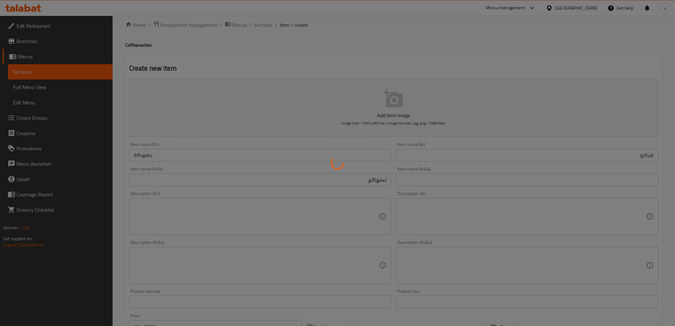
scroll to position [0, 0]
type input "0"
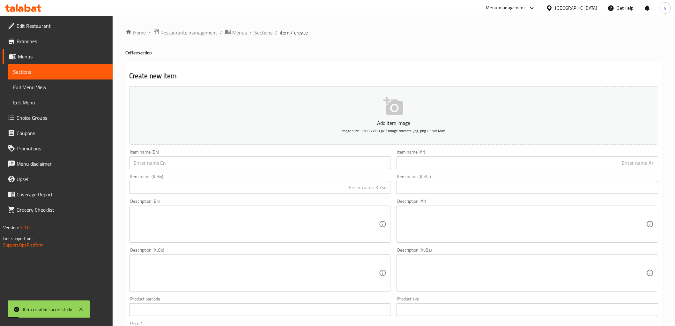
click at [262, 32] on span "Sections" at bounding box center [264, 33] width 18 height 8
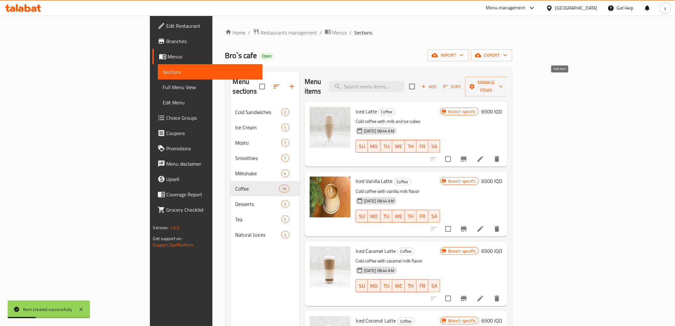
click at [438, 83] on span "Add" at bounding box center [429, 86] width 17 height 7
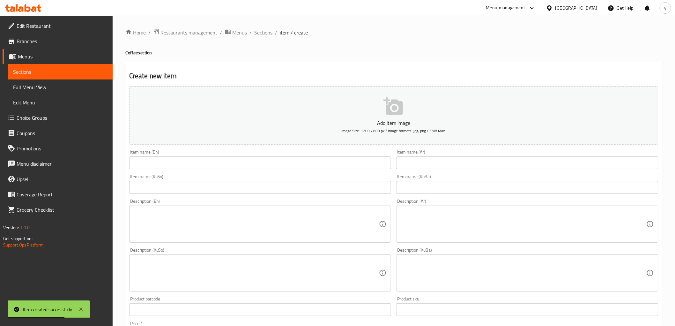
click at [259, 31] on span "Sections" at bounding box center [264, 33] width 18 height 8
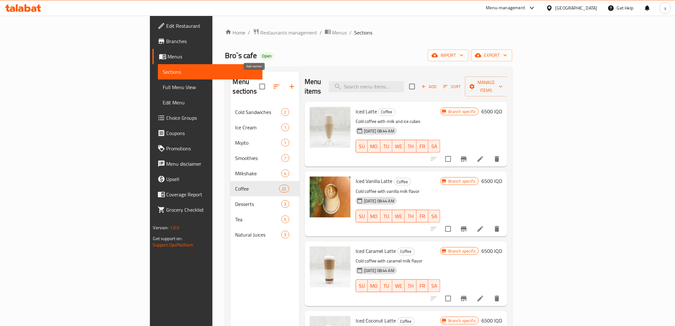
click at [288, 83] on icon "button" at bounding box center [292, 87] width 8 height 8
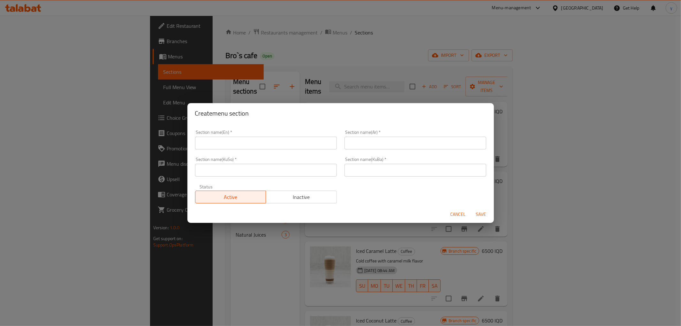
click at [238, 141] on input "text" at bounding box center [266, 143] width 142 height 13
type input "Hot Drinks"
click at [358, 140] on input "text" at bounding box center [415, 143] width 142 height 13
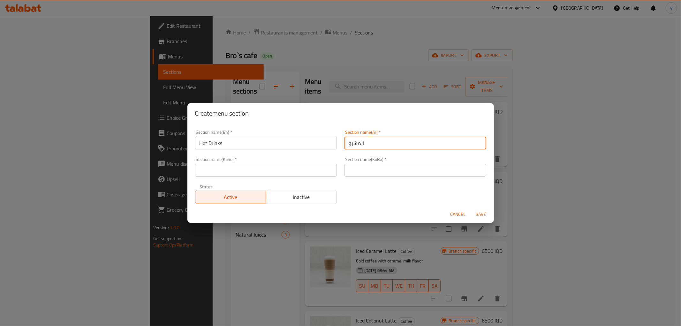
type input "المشروبات الساخنة"
click at [302, 170] on input "text" at bounding box center [266, 170] width 142 height 13
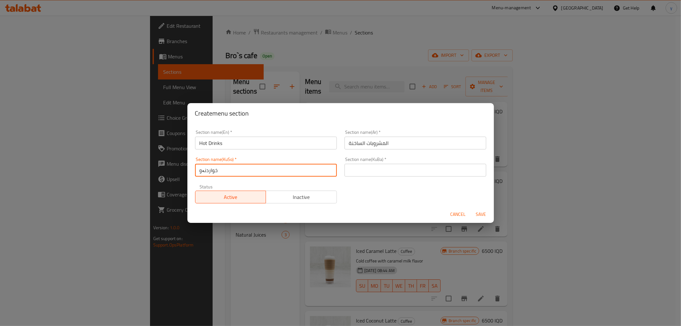
type input "خواردنەوەی گەرم"
click at [356, 176] on div "Section name(KuBa)   * Section name(KuBa) *" at bounding box center [414, 166] width 149 height 27
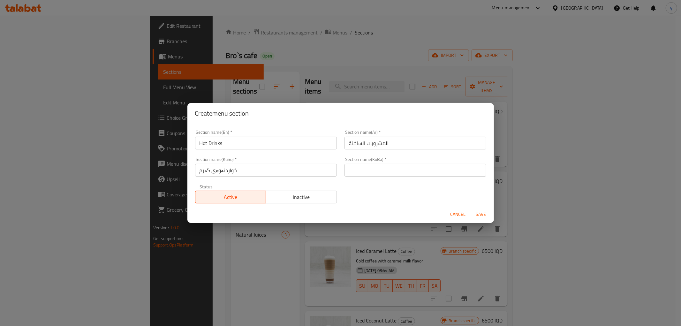
click at [361, 176] on div "Section name(KuBa)   * Section name(KuBa) *" at bounding box center [414, 166] width 149 height 27
click at [362, 174] on input "text" at bounding box center [415, 170] width 142 height 13
paste input "خواردنەوەی گەرم"
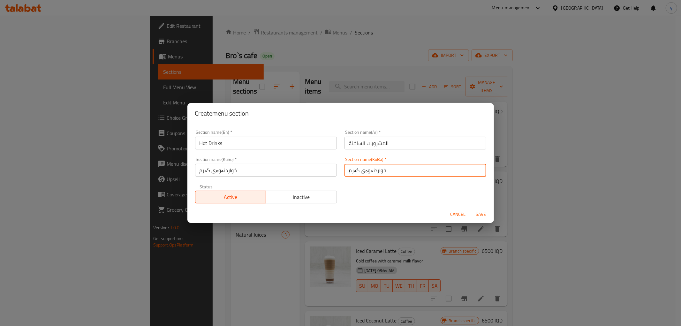
type input "خواردنەوەی گەرم"
click at [487, 211] on span "Save" at bounding box center [480, 214] width 15 height 8
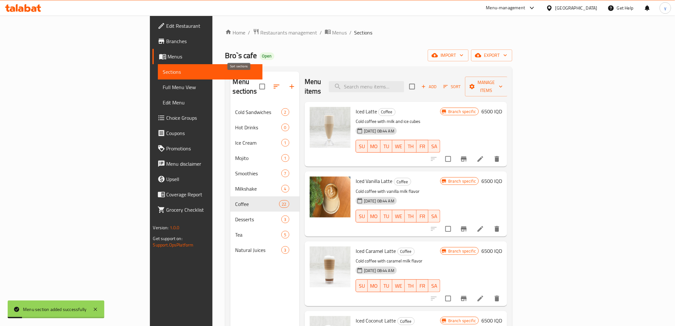
click at [269, 80] on button "button" at bounding box center [276, 86] width 15 height 15
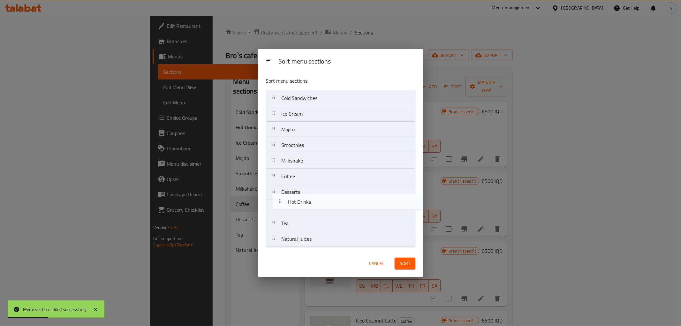
drag, startPoint x: 294, startPoint y: 112, endPoint x: 301, endPoint y: 200, distance: 87.7
click at [301, 200] on nav "Cold Sandwiches Hot Drinks Ice Cream Mojito Smoothies Milkshake Coffee Desserts…" at bounding box center [340, 168] width 150 height 157
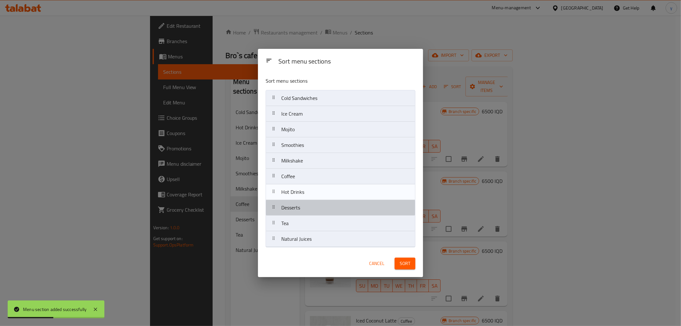
click at [301, 200] on div "Desserts" at bounding box center [291, 207] width 24 height 15
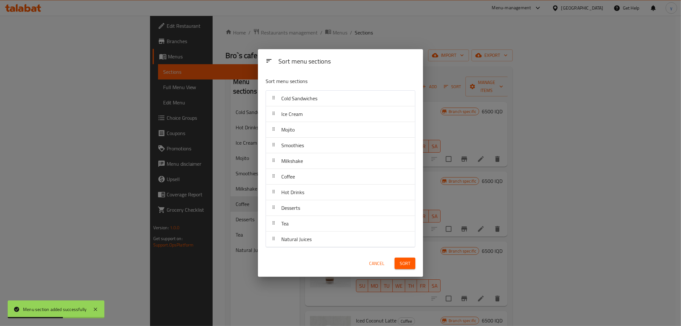
click at [400, 258] on button "Sort" at bounding box center [404, 264] width 21 height 12
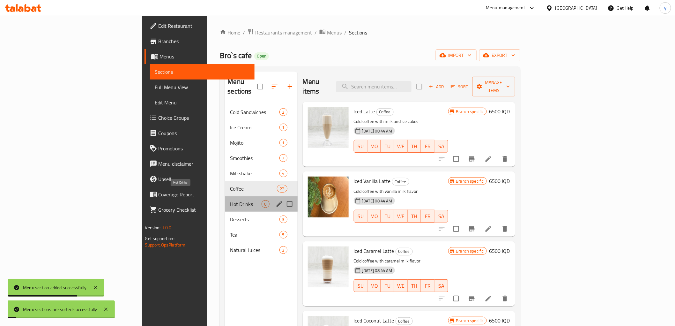
click at [230, 200] on span "Hot Drinks" at bounding box center [245, 204] width 31 height 8
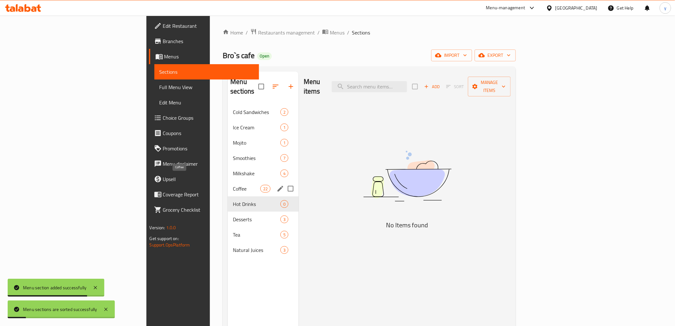
click at [233, 185] on span "Coffee" at bounding box center [246, 189] width 27 height 8
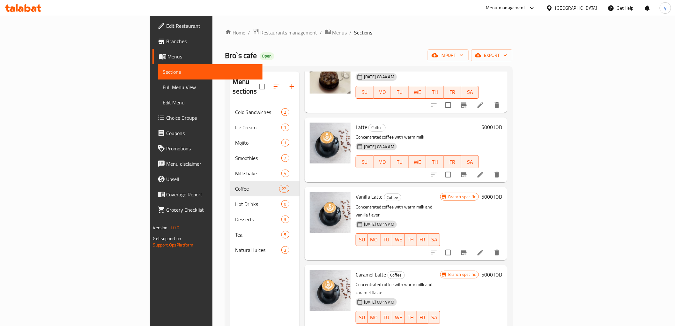
scroll to position [567, 0]
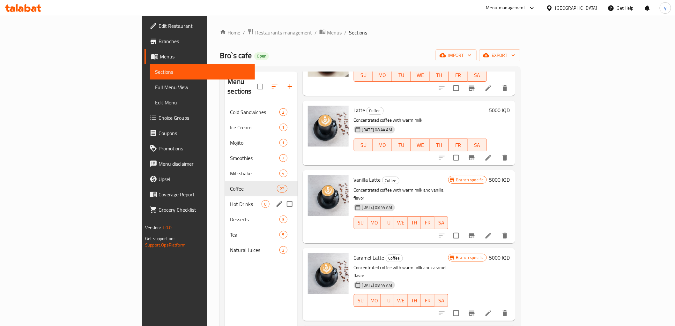
click at [283, 197] on input "Menu sections" at bounding box center [289, 203] width 13 height 13
checkbox input "true"
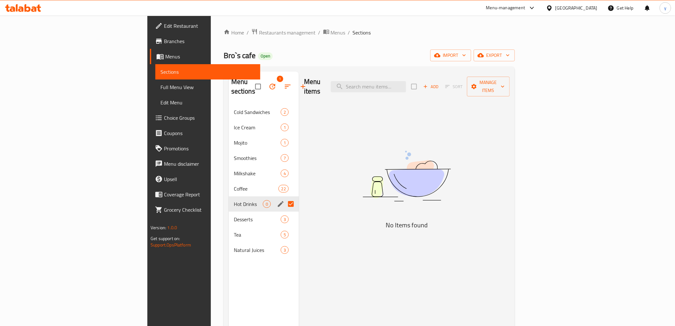
click at [413, 71] on div "Menu sections 1 Cold Sandwiches 2 Ice Cream 1 Mojito 1 Smoothies 7 Milkshake 4 …" at bounding box center [369, 234] width 291 height 336
click at [406, 85] on input "search" at bounding box center [368, 86] width 75 height 11
type input "ک"
drag, startPoint x: 419, startPoint y: 87, endPoint x: 433, endPoint y: 81, distance: 14.7
click at [406, 81] on input "search" at bounding box center [368, 86] width 75 height 11
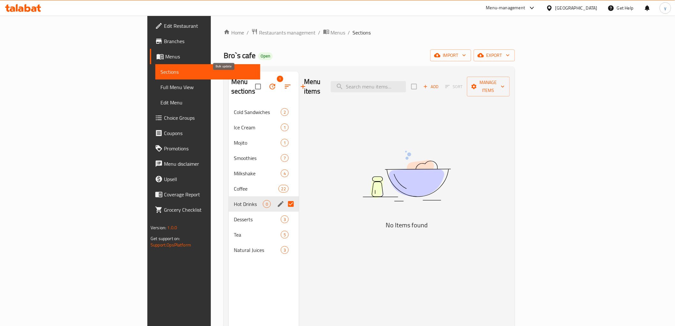
click at [269, 83] on icon "button" at bounding box center [273, 87] width 8 height 8
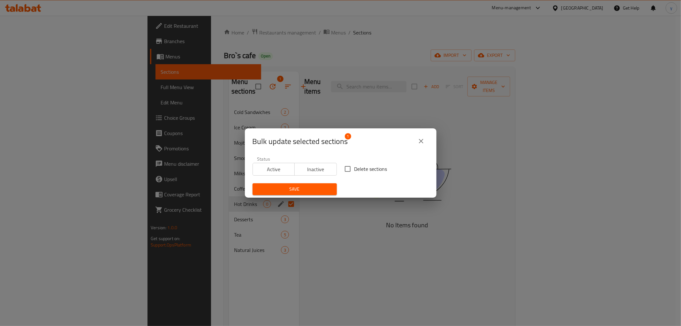
click at [341, 168] on input "Delete sections" at bounding box center [347, 168] width 13 height 13
checkbox input "true"
click at [304, 186] on span "Save" at bounding box center [295, 189] width 74 height 8
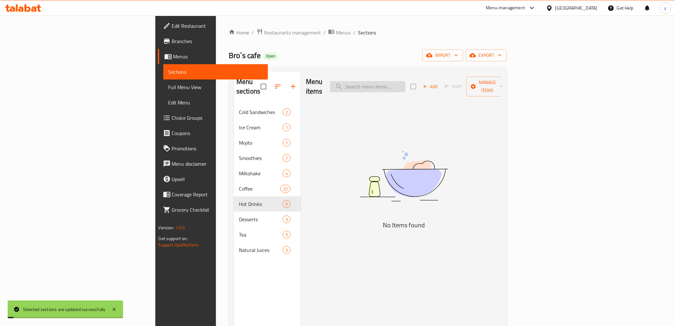
click at [406, 87] on input "search" at bounding box center [367, 86] width 75 height 11
type input "C"
type input "K"
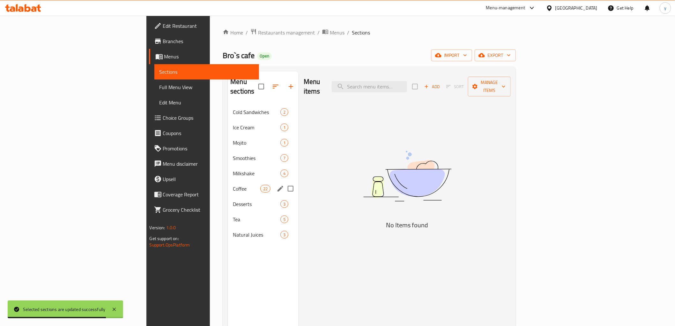
click at [233, 185] on span "Coffee" at bounding box center [246, 189] width 27 height 8
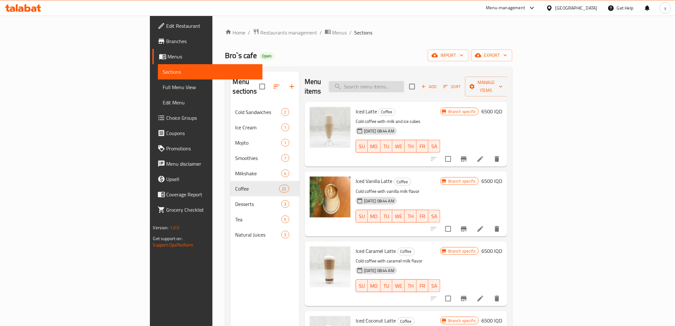
click at [404, 86] on input "search" at bounding box center [366, 86] width 75 height 11
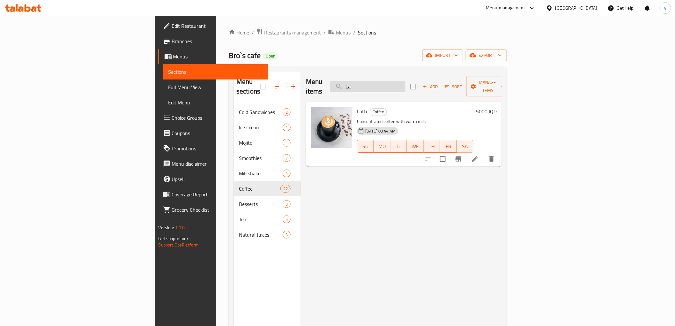
type input "L"
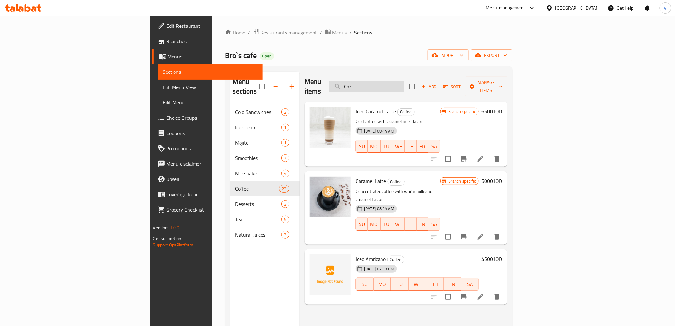
type input "Cara"
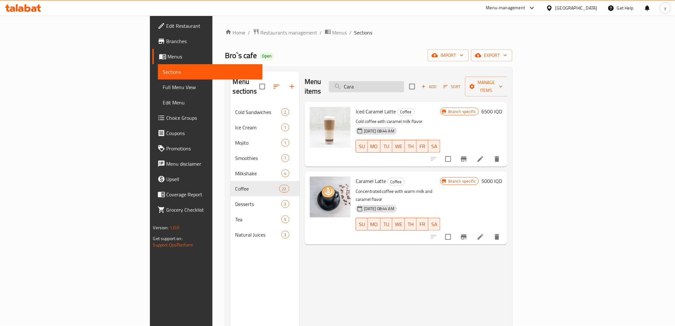
click at [404, 81] on input "Cara" at bounding box center [366, 86] width 75 height 11
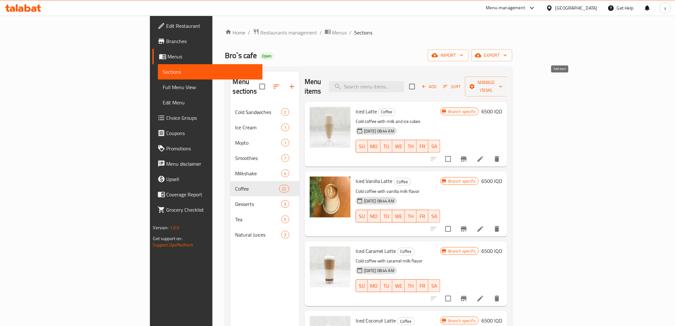
click at [438, 85] on span "Add" at bounding box center [429, 86] width 17 height 7
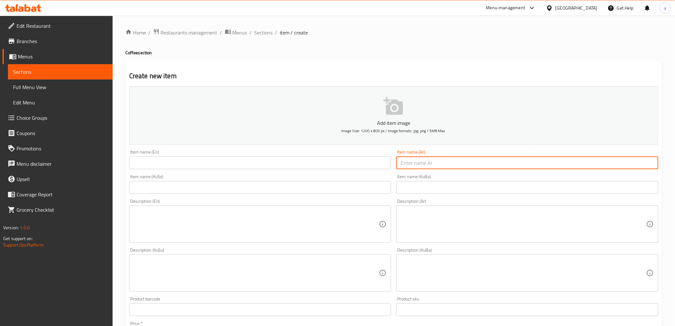
click at [457, 161] on input "text" at bounding box center [527, 162] width 262 height 13
paste input "اسبرسو"
click at [415, 165] on input "اسبرسو" at bounding box center [527, 162] width 262 height 13
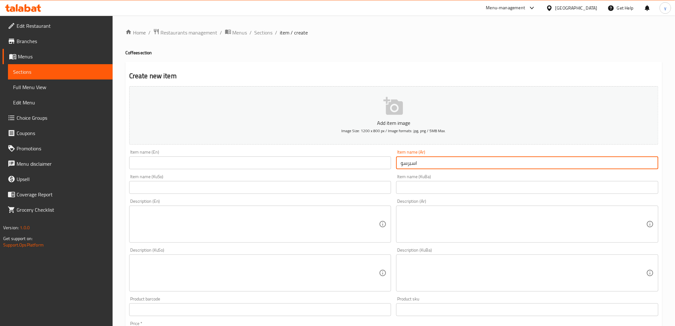
paste input "سبريسو"
type input "إسبريسو"
click at [350, 164] on input "text" at bounding box center [260, 162] width 262 height 13
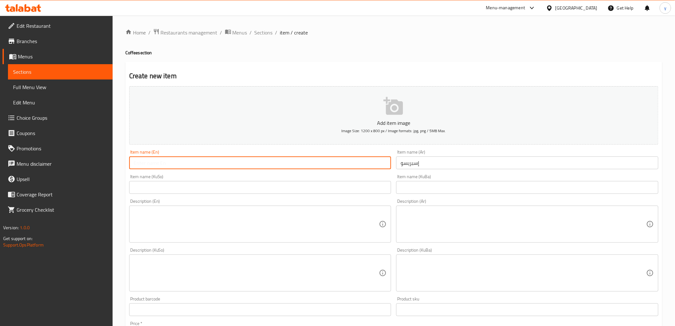
paste input "Espresso"
type input "Espresso"
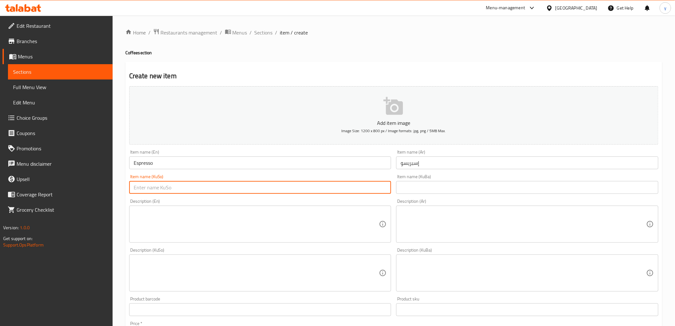
click at [304, 187] on input "text" at bounding box center [260, 187] width 262 height 13
paste input "ئێسپرێسۆ"
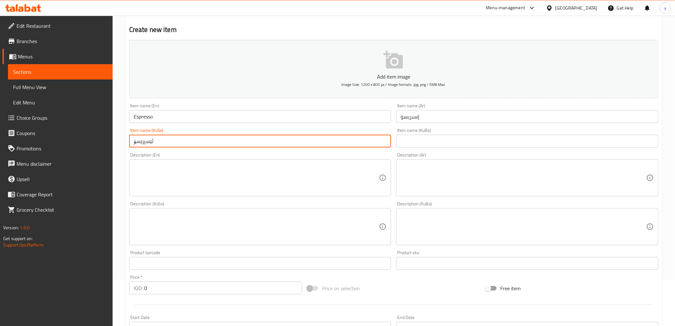
scroll to position [142, 0]
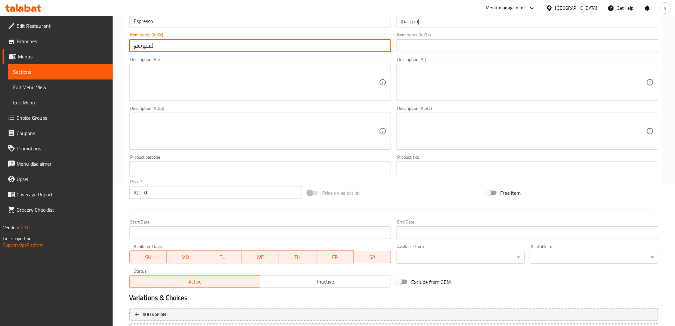
type input "ئێسپرێسۆ"
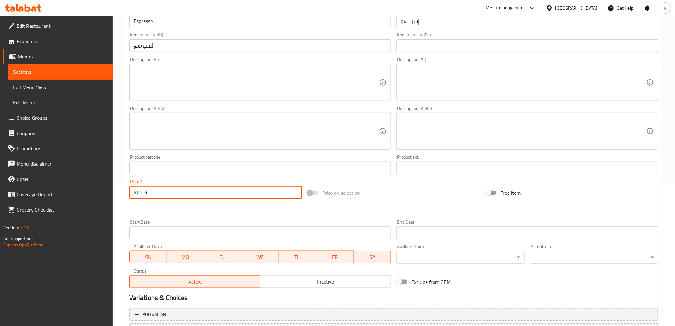
drag, startPoint x: 148, startPoint y: 187, endPoint x: 131, endPoint y: 191, distance: 17.0
click at [132, 191] on div "IQD 0 Price *" at bounding box center [215, 192] width 173 height 13
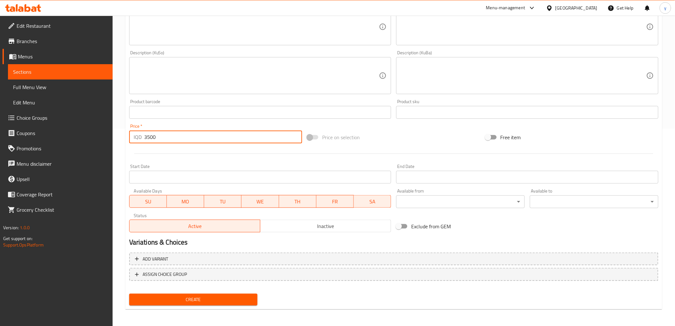
type input "3500"
click at [172, 299] on span "Create" at bounding box center [193, 299] width 118 height 8
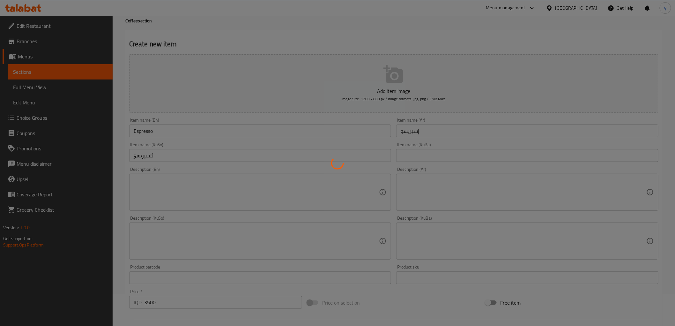
scroll to position [0, 0]
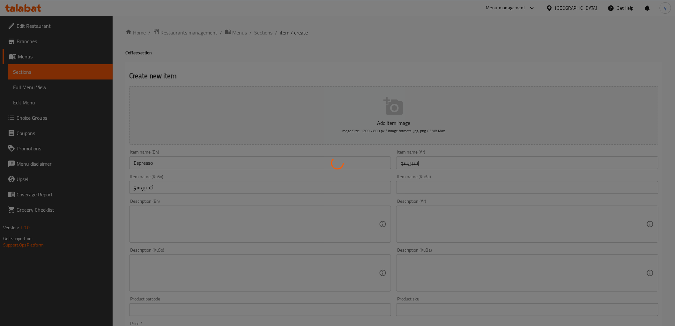
type input "0"
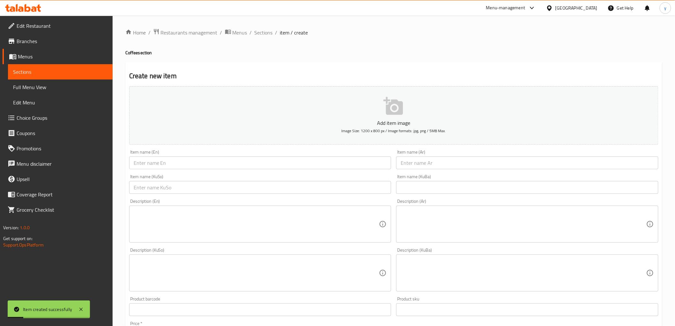
click at [445, 172] on div "Item name (KuBa) Item name (KuBa)" at bounding box center [527, 184] width 267 height 25
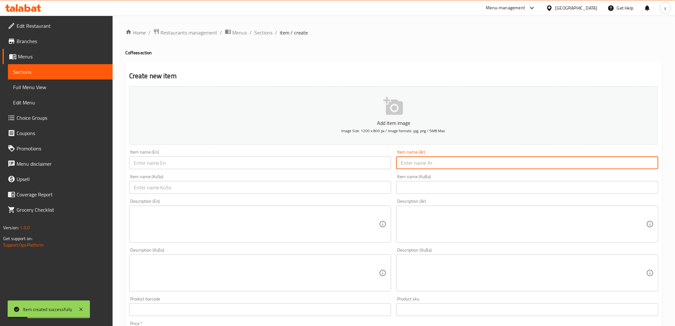
paste input "امريكانو"
drag, startPoint x: 414, startPoint y: 165, endPoint x: 401, endPoint y: 165, distance: 13.1
click at [414, 165] on input "امريكانو" at bounding box center [527, 162] width 262 height 13
type input "امريكانو"
click at [358, 165] on input "text" at bounding box center [260, 162] width 262 height 13
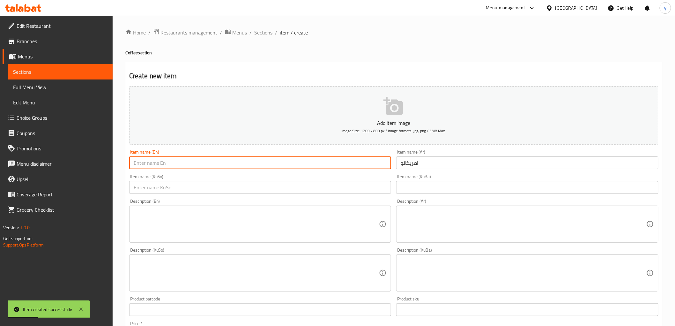
paste input "Americano"
type input "Americano"
click at [301, 193] on input "text" at bounding box center [260, 187] width 262 height 13
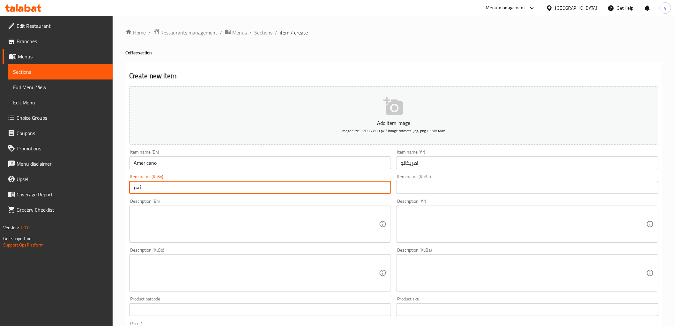
type input "ئەمریکانۆ"
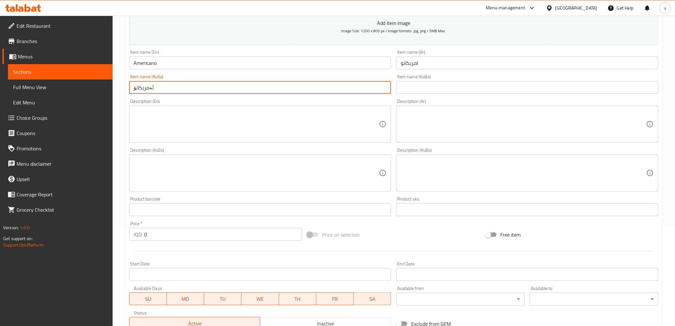
scroll to position [197, 0]
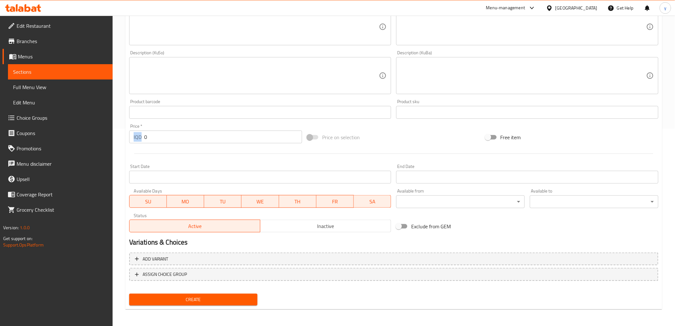
drag, startPoint x: 152, startPoint y: 142, endPoint x: 145, endPoint y: 142, distance: 6.7
click at [145, 142] on div "Price   * IQD 0 Price *" at bounding box center [216, 133] width 178 height 25
click at [155, 138] on input "0" at bounding box center [223, 137] width 158 height 13
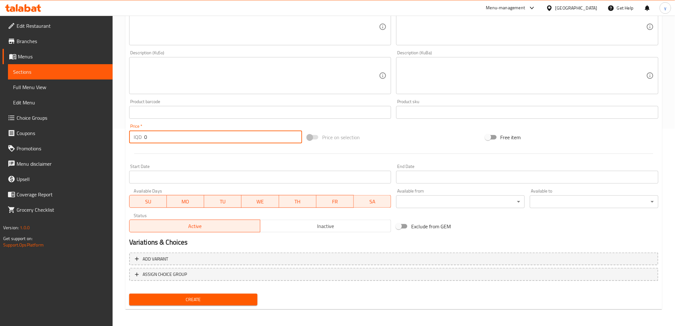
click at [155, 138] on input "0" at bounding box center [223, 137] width 158 height 13
type input "4500"
click at [215, 285] on nav at bounding box center [393, 285] width 529 height 5
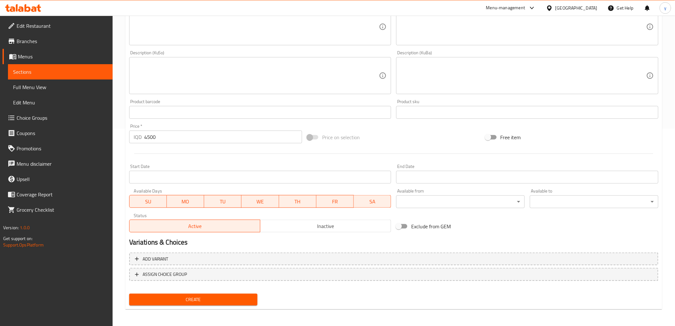
click at [217, 295] on span "Create" at bounding box center [193, 299] width 118 height 8
drag, startPoint x: 143, startPoint y: 135, endPoint x: 130, endPoint y: 140, distance: 13.6
click at [131, 140] on div "IQD 0 Price *" at bounding box center [215, 137] width 173 height 13
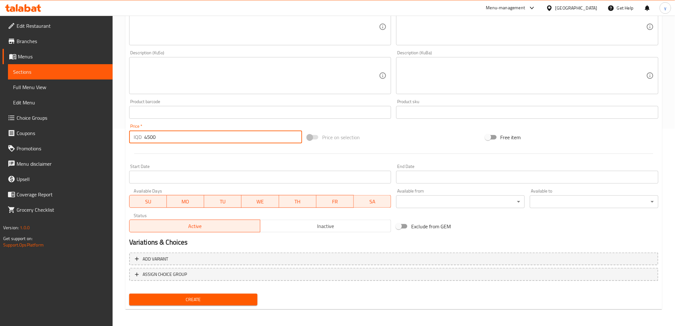
type input "4500"
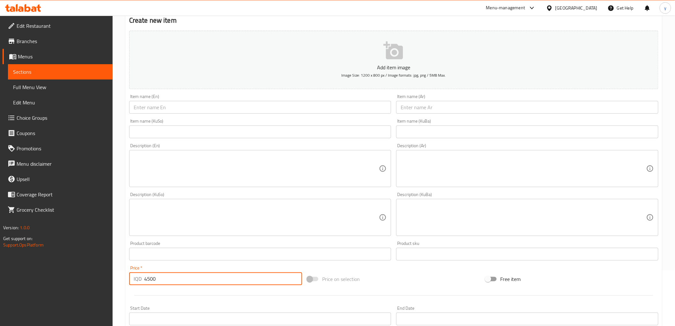
drag, startPoint x: 303, startPoint y: 128, endPoint x: 311, endPoint y: 130, distance: 8.1
click at [303, 128] on input "text" at bounding box center [260, 131] width 262 height 13
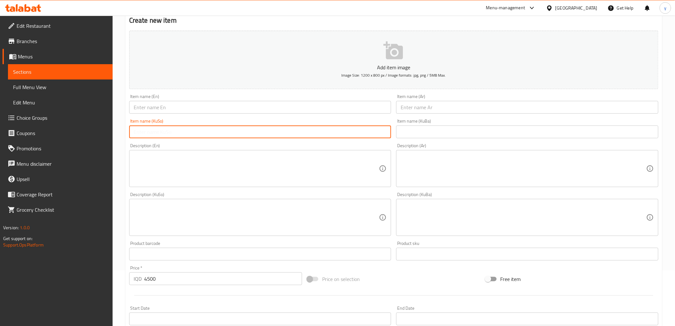
paste input "كۆرتادۆ"
type input "كۆرتادۆ"
click at [404, 102] on input "text" at bounding box center [527, 107] width 262 height 13
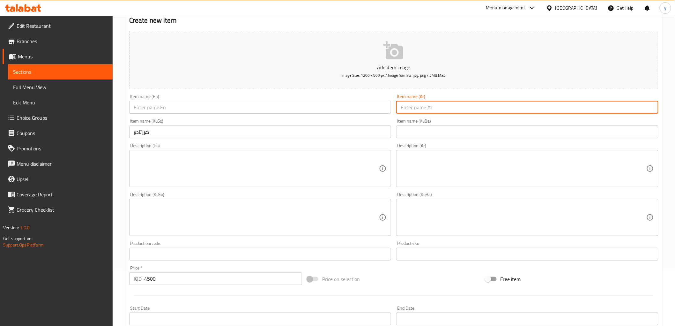
paste input "كورتادو"
type input "كورتادو"
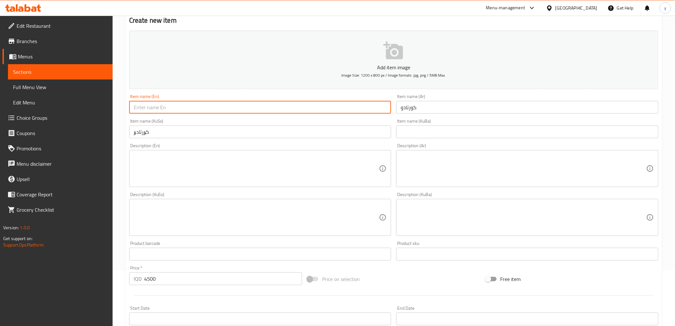
click at [348, 101] on input "text" at bounding box center [260, 107] width 262 height 13
click at [332, 113] on input "text" at bounding box center [260, 107] width 262 height 13
paste input "Cortado"
type input "Cortado"
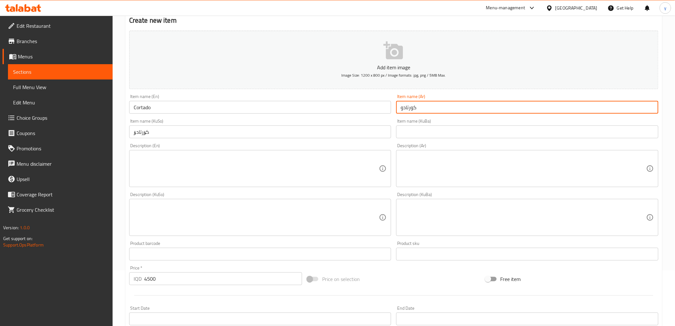
click at [470, 103] on input "كورتادو" at bounding box center [527, 107] width 262 height 13
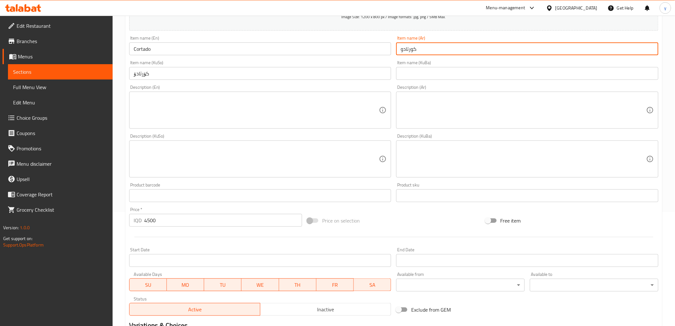
scroll to position [197, 0]
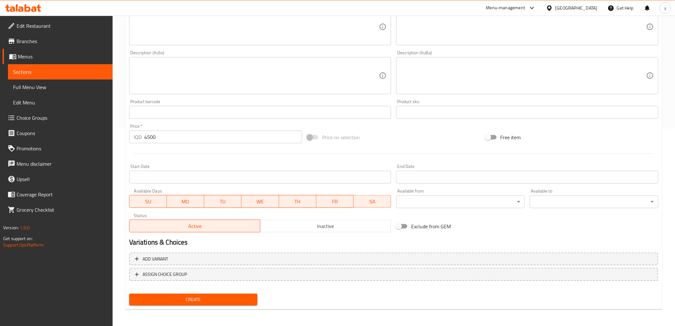
type input "كورتادو"
click at [213, 295] on span "Create" at bounding box center [193, 299] width 118 height 8
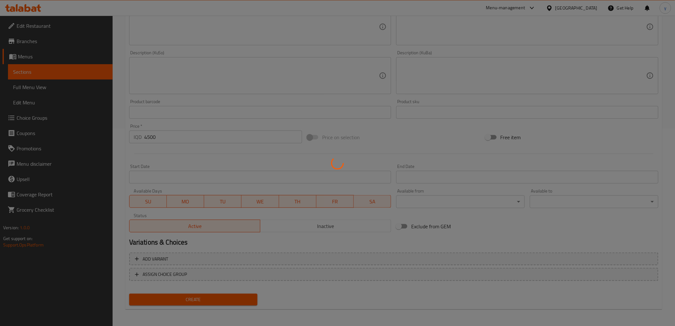
type input "0"
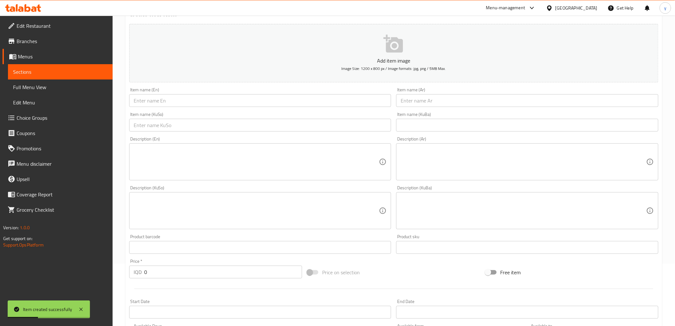
scroll to position [0, 0]
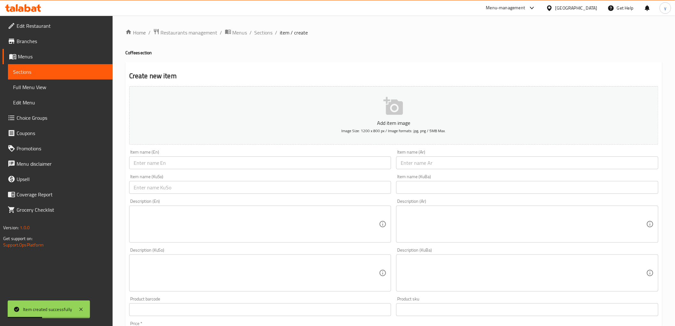
click at [419, 163] on input "text" at bounding box center [527, 162] width 262 height 13
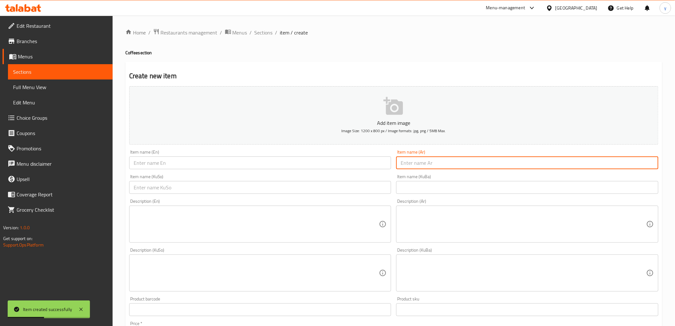
paste input "فلات وايت"
type input "فلات وايت"
click at [364, 187] on input "text" at bounding box center [260, 187] width 262 height 13
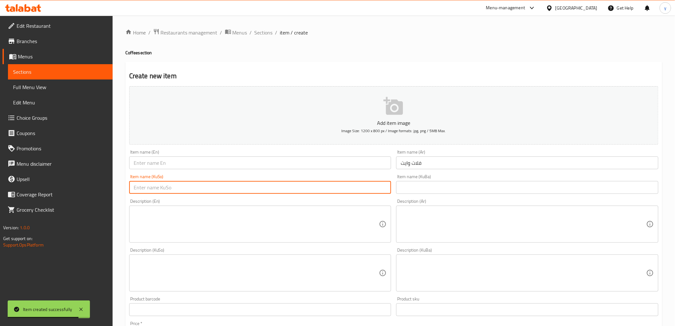
paste input "فلات وایت"
type input "فلات وایت"
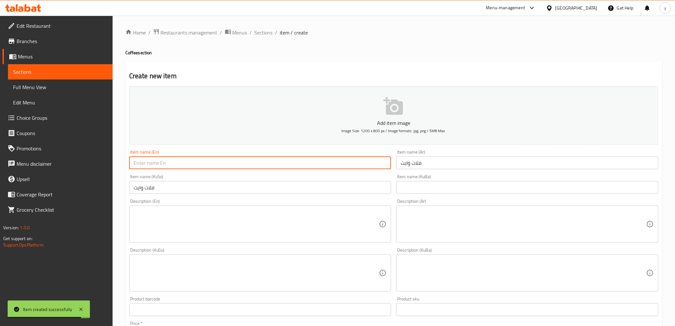
drag, startPoint x: 340, startPoint y: 160, endPoint x: 326, endPoint y: 163, distance: 13.8
click at [340, 160] on input "text" at bounding box center [260, 162] width 262 height 13
paste input "Flat White"
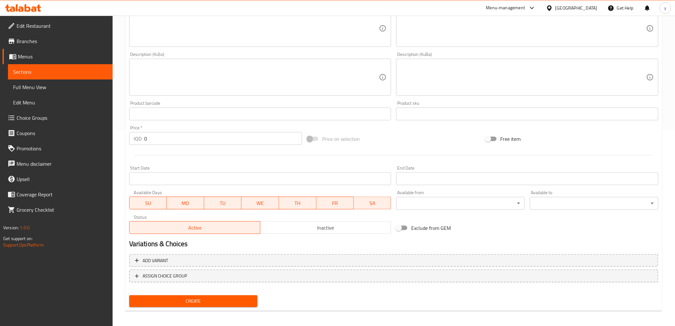
scroll to position [197, 0]
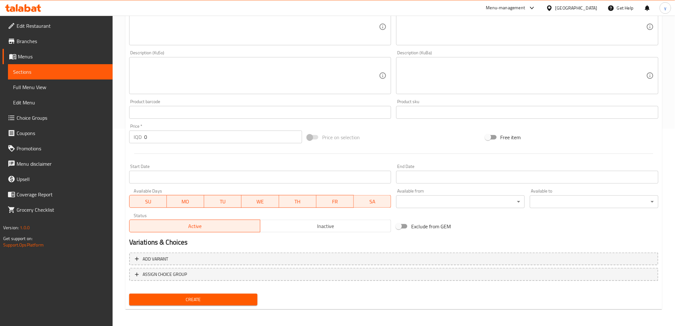
type input "Flat White"
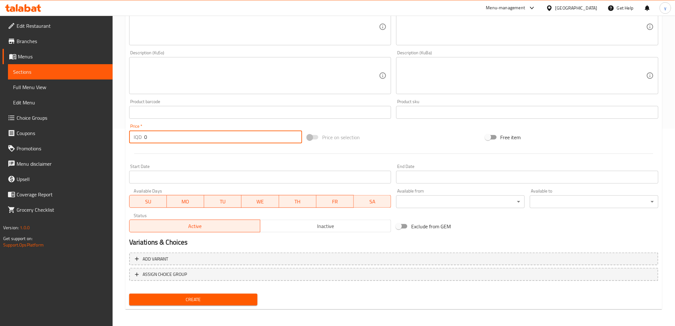
drag, startPoint x: 153, startPoint y: 138, endPoint x: 129, endPoint y: 142, distance: 24.2
click at [129, 144] on div "Price   * IQD 0 Price *" at bounding box center [216, 133] width 178 height 25
type input "5000"
click at [175, 301] on span "Create" at bounding box center [193, 299] width 118 height 8
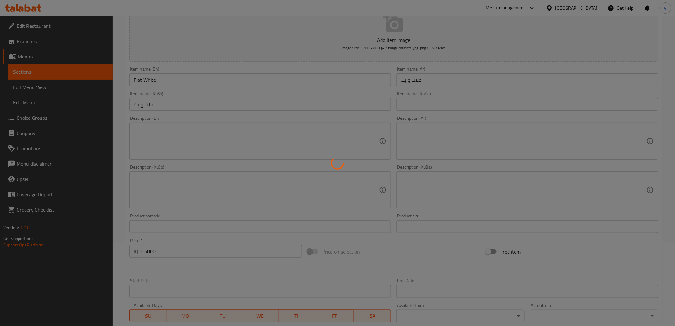
scroll to position [56, 0]
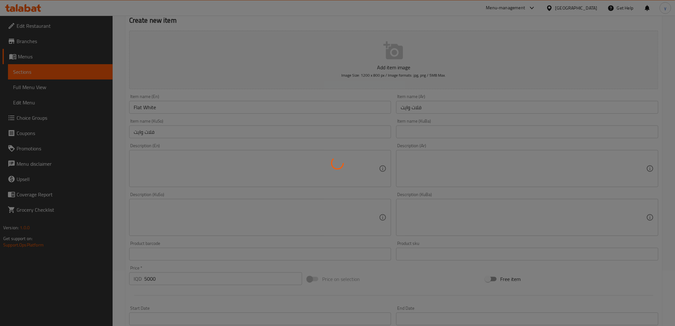
type input "0"
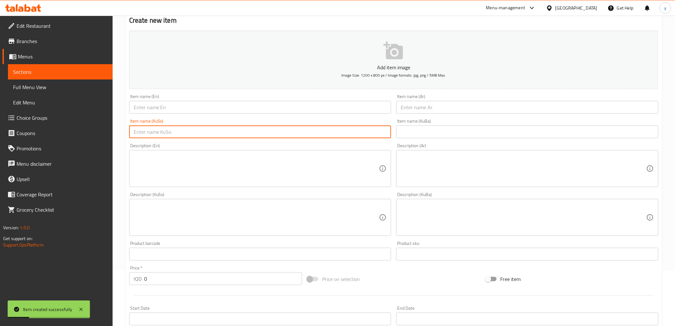
click at [331, 136] on input "text" at bounding box center [260, 131] width 262 height 13
paste input "كابەچينۆ"
type input "كابەچينۆ"
click at [442, 109] on input "text" at bounding box center [527, 107] width 262 height 13
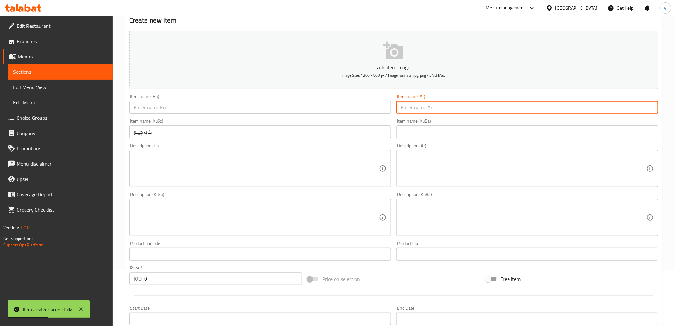
paste input "كابتشينو"
type input "كابتشينو"
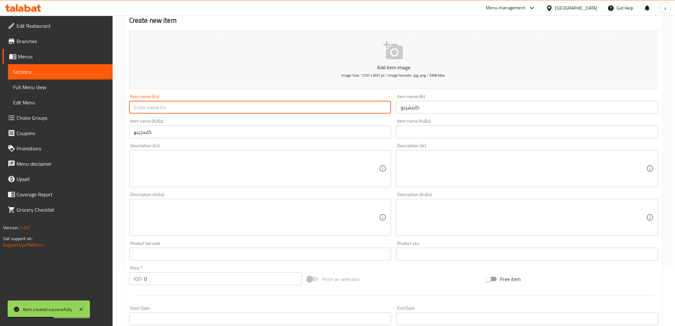
drag, startPoint x: 307, startPoint y: 102, endPoint x: 289, endPoint y: 110, distance: 19.7
click at [307, 102] on input "text" at bounding box center [260, 107] width 262 height 13
paste input "Cappuccino"
type input "Cappuccino"
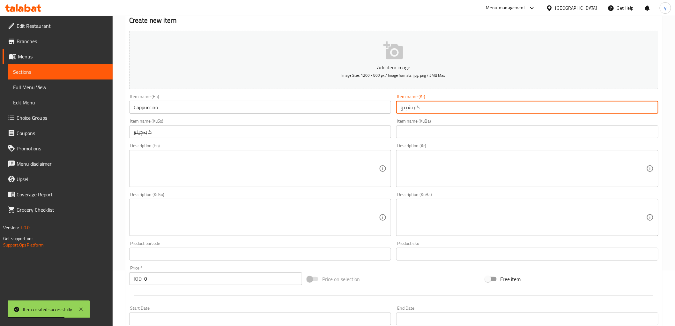
click at [458, 103] on input "كابتشينو" at bounding box center [527, 107] width 262 height 13
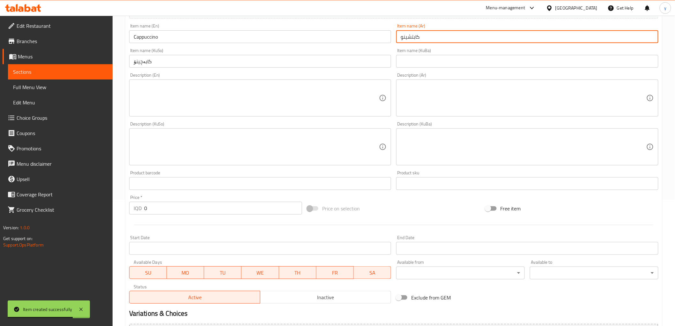
scroll to position [126, 0]
type input "كابتشينو"
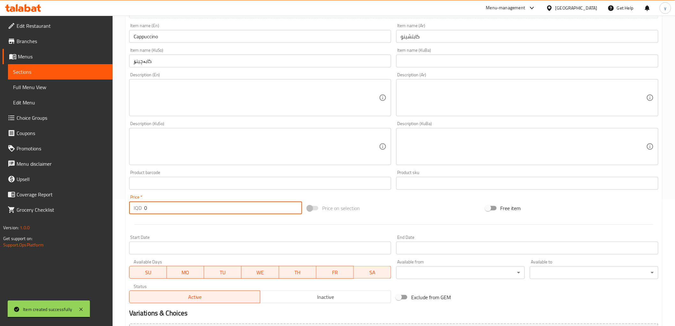
drag, startPoint x: 158, startPoint y: 201, endPoint x: 141, endPoint y: 206, distance: 17.8
click at [141, 206] on div "IQD 0 Price *" at bounding box center [215, 207] width 173 height 13
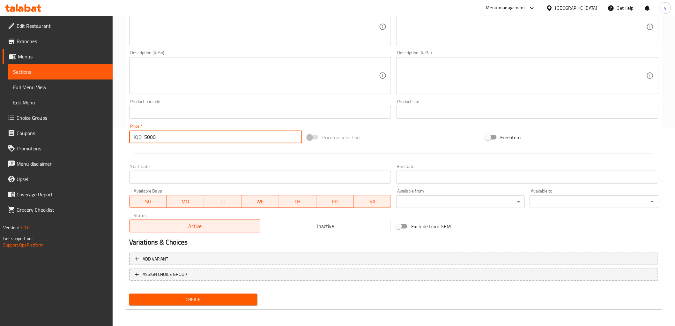
type input "5000"
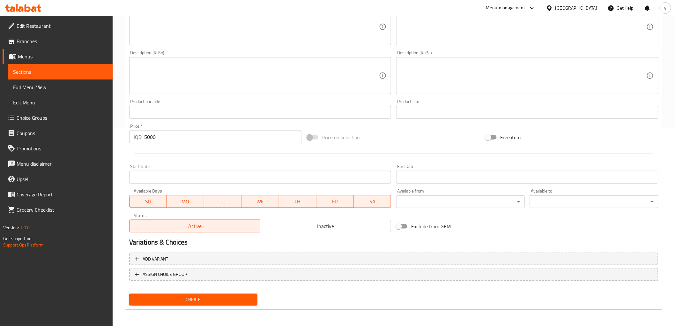
click at [185, 291] on div "Create" at bounding box center [194, 299] width 134 height 17
click at [189, 298] on span "Create" at bounding box center [193, 299] width 118 height 8
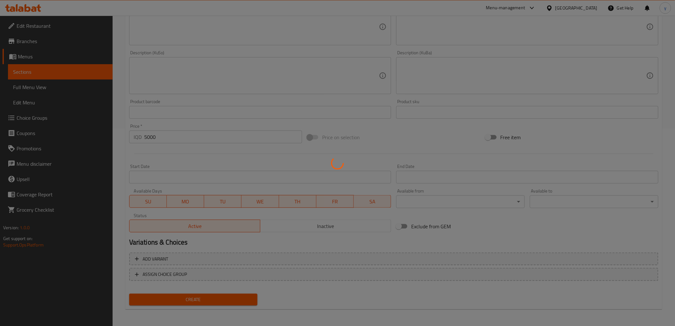
type input "0"
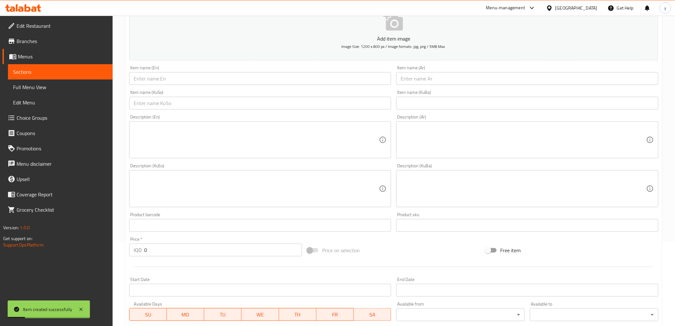
scroll to position [56, 0]
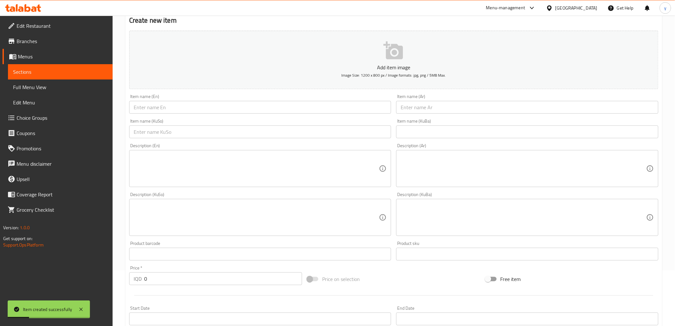
click at [432, 103] on input "text" at bounding box center [527, 107] width 262 height 13
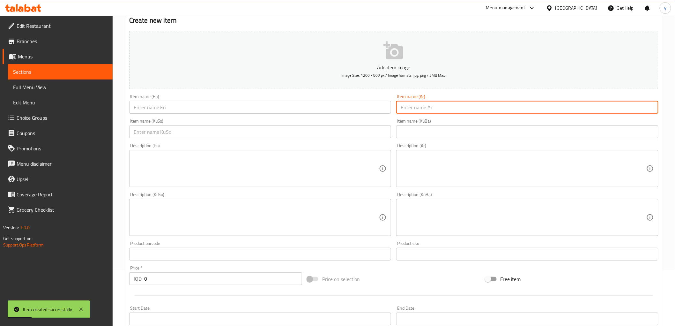
paste input "لاتيه لاڤندر"
type input "لاتيه لاڤندر"
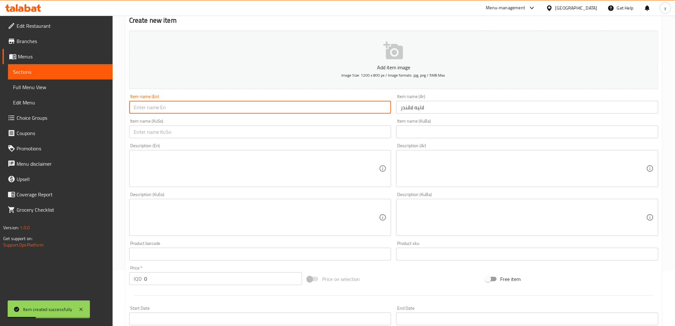
drag, startPoint x: 326, startPoint y: 103, endPoint x: 306, endPoint y: 112, distance: 21.4
click at [326, 103] on input "text" at bounding box center [260, 107] width 262 height 13
paste input "Lavender Latte"
type input "Lavender Latte"
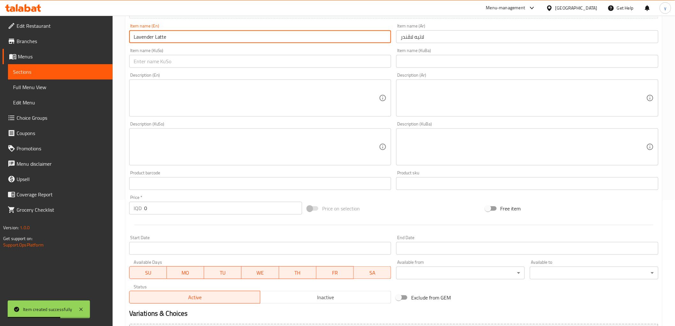
scroll to position [126, 0]
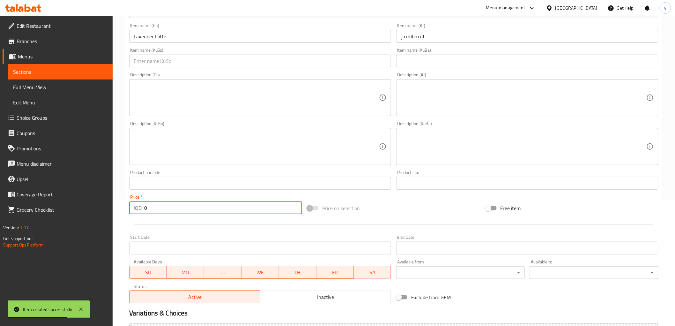
drag, startPoint x: 147, startPoint y: 205, endPoint x: 142, endPoint y: 207, distance: 5.2
click at [142, 207] on div "IQD 0 Price *" at bounding box center [215, 207] width 173 height 13
type input "6000"
click at [314, 66] on input "text" at bounding box center [260, 61] width 262 height 13
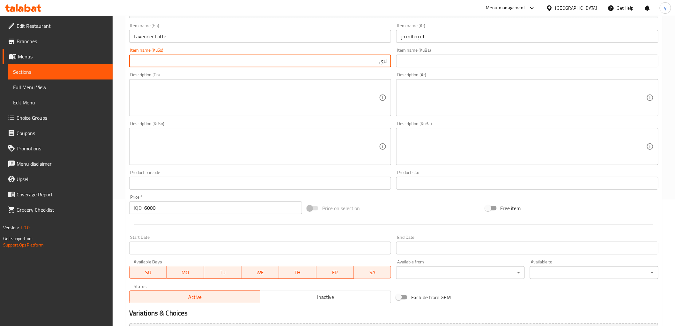
drag, startPoint x: 328, startPoint y: 66, endPoint x: 364, endPoint y: 64, distance: 36.4
click at [364, 64] on input "لای" at bounding box center [260, 61] width 262 height 13
type input "لاتێ"
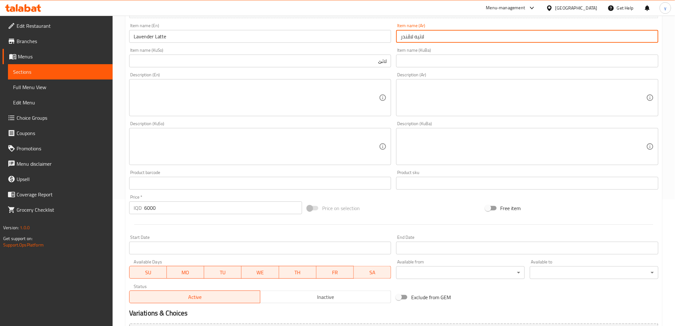
click at [408, 39] on input "لاتيه لاڤندر" at bounding box center [527, 36] width 262 height 13
type input "لاتيه لافندر"
click at [137, 37] on input "Lavender Latte" at bounding box center [260, 36] width 262 height 13
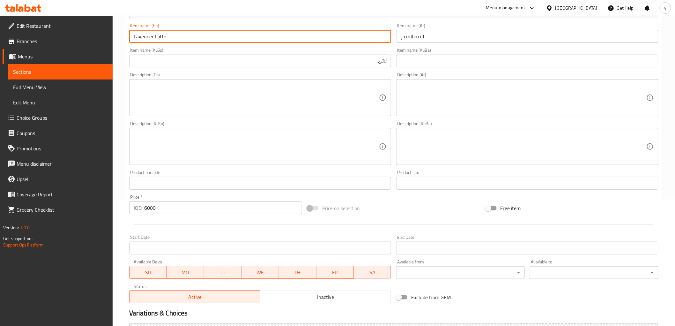
click at [137, 37] on input "Lavender Latte" at bounding box center [260, 36] width 262 height 13
click at [318, 59] on input "لاتێ" at bounding box center [260, 61] width 262 height 13
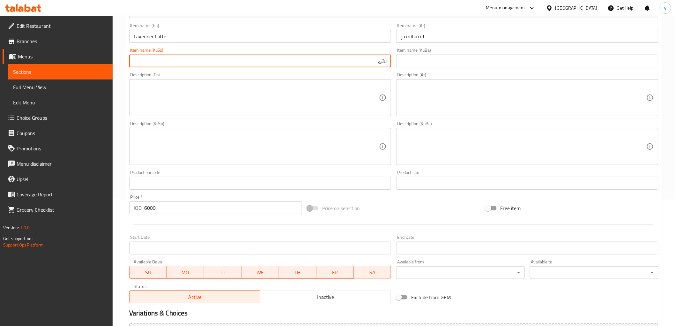
paste input "لاڤندەر"
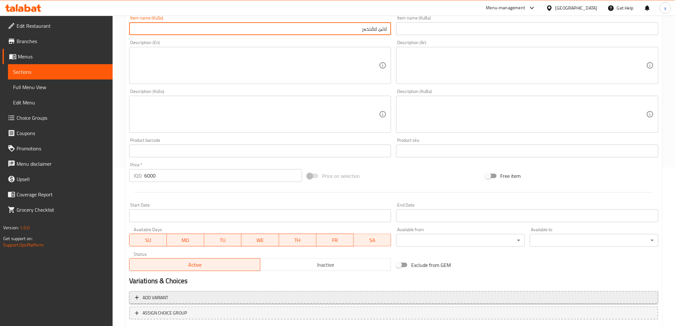
scroll to position [197, 0]
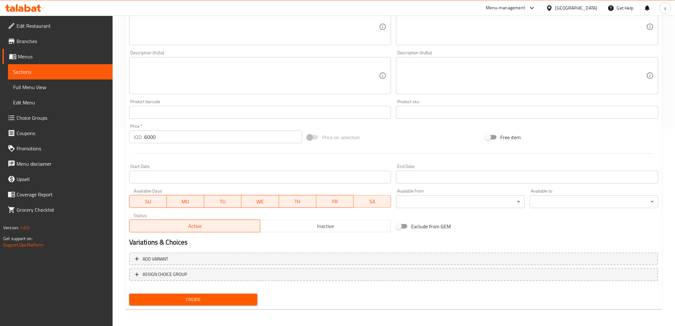
type input "لاتێ لاڤندەر"
click at [218, 292] on div "Create" at bounding box center [194, 299] width 134 height 17
click at [216, 294] on button "Create" at bounding box center [193, 300] width 129 height 12
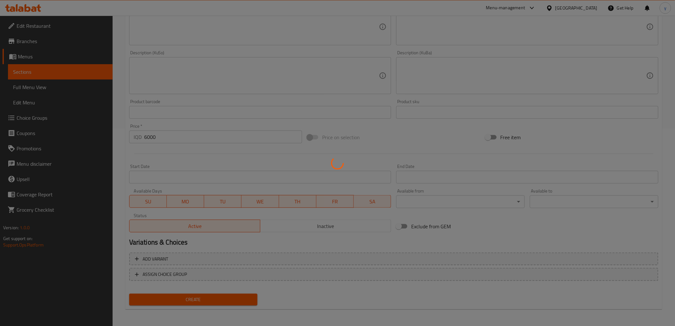
type input "0"
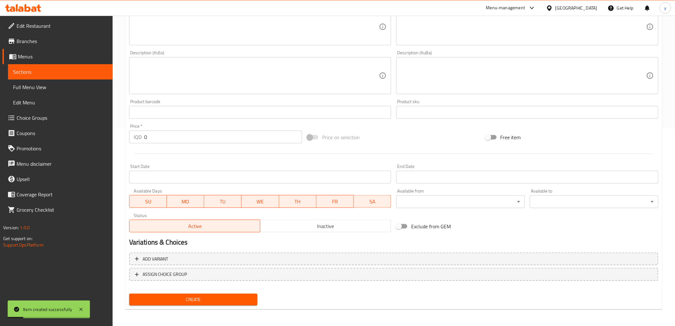
scroll to position [56, 0]
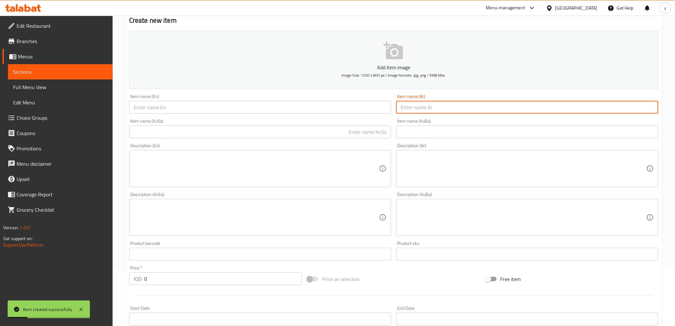
click at [454, 109] on input "text" at bounding box center [527, 107] width 262 height 13
paste input "هوت شوكلت"
type input "هوت شوكلت"
drag, startPoint x: 292, startPoint y: 108, endPoint x: 278, endPoint y: 113, distance: 14.8
click at [292, 108] on input "text" at bounding box center [260, 107] width 262 height 13
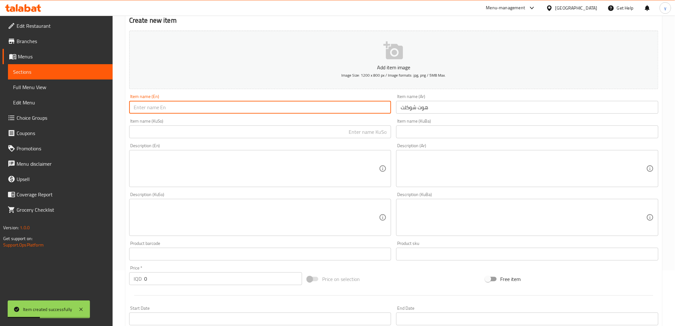
paste input "Hot Chocolate"
type input "Hot Chocolate"
click at [308, 127] on input "text" at bounding box center [260, 131] width 262 height 13
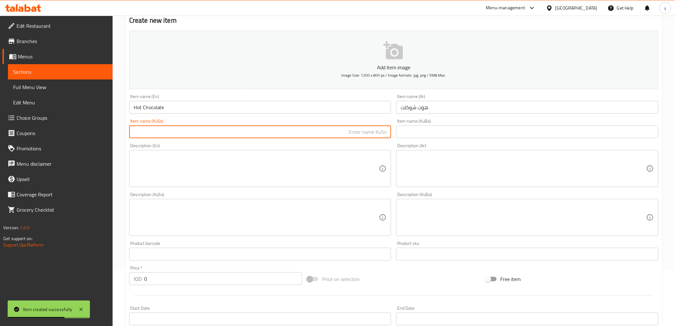
drag, startPoint x: 309, startPoint y: 129, endPoint x: 314, endPoint y: 127, distance: 5.8
click at [314, 127] on input "text" at bounding box center [260, 131] width 262 height 13
type input "چوکولاتەی گەرم"
click at [406, 109] on input "هوت شوكلت" at bounding box center [527, 107] width 262 height 13
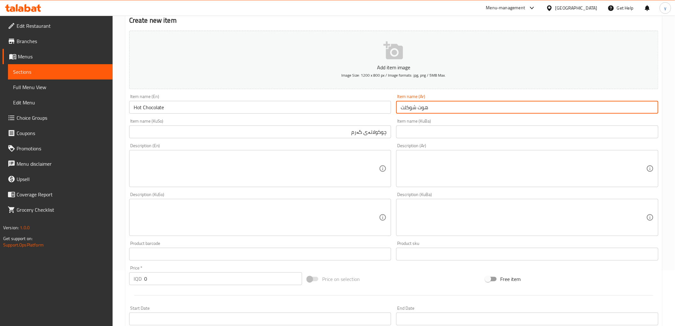
click at [404, 109] on input "هوت شوكلت" at bounding box center [527, 107] width 262 height 13
type input "هوت شوكليت"
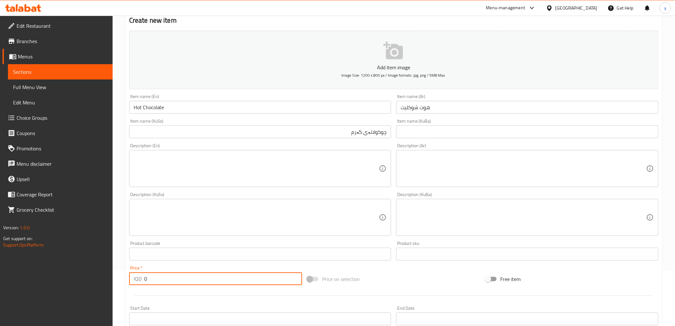
click at [145, 280] on input "0" at bounding box center [223, 278] width 158 height 13
type input "5000"
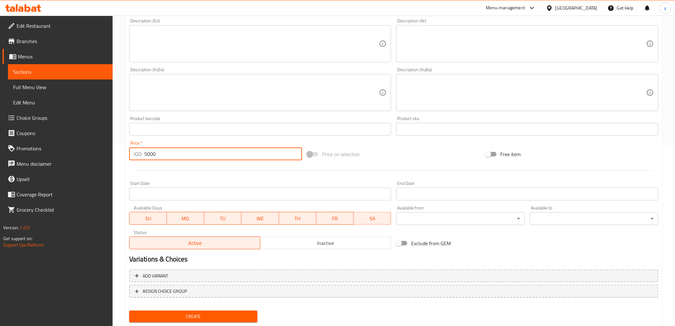
scroll to position [197, 0]
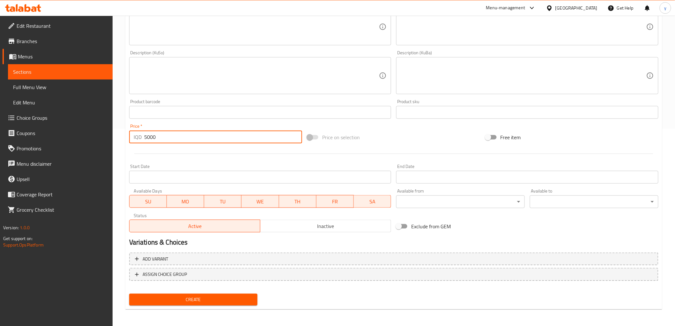
click at [195, 294] on button "Create" at bounding box center [193, 300] width 129 height 12
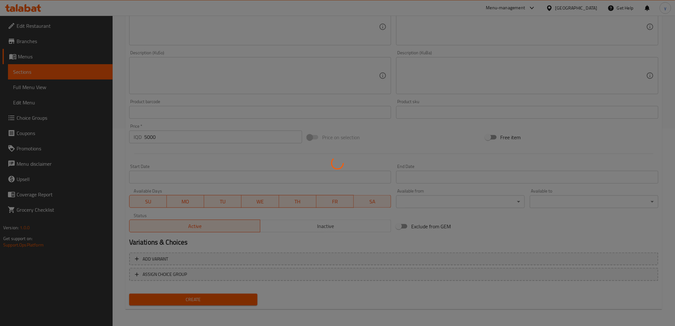
type input "0"
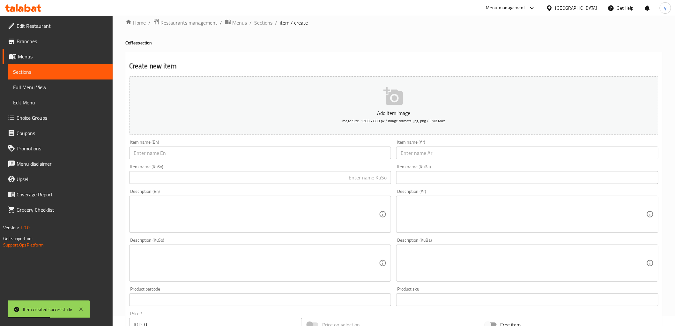
scroll to position [0, 0]
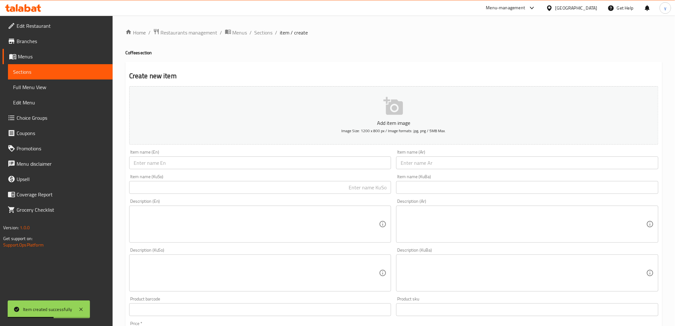
click at [255, 26] on div "Home / Restaurants management / Menus / Sections / item / create Coffee section…" at bounding box center [394, 270] width 563 height 509
click at [266, 34] on span "Sections" at bounding box center [264, 33] width 18 height 8
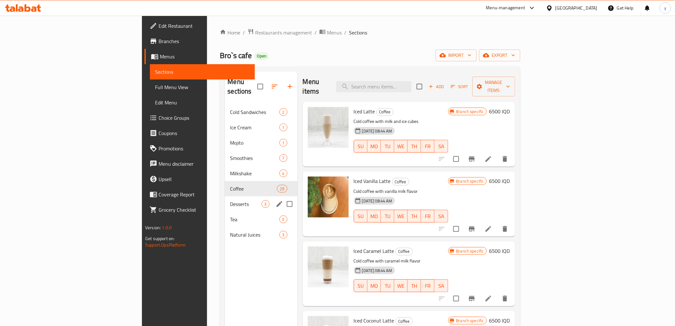
click at [225, 196] on div "Desserts 3" at bounding box center [261, 203] width 72 height 15
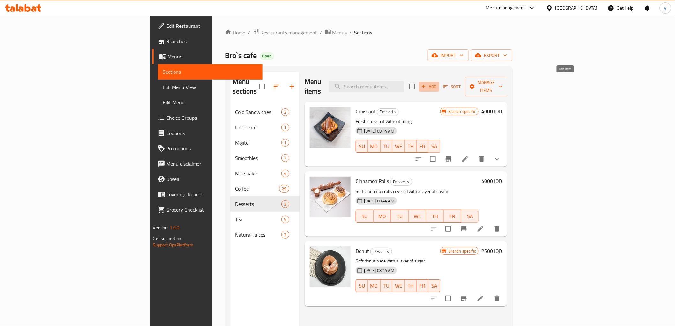
click at [427, 84] on icon "button" at bounding box center [424, 87] width 6 height 6
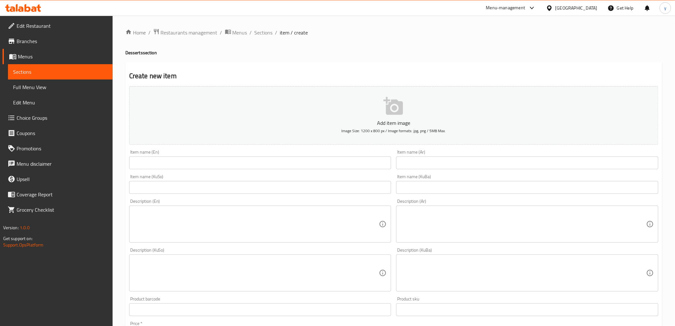
click at [408, 171] on div "Item name (Ar) Item name (Ar)" at bounding box center [527, 159] width 267 height 25
click at [410, 162] on input "text" at bounding box center [527, 162] width 262 height 13
paste input "كيك براونيز"
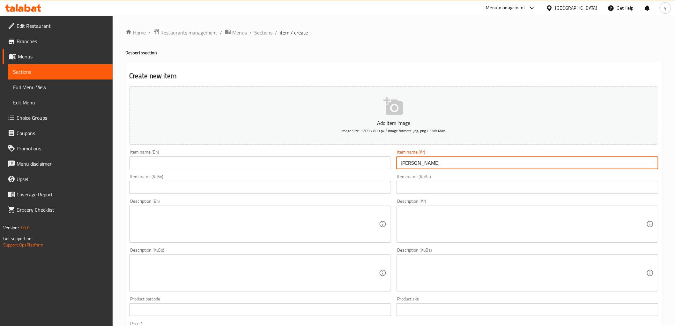
type input "كيك براونيز"
click at [370, 167] on input "text" at bounding box center [260, 162] width 262 height 13
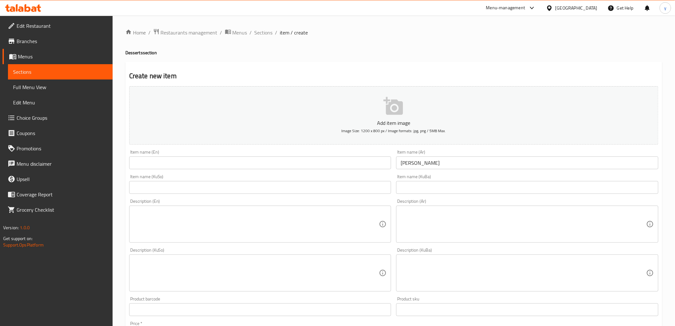
click at [316, 189] on input "text" at bounding box center [260, 187] width 262 height 13
drag, startPoint x: 324, startPoint y: 161, endPoint x: 320, endPoint y: 162, distance: 3.4
click at [324, 161] on input "text" at bounding box center [260, 162] width 262 height 13
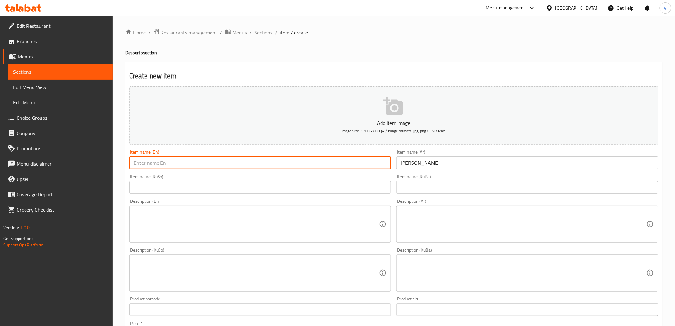
click at [318, 163] on input "text" at bounding box center [260, 162] width 262 height 13
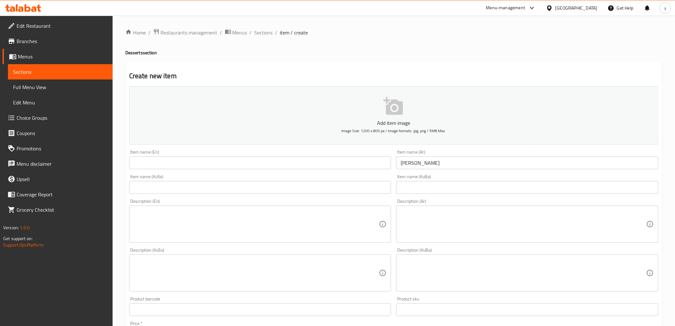
click at [227, 163] on input "text" at bounding box center [260, 162] width 262 height 13
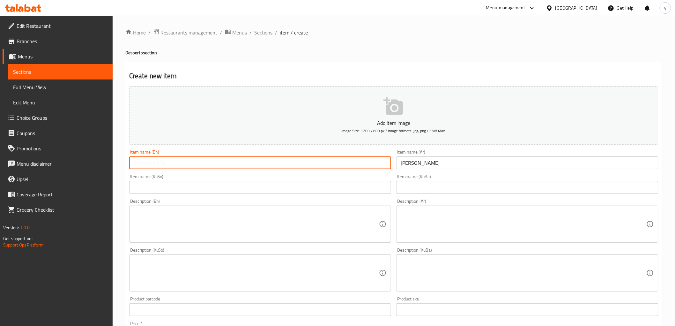
paste input "Brownies Cake"
type input "Brownies Cake"
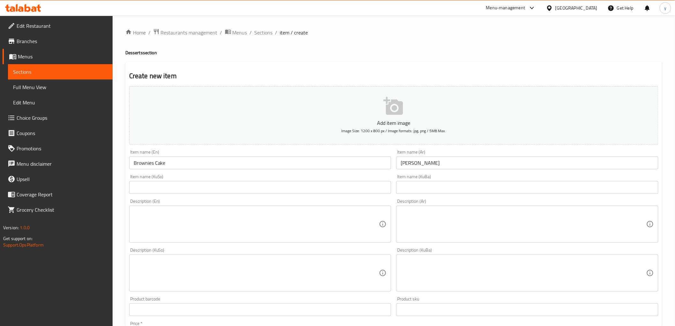
click at [270, 174] on div "Item name (KuSo) Item name (KuSo)" at bounding box center [260, 184] width 267 height 25
click at [275, 180] on div "Item name (KuSo) Item name (KuSo)" at bounding box center [260, 183] width 262 height 19
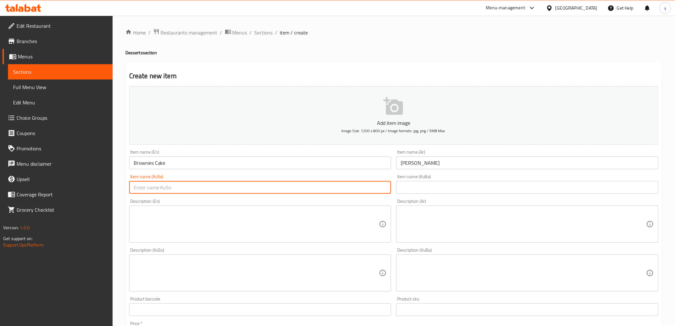
click at [277, 183] on input "text" at bounding box center [260, 187] width 262 height 13
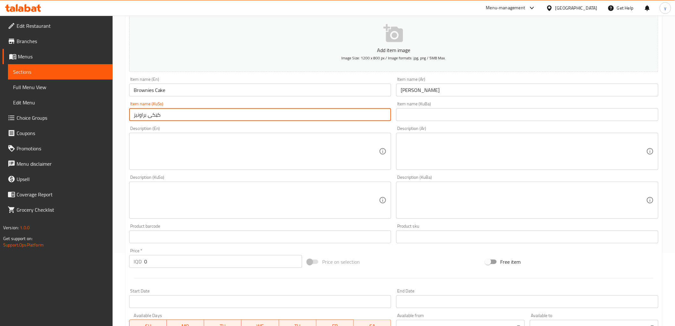
scroll to position [142, 0]
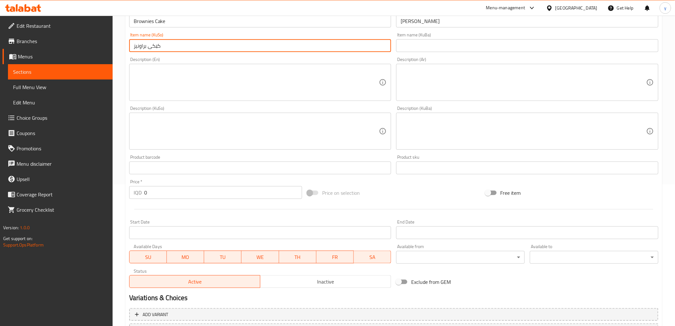
type input "کێکی براونیز"
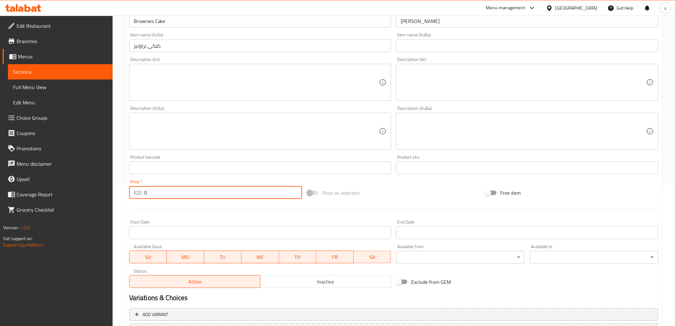
drag, startPoint x: 146, startPoint y: 191, endPoint x: 138, endPoint y: 196, distance: 9.6
click at [138, 196] on div "IQD 0 Price *" at bounding box center [215, 192] width 173 height 13
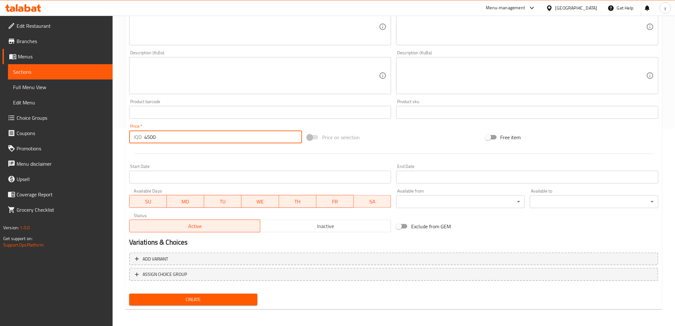
type input "4500"
click at [189, 300] on span "Create" at bounding box center [193, 299] width 118 height 8
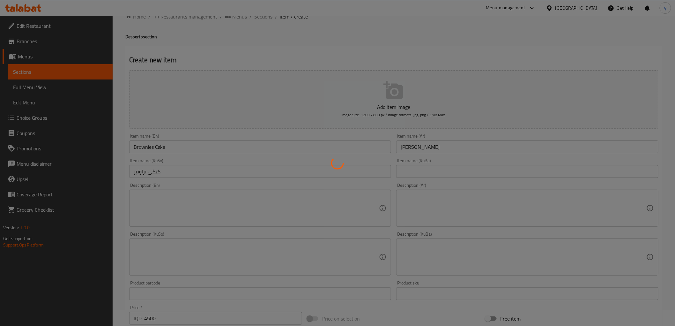
scroll to position [0, 0]
type input "0"
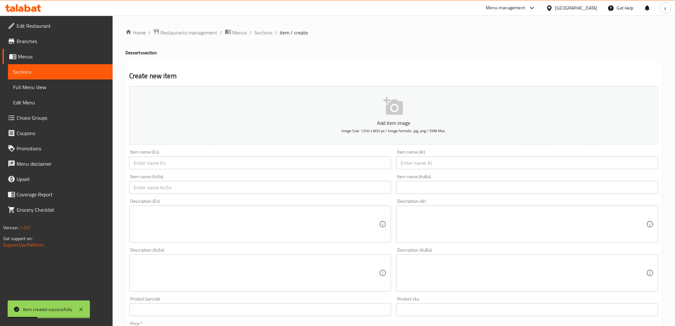
click at [361, 172] on div "Item name (KuSo) Item name (KuSo)" at bounding box center [260, 184] width 267 height 25
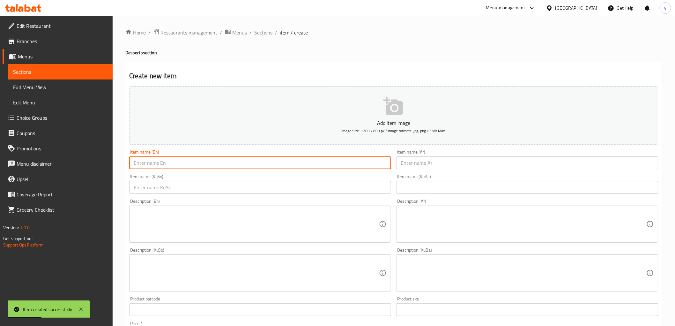
click at [361, 167] on input "text" at bounding box center [260, 162] width 262 height 13
paste input "Cookies"
type input "Cookies"
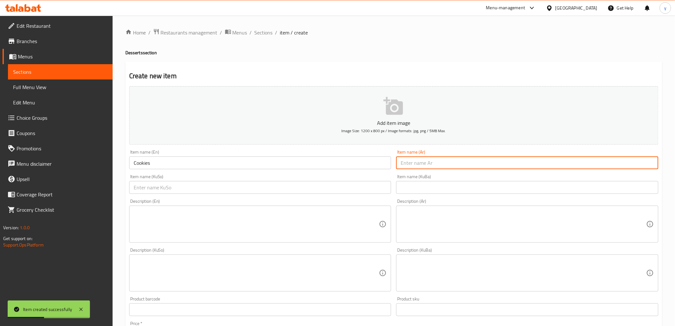
click at [421, 164] on input "text" at bounding box center [527, 162] width 262 height 13
paste input "كوكيز"
type input "كوكيز"
drag, startPoint x: 345, startPoint y: 189, endPoint x: 334, endPoint y: 192, distance: 10.8
click at [345, 189] on input "text" at bounding box center [260, 187] width 262 height 13
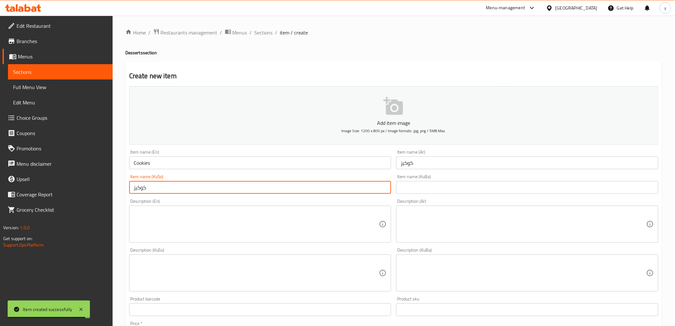
type input "کوکیز"
click at [414, 161] on input "كوكيز" at bounding box center [527, 162] width 262 height 13
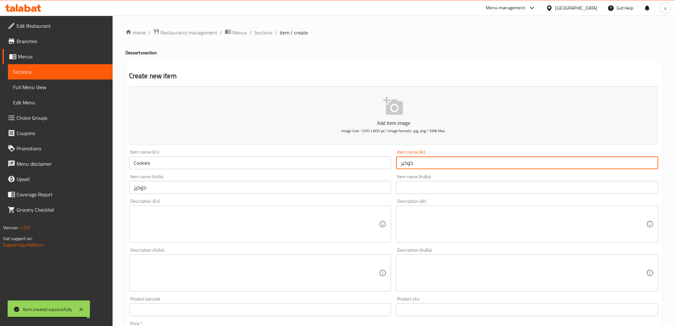
click at [414, 161] on input "كوكيز" at bounding box center [527, 162] width 262 height 13
click at [436, 159] on input "كوكيز" at bounding box center [527, 162] width 262 height 13
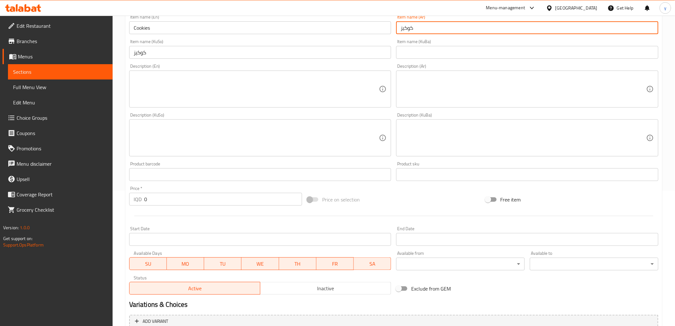
scroll to position [197, 0]
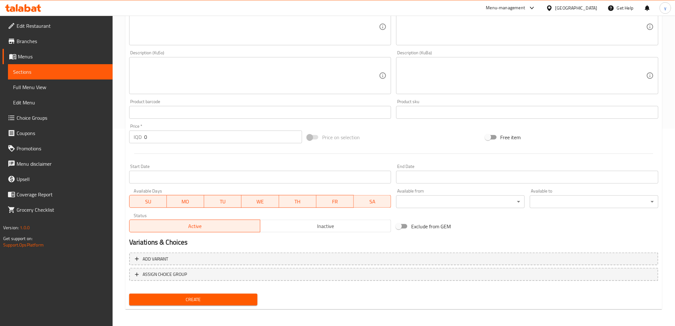
type input "كوكيز"
drag, startPoint x: 140, startPoint y: 136, endPoint x: 135, endPoint y: 139, distance: 6.9
click at [135, 139] on div "IQD 0 Price *" at bounding box center [215, 137] width 173 height 13
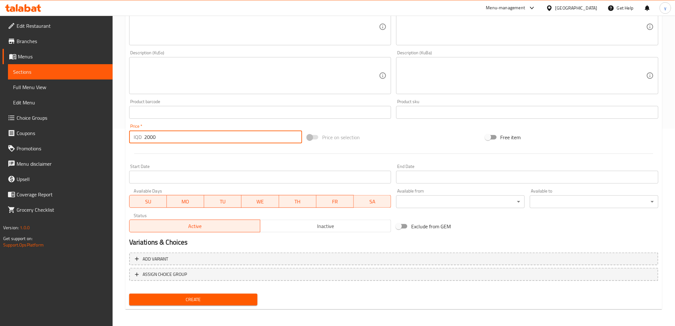
type input "2000"
click at [210, 295] on span "Create" at bounding box center [193, 299] width 118 height 8
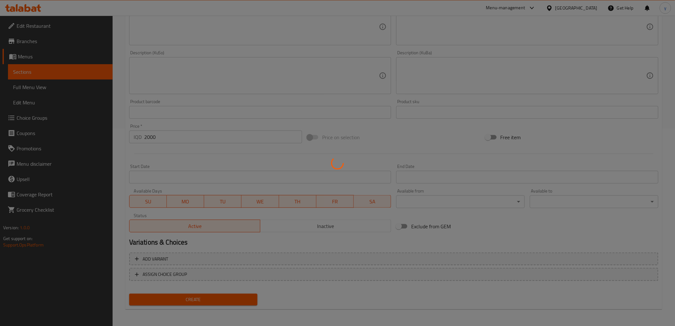
type input "0"
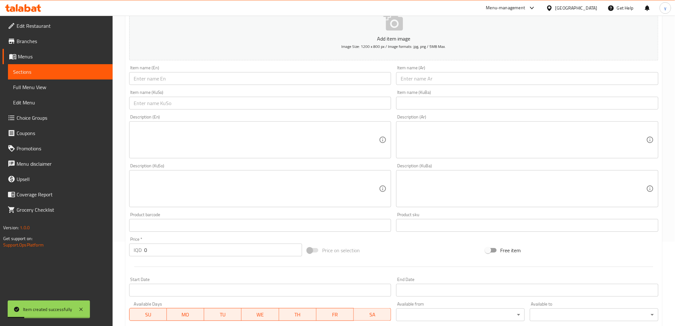
scroll to position [56, 0]
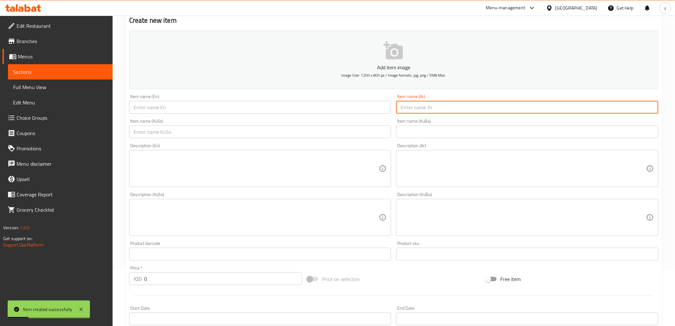
click at [440, 110] on input "text" at bounding box center [527, 107] width 262 height 13
paste input "كيك حليب"
click at [606, 105] on input "كيك حليب" at bounding box center [527, 107] width 262 height 13
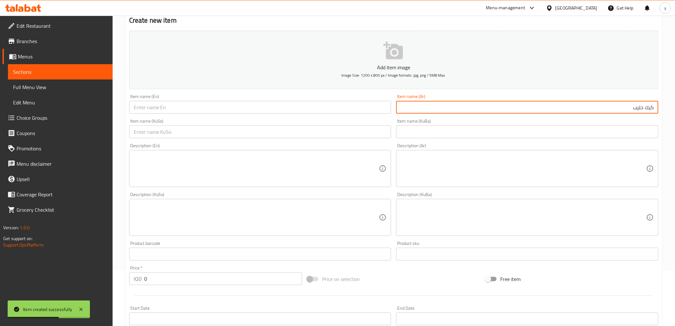
type input "كيك حليب"
click at [350, 110] on input "text" at bounding box center [260, 107] width 262 height 13
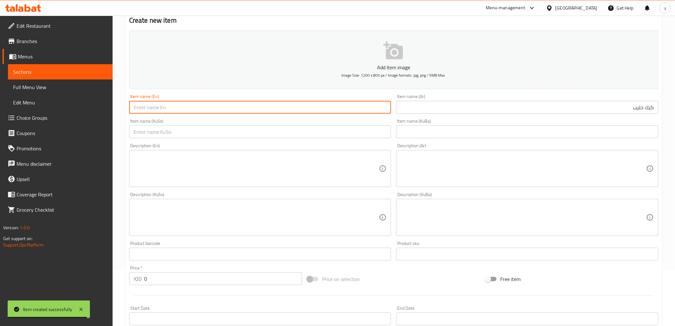
paste input "Milk Cake"
type input "Milk Cake"
click at [273, 137] on input "text" at bounding box center [260, 131] width 262 height 13
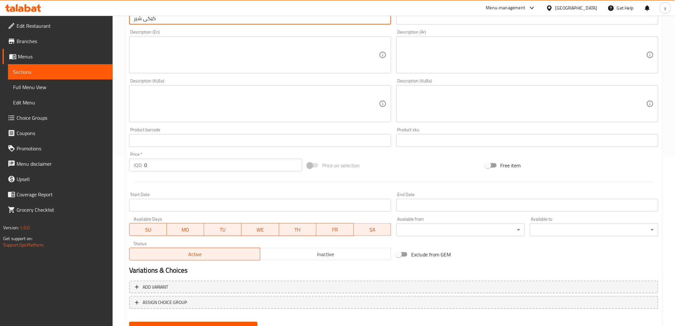
scroll to position [197, 0]
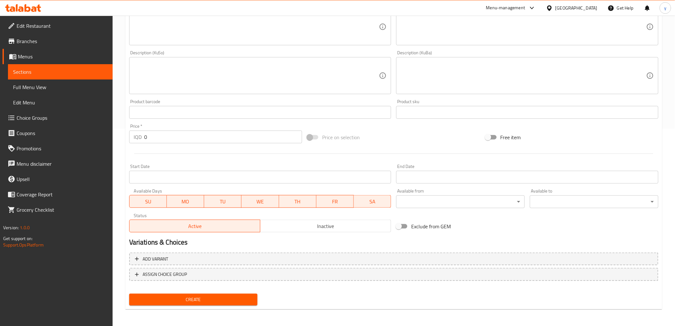
type input "کێکی شیر"
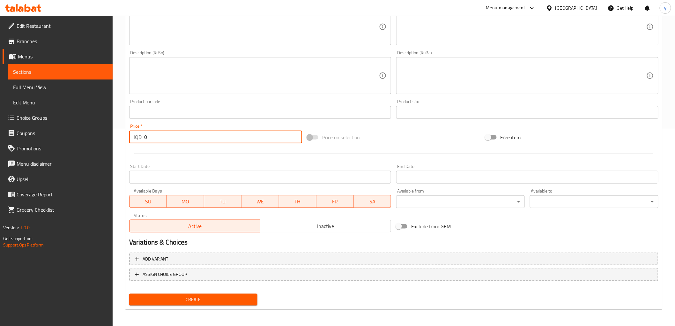
drag, startPoint x: 148, startPoint y: 138, endPoint x: 136, endPoint y: 142, distance: 12.4
click at [132, 140] on div "IQD 0 Price *" at bounding box center [215, 137] width 173 height 13
type input "5000"
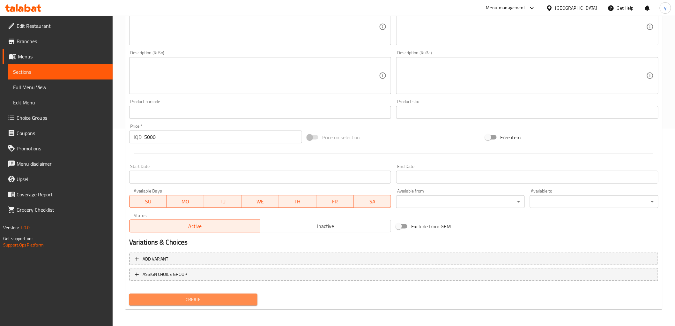
click at [218, 301] on span "Create" at bounding box center [193, 299] width 118 height 8
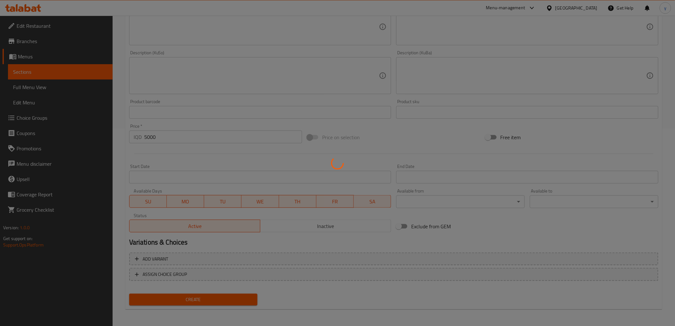
type input "0"
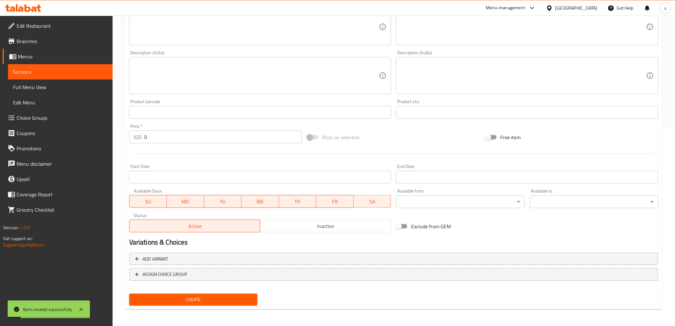
scroll to position [56, 0]
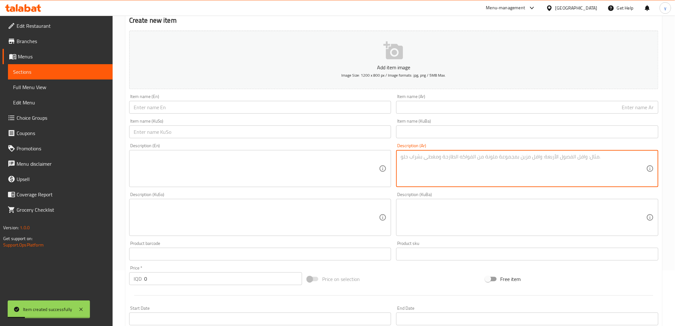
click at [437, 176] on textarea at bounding box center [524, 168] width 246 height 30
paste textarea "مكسرات وفواكه وكورنفليكس وحليب وعسل وشوفان"
type textarea "مكسرات وفواكه وكورنفليكس وحليب وعسل وشوفان"
click at [477, 101] on input "text" at bounding box center [527, 107] width 262 height 13
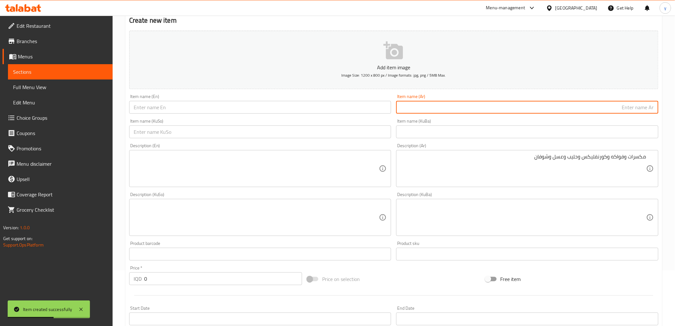
paste input "وجبه برو فليكس"
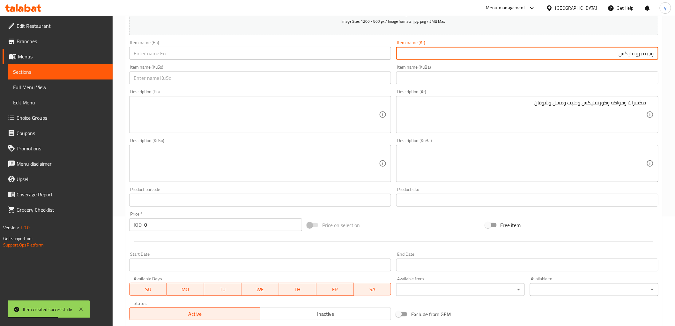
scroll to position [126, 0]
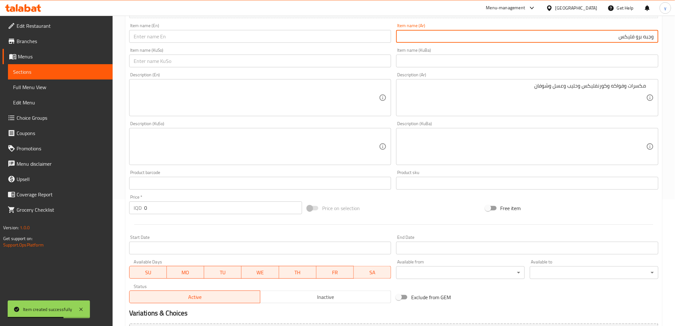
type input "وجبه برو فليكس"
drag, startPoint x: 142, startPoint y: 213, endPoint x: 138, endPoint y: 217, distance: 5.4
click at [138, 216] on div "Price   * IQD 0 Price *" at bounding box center [216, 204] width 178 height 25
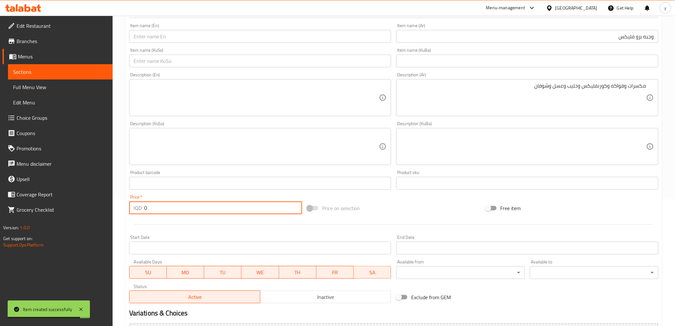
paste input "5"
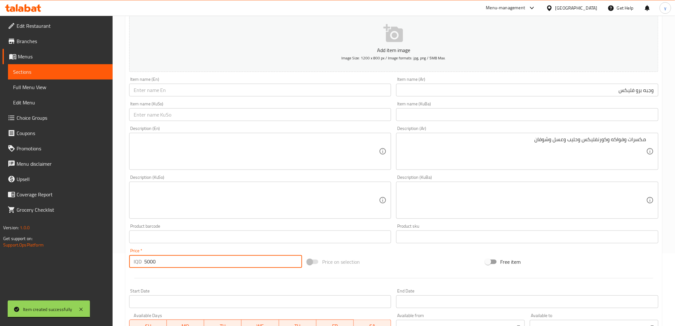
scroll to position [56, 0]
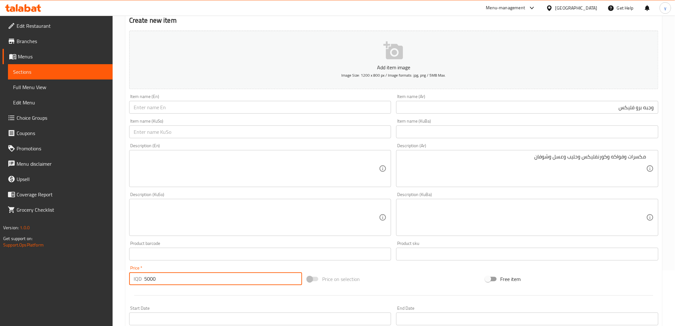
type input "5000"
click at [611, 113] on input "وجبه برو فليكس" at bounding box center [527, 107] width 262 height 13
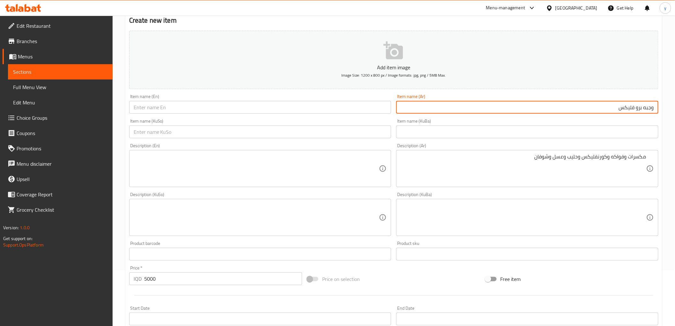
click at [611, 113] on input "وجبه برو فليكس" at bounding box center [527, 107] width 262 height 13
paste input "ة"
type input "وجبة برو فليكس"
click at [319, 116] on div "Item name (En) Item name (En)" at bounding box center [260, 104] width 267 height 25
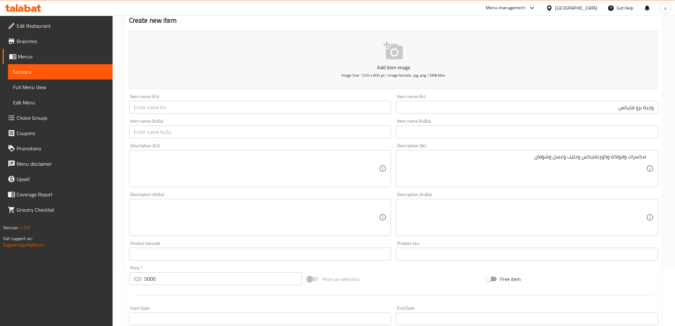
click at [316, 109] on input "text" at bounding box center [260, 107] width 262 height 13
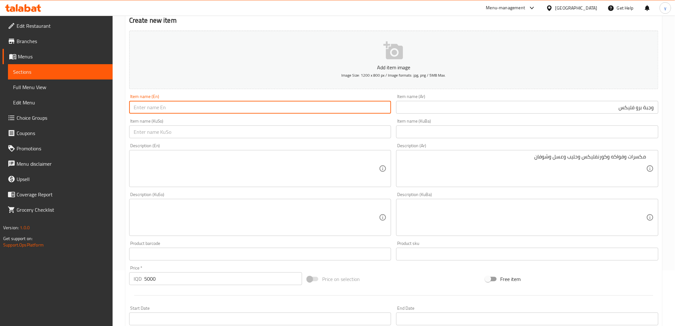
paste input "Pro Flex Meal"
type input "Pro Flex Meal"
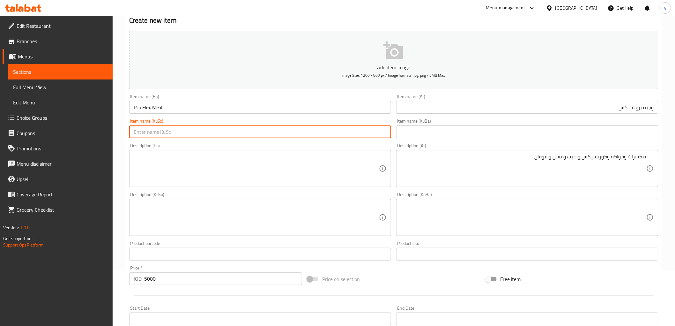
click at [270, 137] on input "text" at bounding box center [260, 131] width 262 height 13
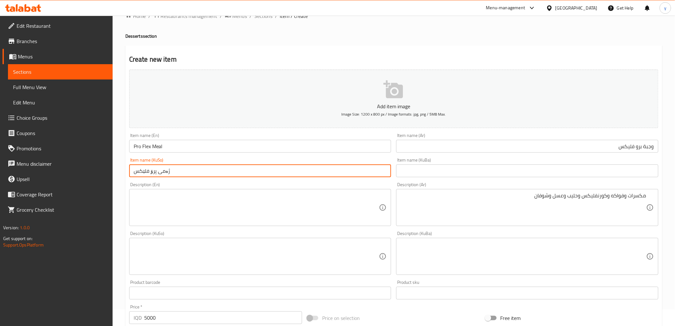
scroll to position [0, 0]
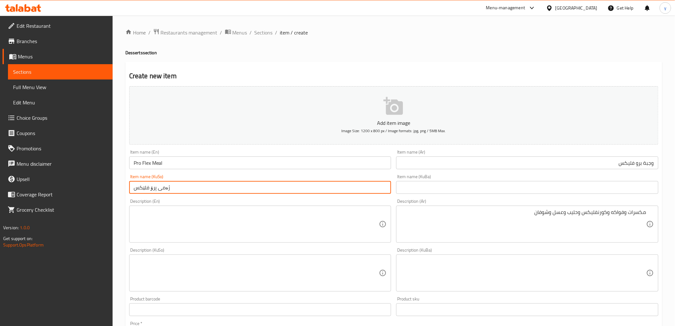
type input "ژەمی پرۆ فلێکس"
click at [510, 197] on div "Description (Ar) مكسرات وفواكه وكورنفليكس وحليب وعسل وشوفان Description (Ar)" at bounding box center [527, 220] width 267 height 49
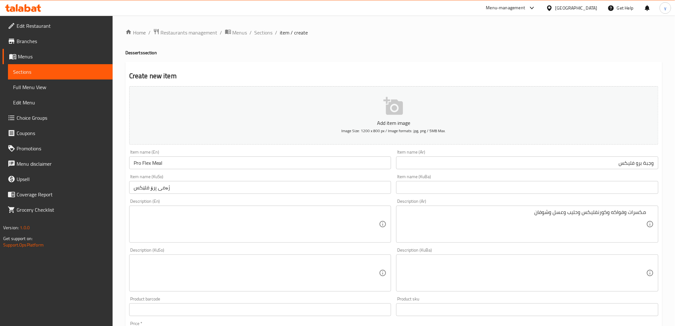
click at [513, 207] on div "مكسرات وفواكه وكورنفليكس وحليب وعسل وشوفان Description (Ar)" at bounding box center [527, 224] width 262 height 37
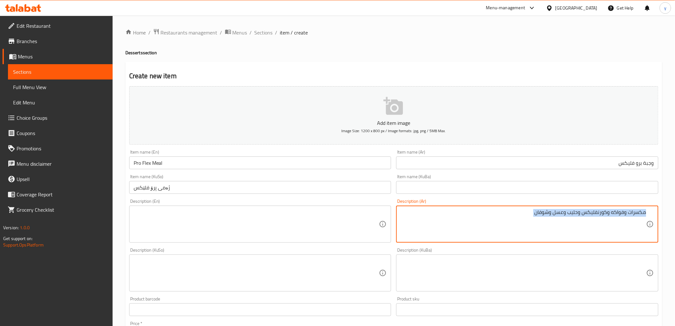
click at [513, 207] on div "مكسرات وفواكه وكورنفليكس وحليب وعسل وشوفان Description (Ar)" at bounding box center [527, 224] width 262 height 37
click at [515, 218] on textarea "مكسرات وفواكه وكورنفليكس وحليب وعسل وشوفان" at bounding box center [524, 224] width 246 height 30
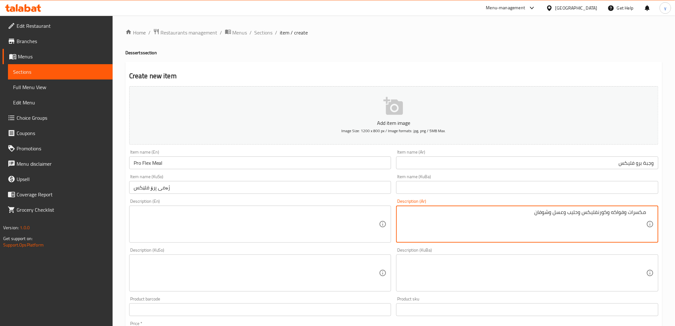
paste textarea "، فواكه، كورنفليكس، حليب،"
type textarea "مكسرات، فواكه، كورنفليكس، حليب، عسل وشوفان"
click at [333, 209] on textarea at bounding box center [257, 224] width 246 height 30
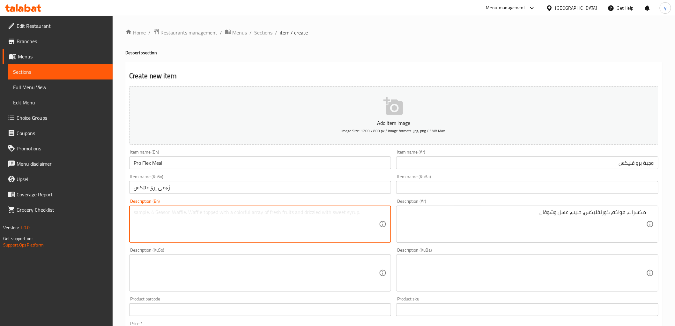
paste textarea "Nuts, fruits, cornflakes, milk, honey and oatmeal"
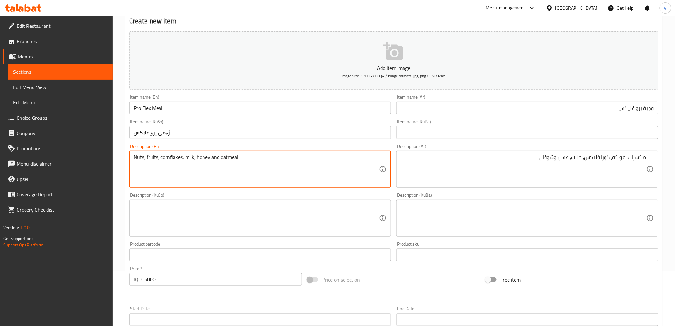
scroll to position [71, 0]
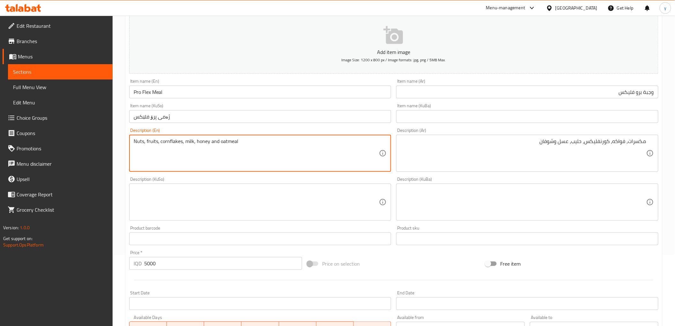
type textarea "Nuts, fruits, cornflakes, milk, honey and oatmeal"
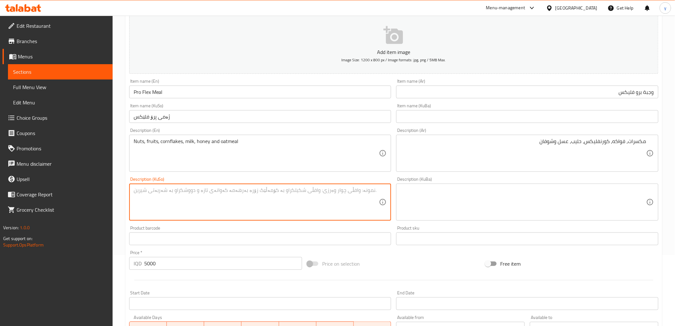
click at [327, 192] on textarea at bounding box center [257, 202] width 246 height 30
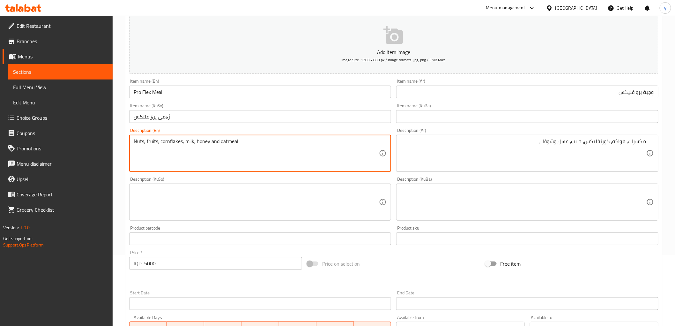
click at [171, 146] on textarea "Nuts, fruits, cornflakes, milk, honey and oatmeal" at bounding box center [257, 153] width 246 height 30
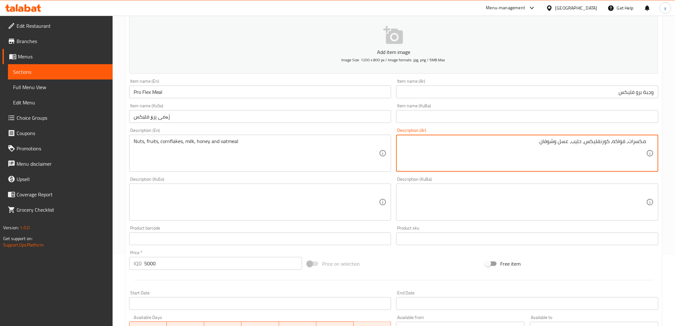
drag, startPoint x: 584, startPoint y: 141, endPoint x: 609, endPoint y: 144, distance: 24.7
paste textarea
type textarea "مكسرات، فواكه، كورن فليكس، حليب، عسل وشوفان"
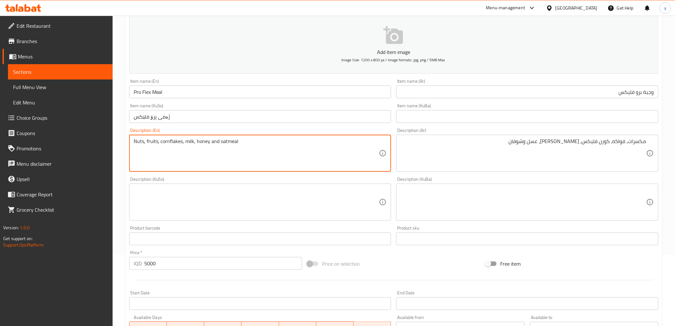
drag, startPoint x: 183, startPoint y: 142, endPoint x: 161, endPoint y: 141, distance: 21.7
paste textarea "كۆرن فلێكس"
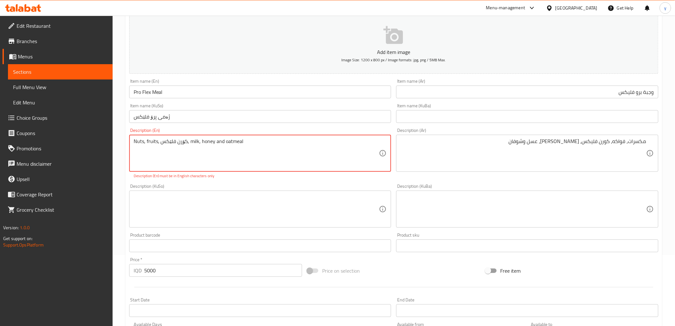
drag, startPoint x: 161, startPoint y: 143, endPoint x: 186, endPoint y: 142, distance: 25.2
click at [186, 142] on textarea "Nuts, fruits, كۆرن فلێكس, milk, honey and oatmeal" at bounding box center [257, 153] width 246 height 30
paste textarea "Corn Flakes"
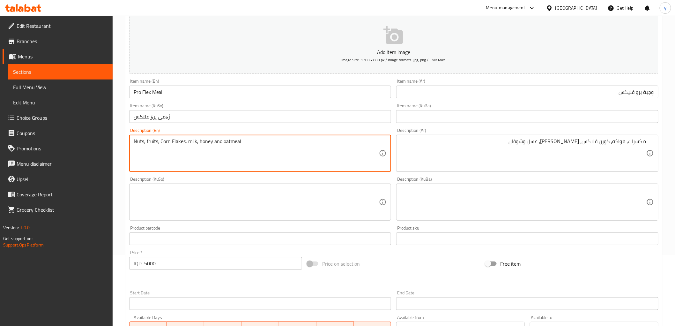
drag, startPoint x: 162, startPoint y: 141, endPoint x: 162, endPoint y: 145, distance: 4.2
click at [162, 145] on textarea "Nuts, fruits, Corn Flakes, milk, honey and oatmeal" at bounding box center [257, 153] width 246 height 30
click at [172, 143] on textarea "Nuts, fruits, corn Flakes, milk, honey and oatmeal" at bounding box center [257, 153] width 246 height 30
type textarea "Nuts, fruits, corn flakes, milk, honey and oatmeal"
click at [245, 214] on textarea at bounding box center [257, 202] width 246 height 30
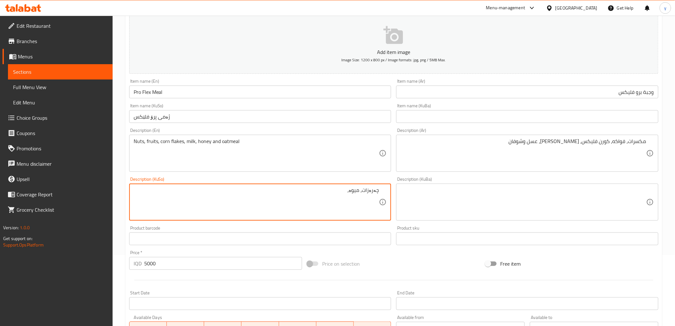
paste textarea "كۆرن فلێكس"
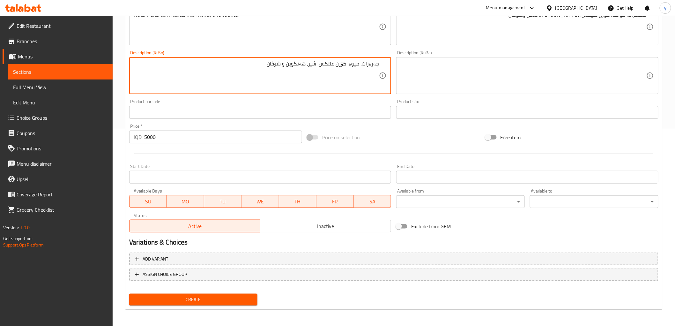
type textarea "چەرەزات، میوە، كۆرن فلێكس، شیر، هەنگوین و شۆڤان"
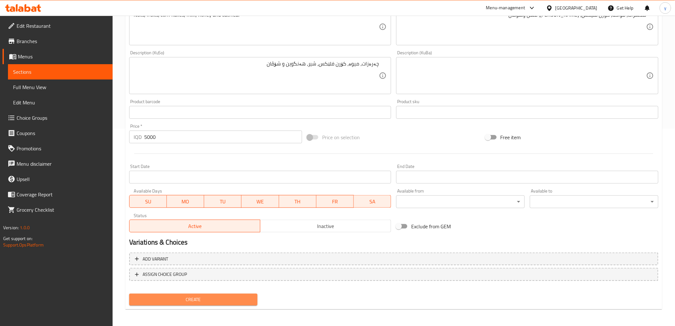
click at [207, 295] on span "Create" at bounding box center [193, 299] width 118 height 8
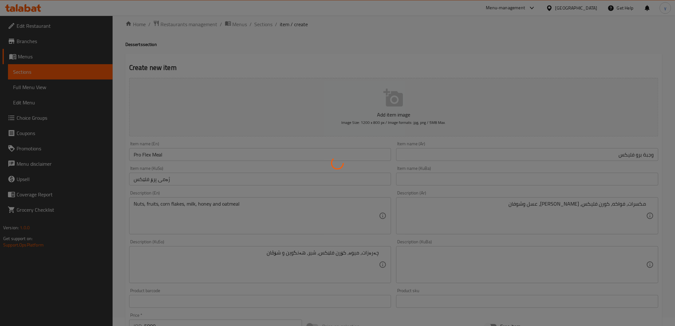
scroll to position [0, 0]
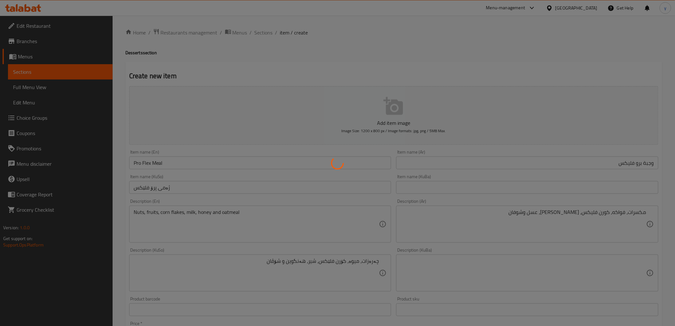
type input "0"
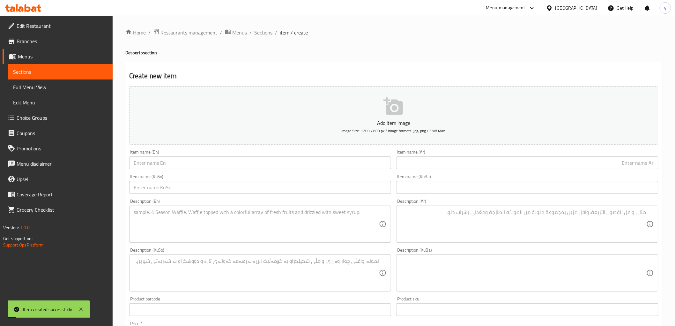
click at [264, 30] on span "Sections" at bounding box center [264, 33] width 18 height 8
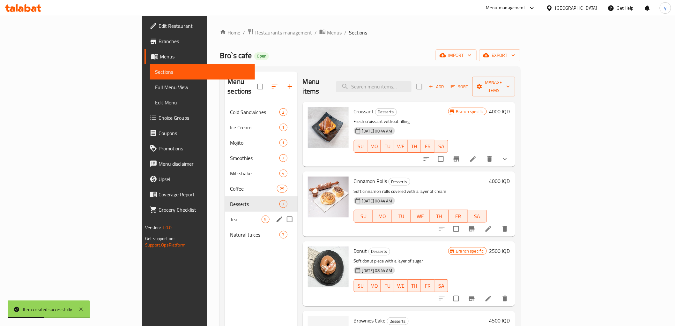
click at [225, 212] on div "Tea 5" at bounding box center [261, 219] width 72 height 15
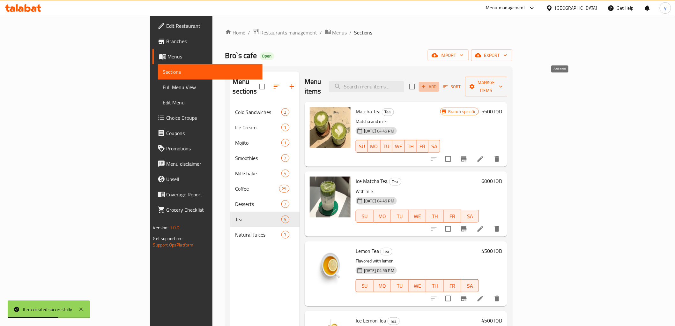
click at [438, 83] on span "Add" at bounding box center [429, 86] width 17 height 7
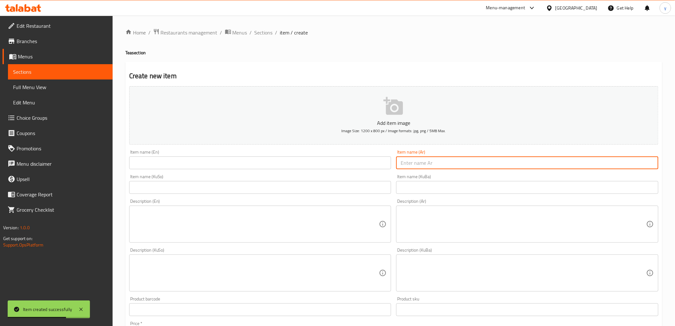
click at [451, 160] on input "text" at bounding box center [527, 162] width 262 height 13
paste input "شاي عراقي"
type input "شاي عراقي"
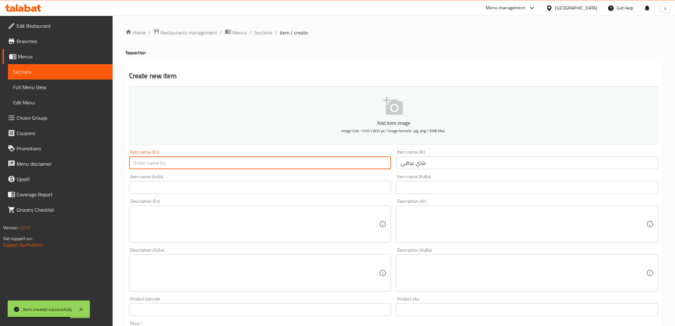
click at [350, 166] on input "text" at bounding box center [260, 162] width 262 height 13
type input "Iraqi Tea"
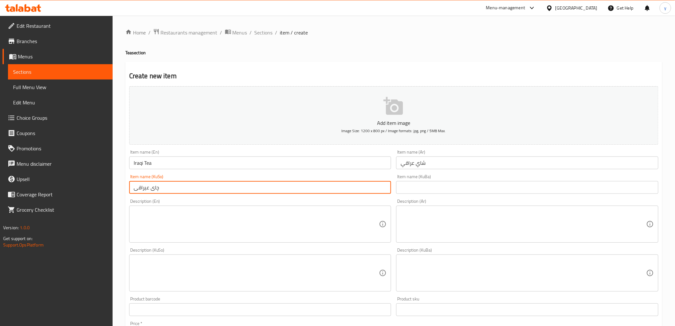
type input "چای عیراقی"
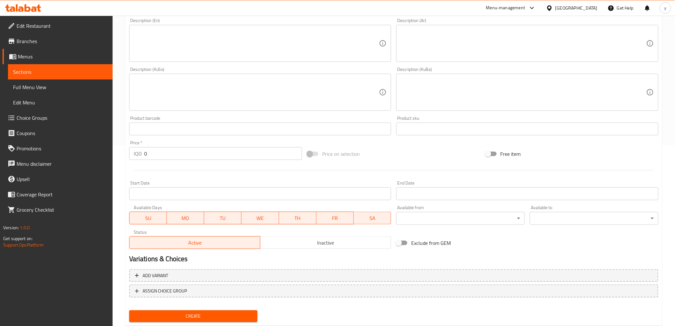
scroll to position [197, 0]
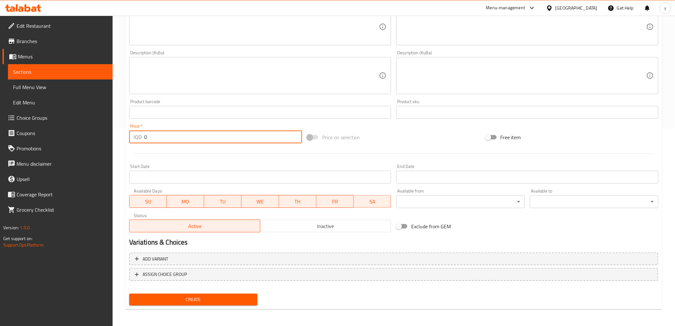
drag, startPoint x: 151, startPoint y: 138, endPoint x: 138, endPoint y: 140, distance: 13.3
click at [145, 139] on input "0" at bounding box center [223, 137] width 158 height 13
type input "2000"
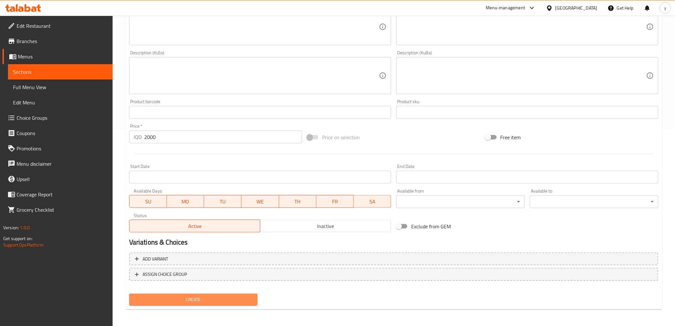
click at [202, 294] on button "Create" at bounding box center [193, 300] width 129 height 12
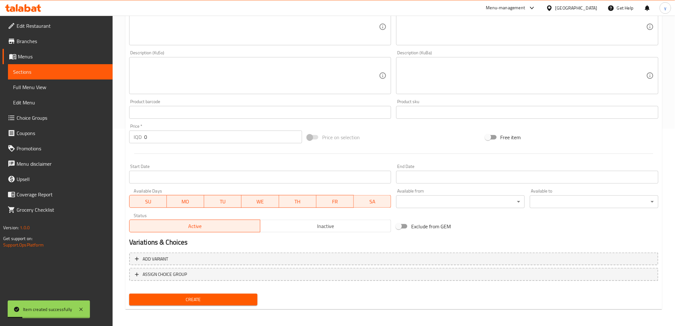
drag, startPoint x: 139, startPoint y: 141, endPoint x: 137, endPoint y: 144, distance: 4.1
click at [136, 142] on div "IQD 0 Price *" at bounding box center [215, 137] width 173 height 13
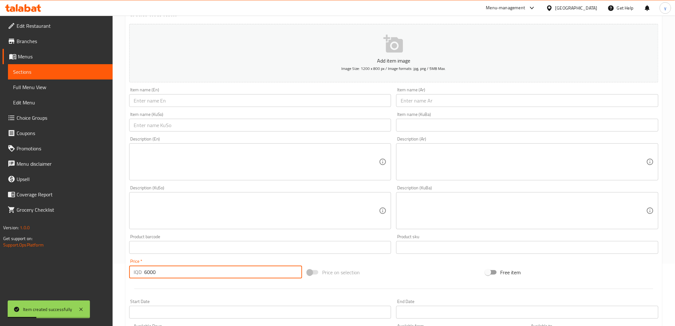
scroll to position [0, 0]
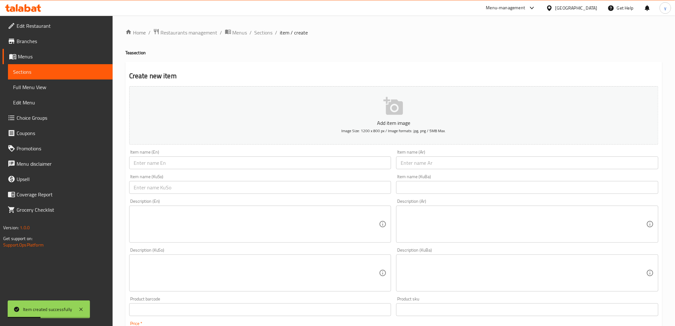
type input "6000"
click at [436, 158] on input "text" at bounding box center [527, 162] width 262 height 13
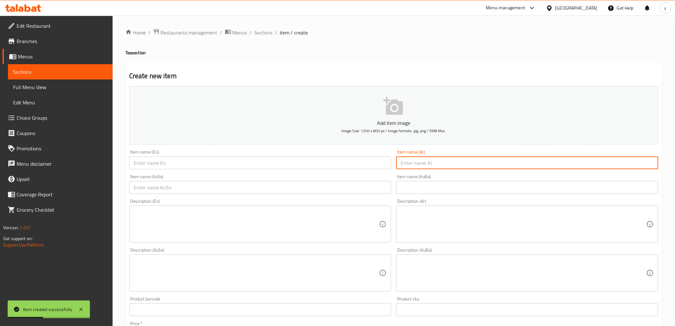
paste input "شاي خوخ"
type input "شاي خوخ"
click at [340, 163] on input "text" at bounding box center [260, 162] width 262 height 13
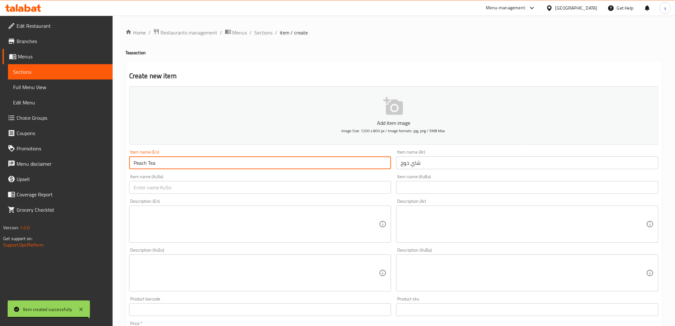
type input "Peach Tea"
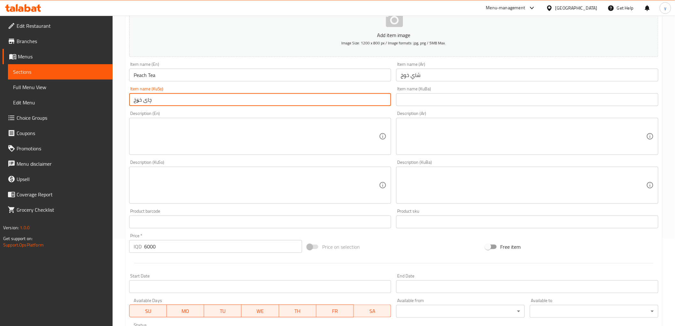
scroll to position [197, 0]
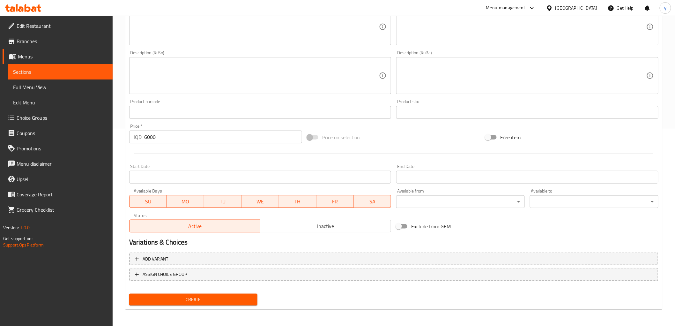
type input "چای خۆخ"
click at [213, 303] on button "Create" at bounding box center [193, 300] width 129 height 12
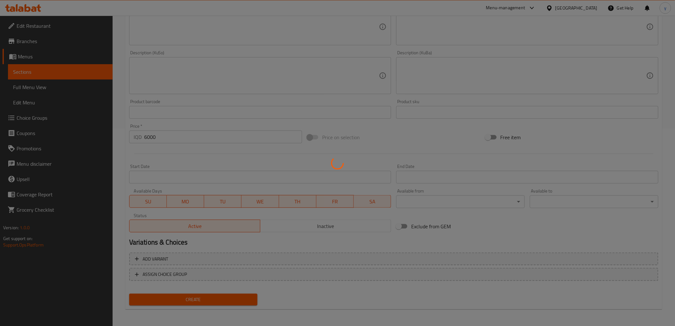
type input "0"
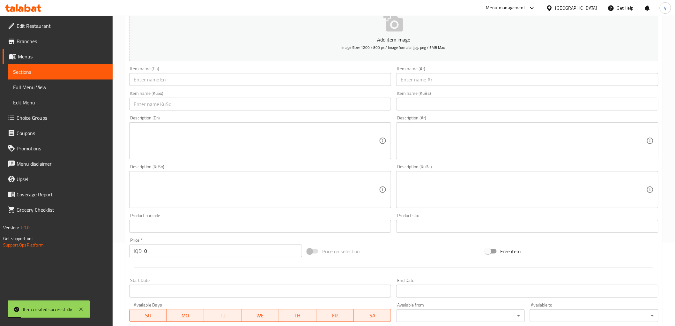
scroll to position [56, 0]
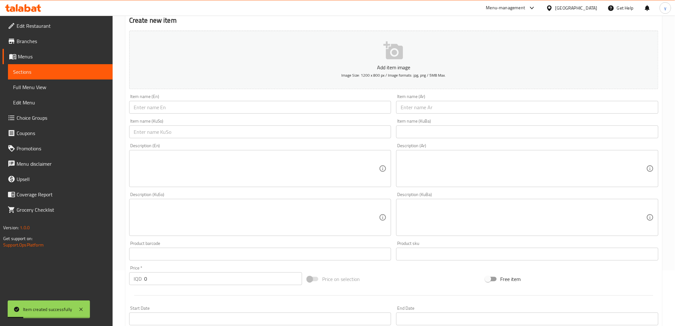
click at [430, 110] on input "text" at bounding box center [527, 107] width 262 height 13
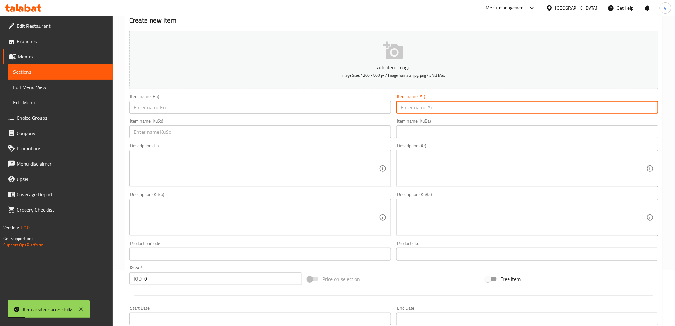
paste input "أيس شاي خوخ"
drag, startPoint x: 645, startPoint y: 108, endPoint x: 659, endPoint y: 110, distance: 14.2
click at [659, 110] on div "Item name (Ar) أيس شاي خوخ Item name (Ar)" at bounding box center [527, 104] width 267 height 25
click at [647, 110] on input "أيس شاي خوخ" at bounding box center [527, 107] width 262 height 13
drag, startPoint x: 645, startPoint y: 110, endPoint x: 658, endPoint y: 111, distance: 13.7
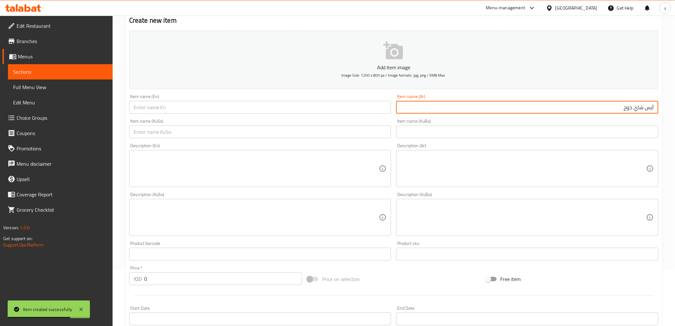
click at [658, 111] on input "أيس شاي خوخ" at bounding box center [527, 107] width 262 height 13
click at [624, 108] on input "أيس شاي خوخ" at bounding box center [527, 107] width 262 height 13
type input "أيس شاي خوخ"
click at [350, 137] on input "text" at bounding box center [260, 131] width 262 height 13
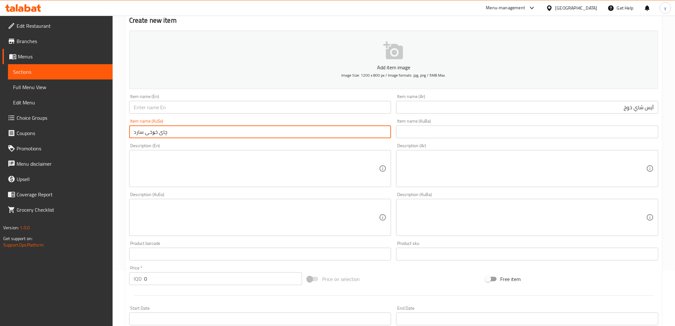
type input "چای خۆخی سارد"
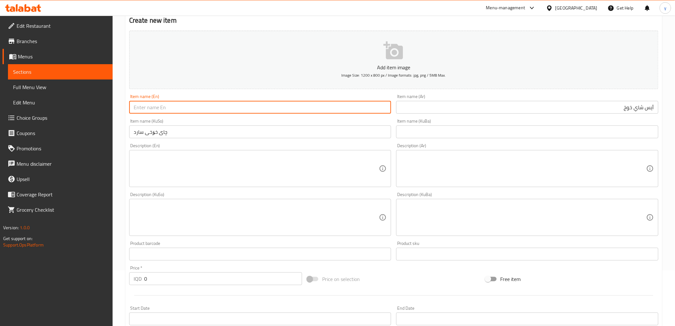
click at [351, 113] on input "text" at bounding box center [260, 107] width 262 height 13
drag, startPoint x: 149, startPoint y: 275, endPoint x: 125, endPoint y: 279, distance: 24.2
click at [126, 279] on div "Create new item Add item image Image Size: 1200 x 800 px / Image formats: jpg, …" at bounding box center [393, 228] width 537 height 445
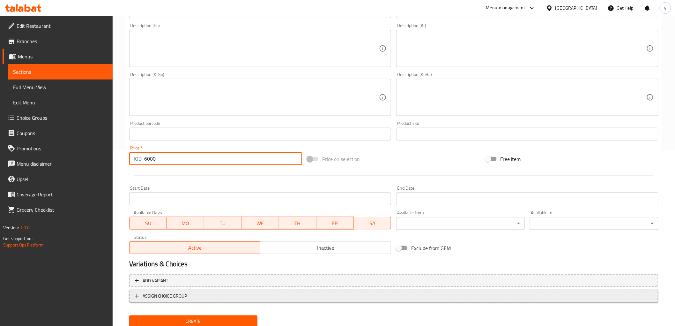
scroll to position [197, 0]
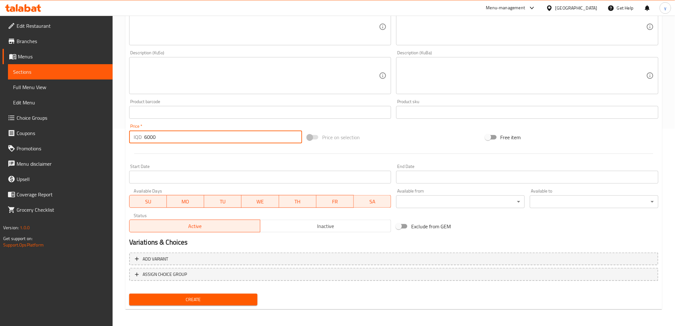
click at [202, 305] on div "Create" at bounding box center [194, 299] width 134 height 17
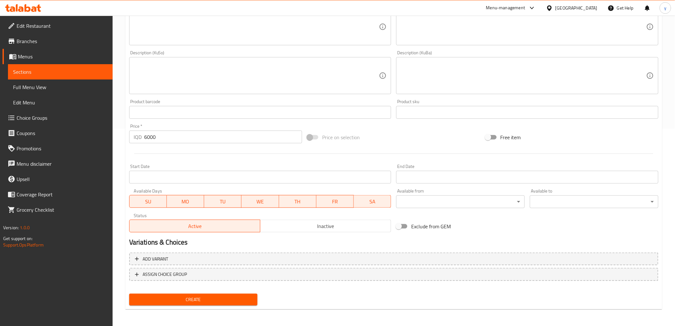
click at [208, 310] on div "Home / Restaurants management / Menus / Sections / item / create Tea section Cr…" at bounding box center [393, 72] width 537 height 483
click at [213, 294] on button "Create" at bounding box center [193, 300] width 129 height 12
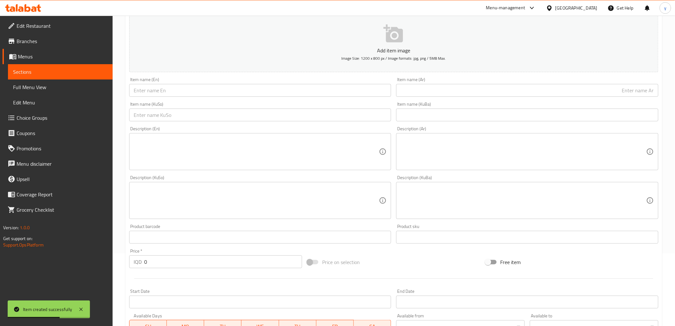
scroll to position [56, 0]
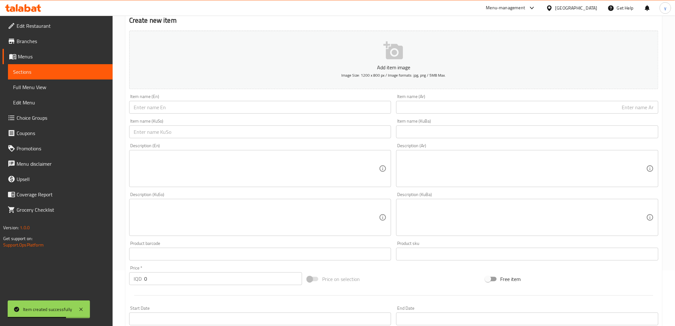
click at [428, 111] on input "text" at bounding box center [527, 107] width 262 height 13
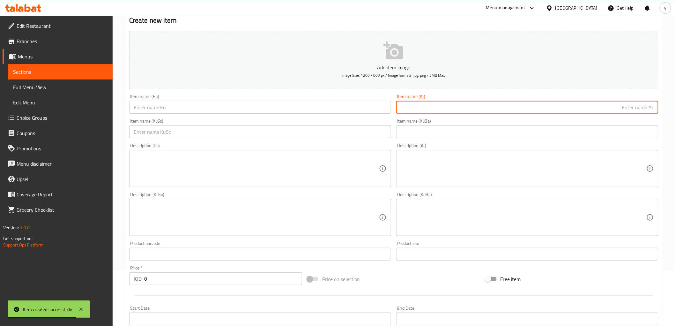
click at [457, 118] on div "Item name (KuBa) Item name (KuBa)" at bounding box center [527, 128] width 267 height 25
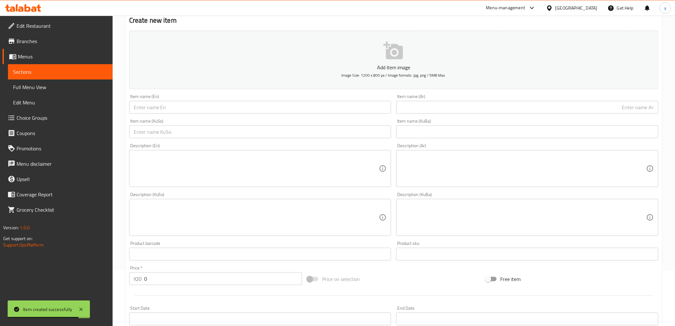
click at [460, 109] on input "text" at bounding box center [527, 107] width 262 height 13
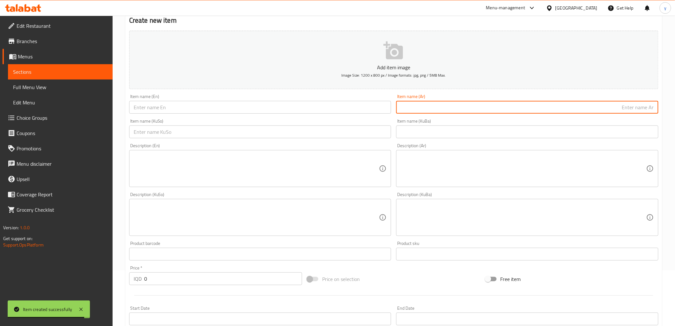
paste input "أيس كركديه"
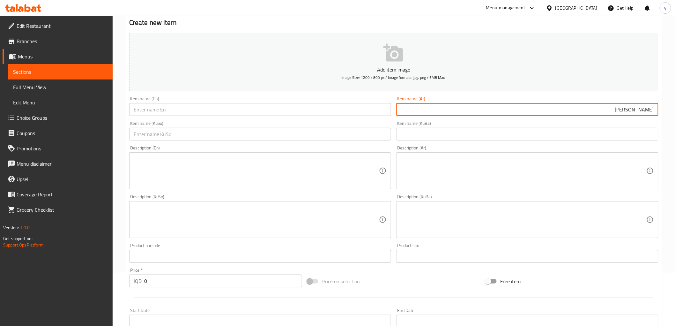
scroll to position [71, 0]
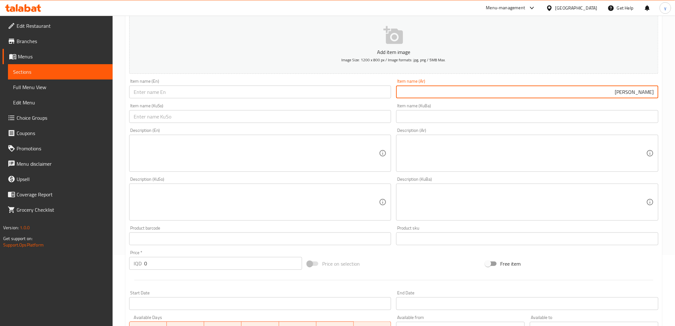
click at [637, 90] on input "أيس كركديه" at bounding box center [527, 92] width 262 height 13
click at [338, 118] on input "text" at bounding box center [260, 116] width 262 height 13
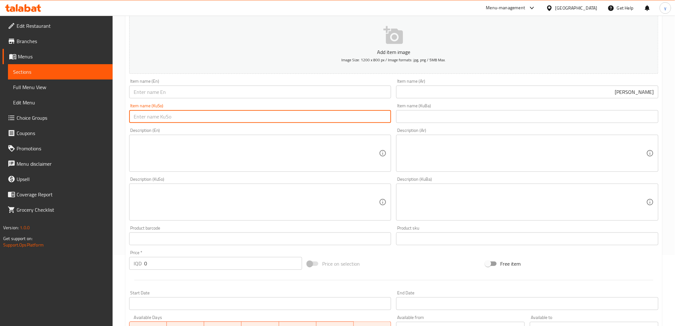
paste input "کەرکەدی"
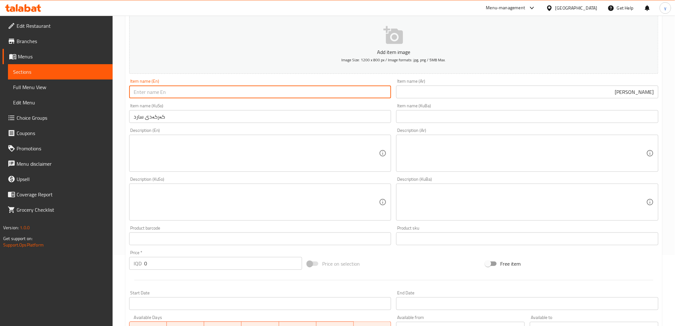
click at [201, 91] on input "text" at bounding box center [260, 92] width 262 height 13
paste input "Hibiscus"
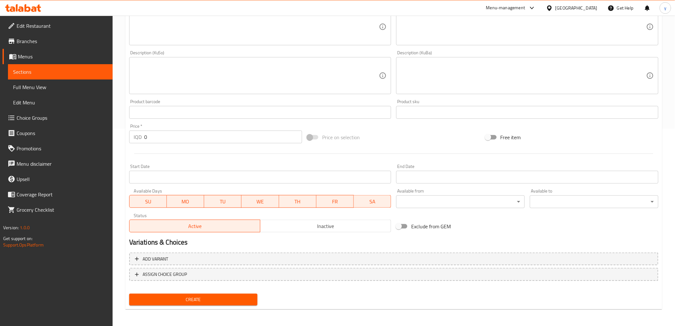
click at [180, 140] on input "0" at bounding box center [223, 137] width 158 height 13
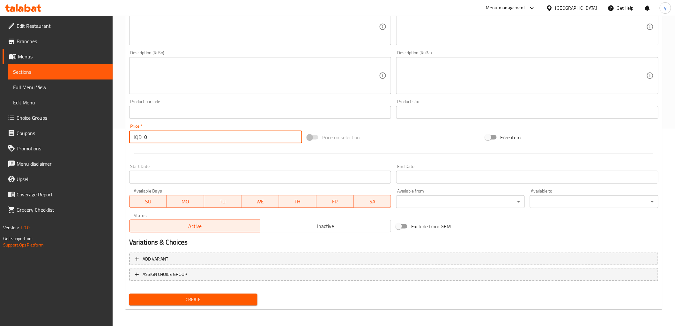
click at [180, 140] on input "0" at bounding box center [223, 137] width 158 height 13
drag, startPoint x: 151, startPoint y: 139, endPoint x: 146, endPoint y: 137, distance: 5.3
click at [146, 137] on input "0" at bounding box center [223, 137] width 158 height 13
drag, startPoint x: 146, startPoint y: 137, endPoint x: 140, endPoint y: 136, distance: 5.8
click at [140, 136] on div "IQD 0 Price *" at bounding box center [215, 137] width 173 height 13
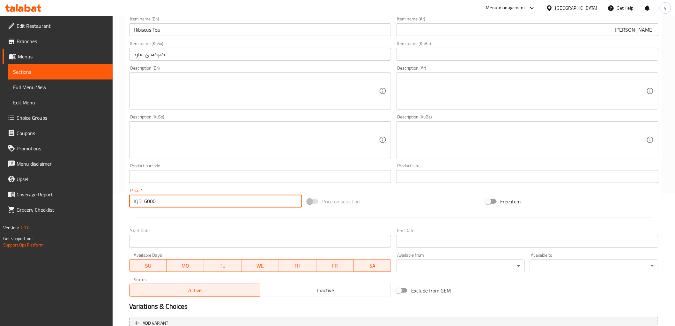
scroll to position [56, 0]
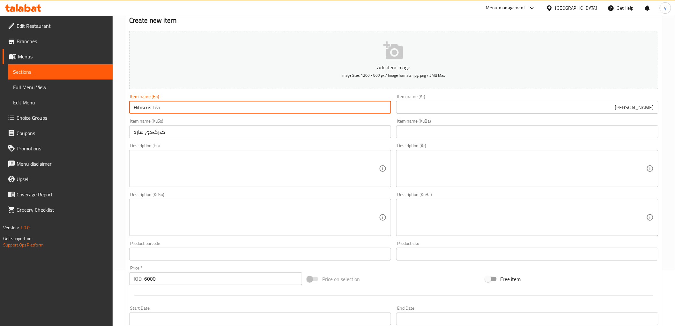
click at [178, 106] on input "Hibiscus Tea" at bounding box center [260, 107] width 262 height 13
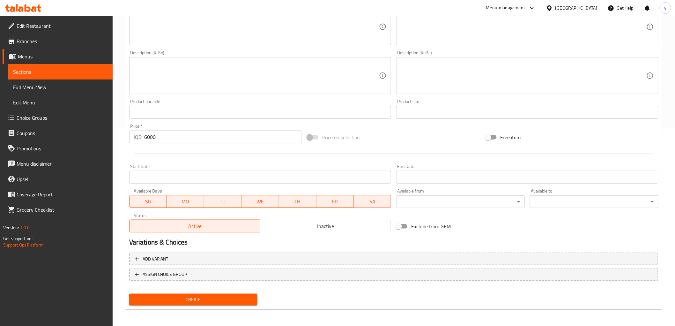
click at [192, 295] on span "Create" at bounding box center [193, 299] width 118 height 8
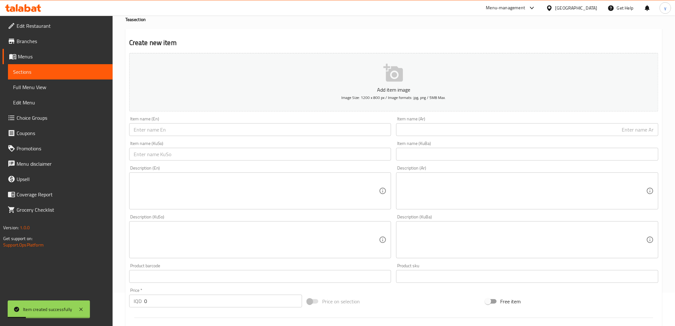
scroll to position [0, 0]
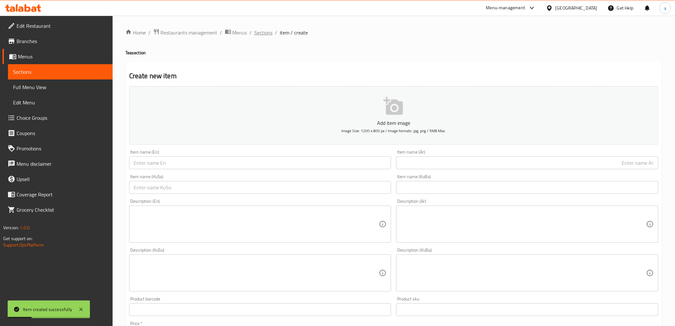
click at [256, 32] on span "Sections" at bounding box center [264, 33] width 18 height 8
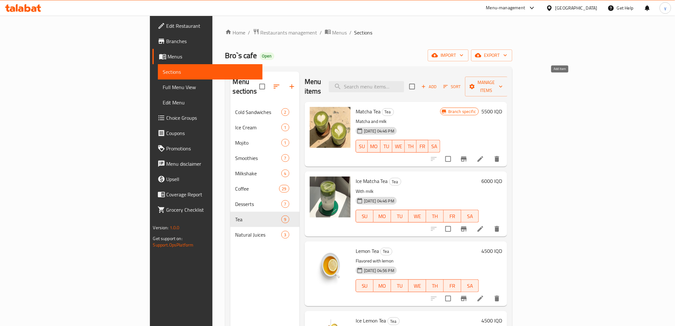
click at [438, 83] on span "Add" at bounding box center [429, 86] width 17 height 7
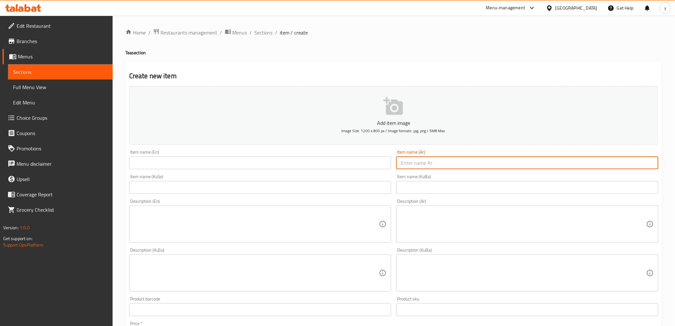
click at [425, 158] on input "text" at bounding box center [527, 162] width 262 height 13
paste input "مكسيكي"
click at [420, 159] on input "مكسيكي" at bounding box center [527, 162] width 262 height 13
click at [245, 158] on input "text" at bounding box center [260, 162] width 262 height 13
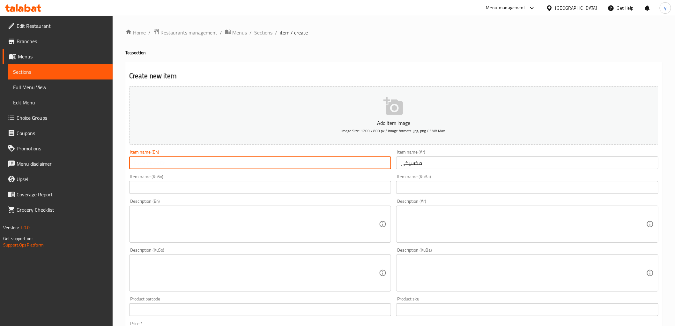
paste input "Mexican"
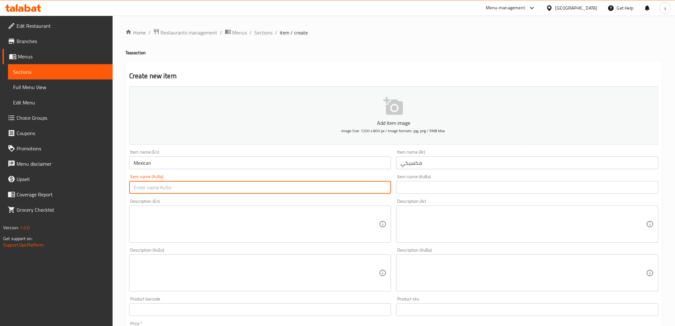
click at [281, 188] on input "text" at bounding box center [260, 187] width 262 height 13
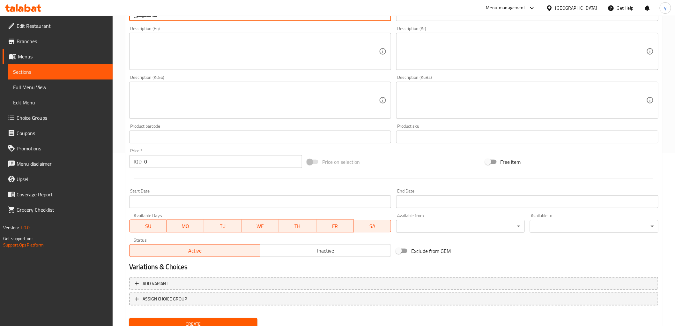
scroll to position [197, 0]
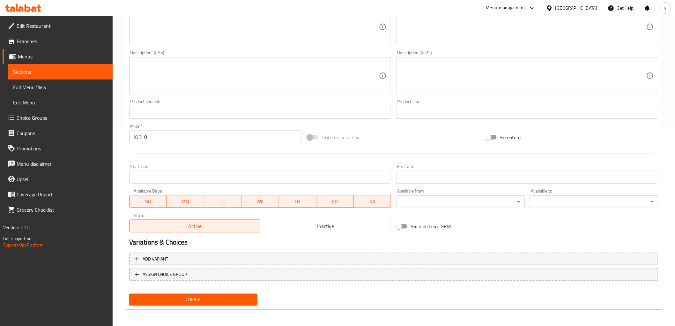
click at [171, 132] on input "0" at bounding box center [223, 137] width 158 height 13
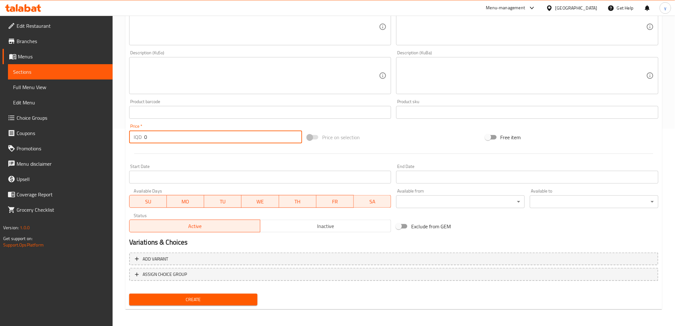
click at [171, 132] on input "0" at bounding box center [223, 137] width 158 height 13
click at [201, 295] on span "Create" at bounding box center [193, 299] width 118 height 8
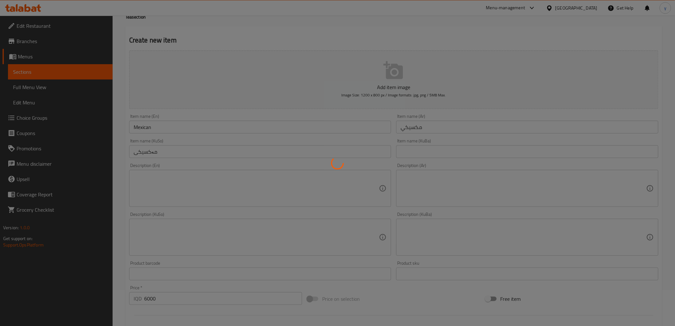
scroll to position [0, 0]
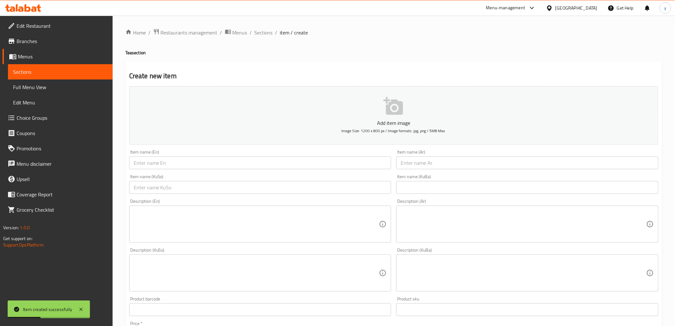
click at [259, 40] on div "Home / Restaurants management / Menus / Sections / item / create Tea section Cr…" at bounding box center [393, 269] width 537 height 483
click at [260, 35] on span "Sections" at bounding box center [264, 33] width 18 height 8
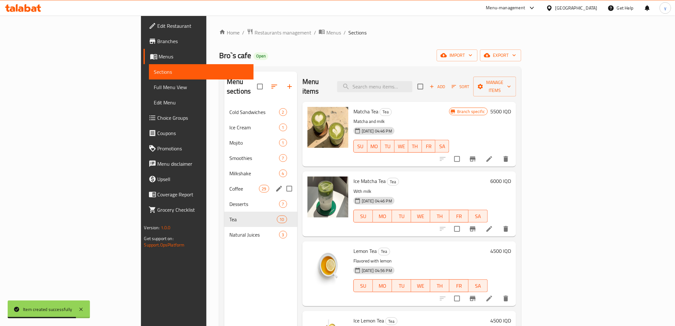
click at [224, 186] on div "Coffee 29" at bounding box center [260, 188] width 73 height 15
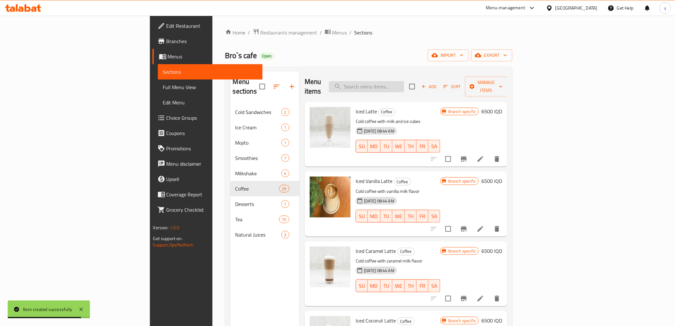
click at [404, 85] on input "search" at bounding box center [366, 86] width 75 height 11
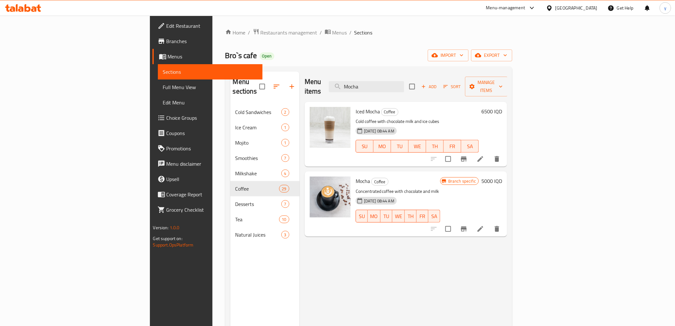
click at [502, 107] on h6 "6500 IQD" at bounding box center [492, 111] width 21 height 9
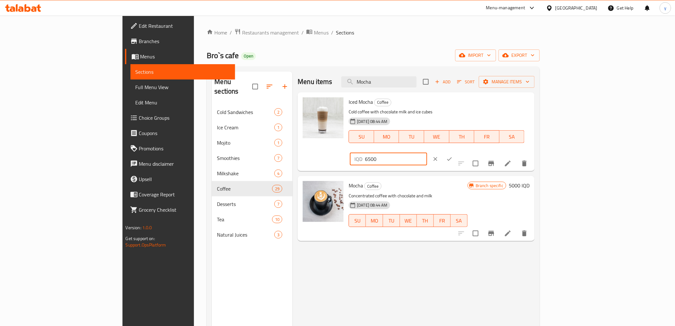
drag, startPoint x: 588, startPoint y: 104, endPoint x: 565, endPoint y: 107, distance: 22.5
click at [427, 153] on input "6500" at bounding box center [396, 159] width 62 height 13
click at [453, 156] on icon "ok" at bounding box center [449, 159] width 6 height 6
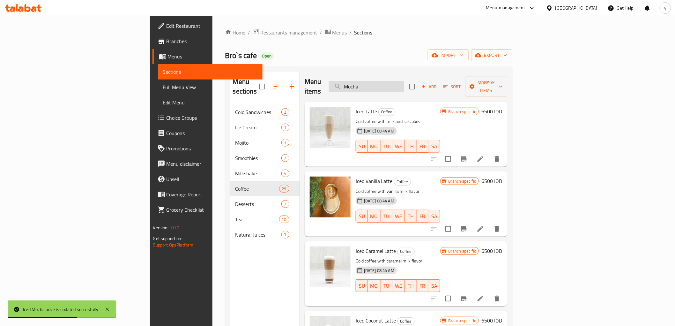
click at [404, 86] on input "Mocha" at bounding box center [366, 86] width 75 height 11
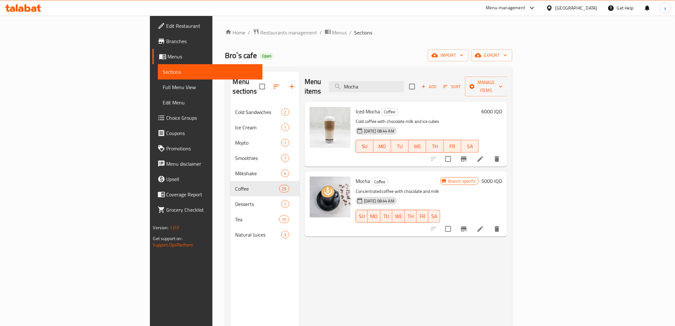
click at [163, 89] on span "Full Menu View" at bounding box center [210, 87] width 94 height 8
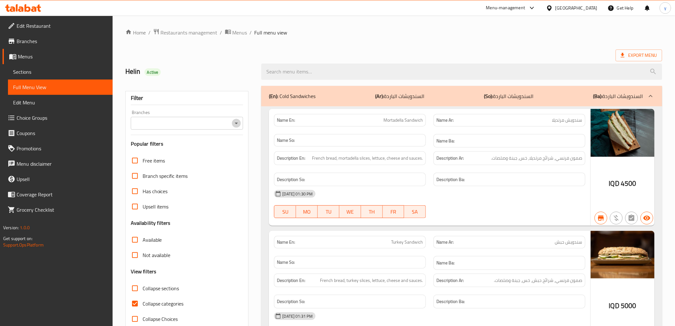
click at [236, 122] on icon "Open" at bounding box center [237, 123] width 8 height 8
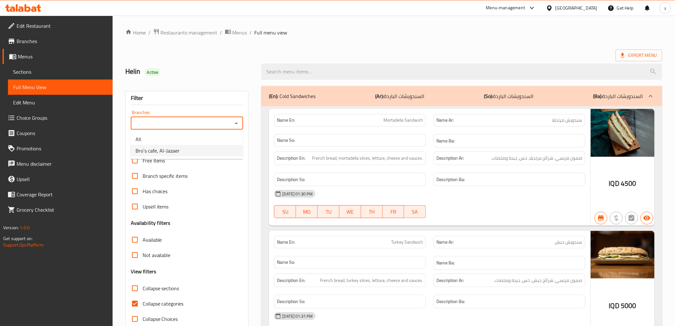
click at [192, 147] on li "Bro`s cafe, Al-Jazaer" at bounding box center [187, 150] width 113 height 11
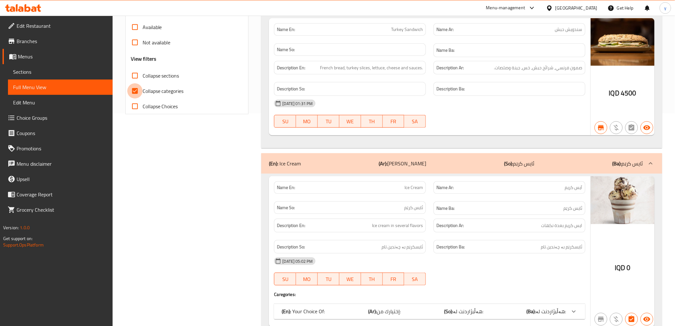
click at [130, 92] on input "Collapse categories" at bounding box center [134, 90] width 15 height 15
click at [138, 78] on input "Collapse sections" at bounding box center [134, 75] width 15 height 15
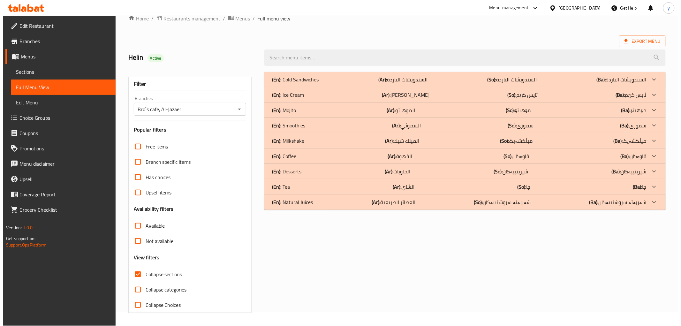
scroll to position [0, 0]
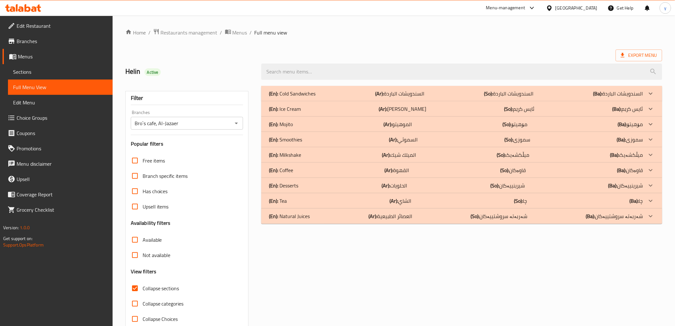
drag, startPoint x: 136, startPoint y: 282, endPoint x: 181, endPoint y: 256, distance: 52.2
click at [164, 259] on div "Free items Branch specific items Has choices Upsell items Availability filters …" at bounding box center [187, 240] width 113 height 174
click at [288, 218] on p "(En): Natural Juices" at bounding box center [289, 216] width 41 height 8
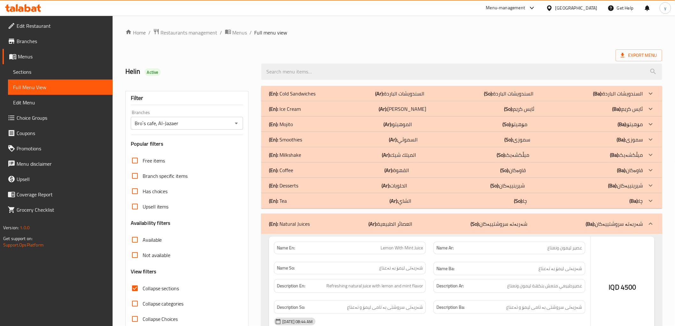
click at [295, 197] on div "(En): Tea (Ar): الشاي (So): چا (Ba): چا" at bounding box center [456, 201] width 374 height 8
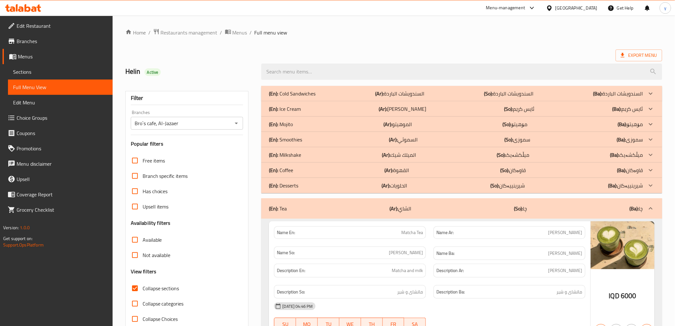
click at [289, 204] on div "(En): Tea (Ar): الشاي (So): چا (Ba): چا" at bounding box center [461, 208] width 401 height 20
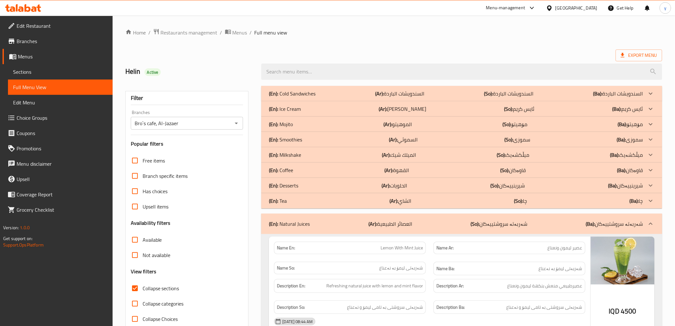
click at [288, 223] on p "(En): Natural Juices" at bounding box center [289, 224] width 41 height 8
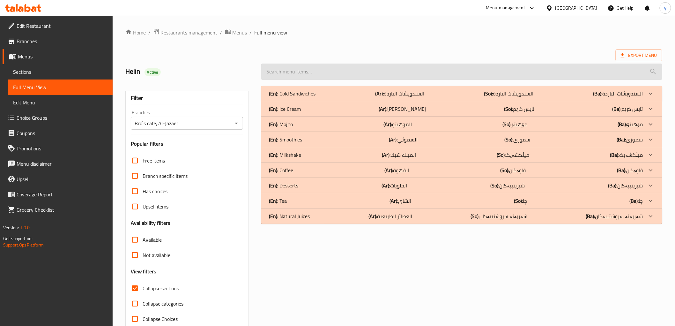
click at [322, 67] on input "search" at bounding box center [461, 72] width 401 height 16
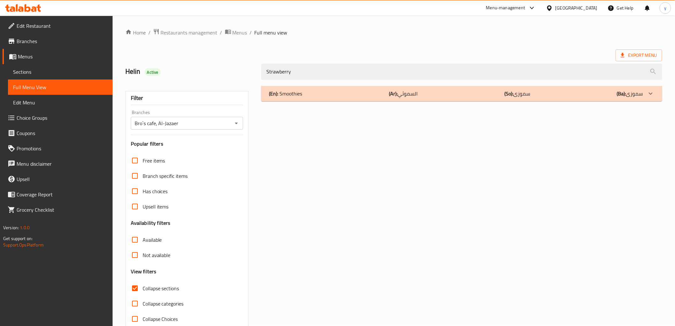
click at [326, 97] on div "(En): Smoothies (Ar): السموثي (So): سموزی (Ba): سموزی" at bounding box center [461, 93] width 401 height 15
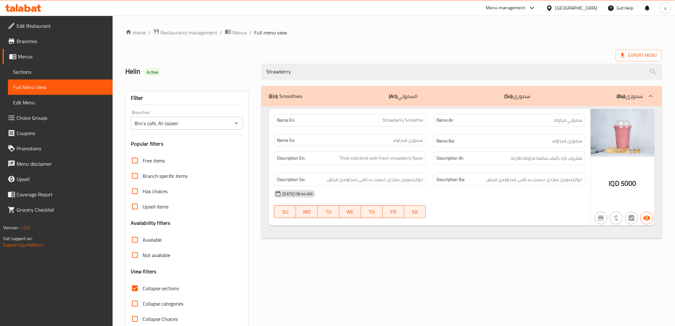
click at [277, 81] on div "Strawberry" at bounding box center [462, 72] width 408 height 24
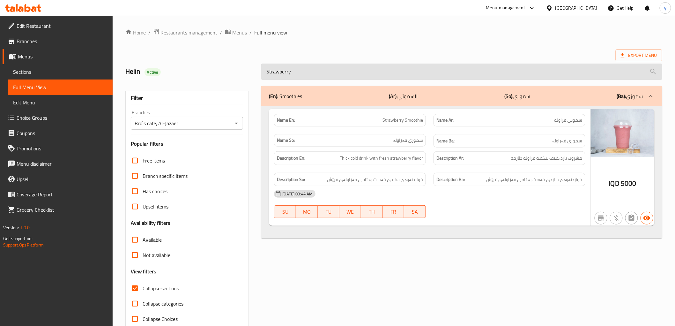
click at [277, 75] on input "Strawberry" at bounding box center [461, 72] width 401 height 16
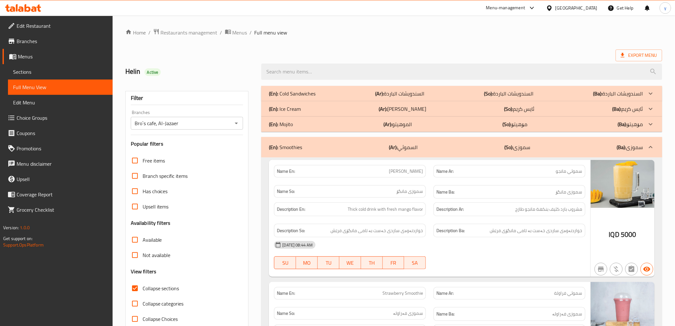
click at [291, 144] on p "(En): Smoothies" at bounding box center [285, 147] width 33 height 8
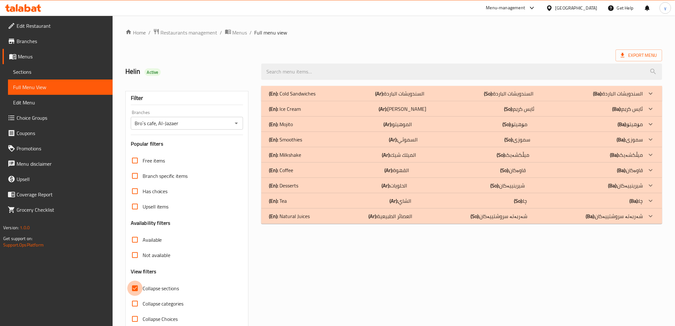
click at [133, 290] on input "Collapse sections" at bounding box center [134, 287] width 15 height 15
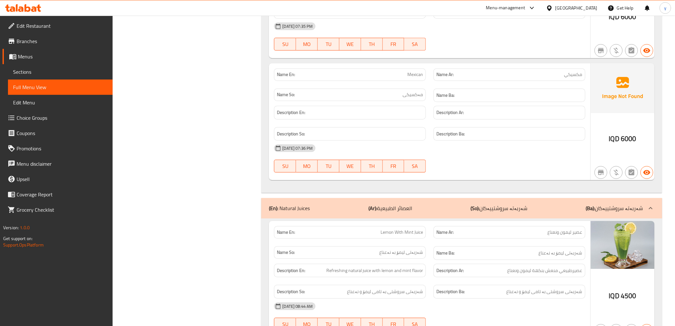
scroll to position [7769, 0]
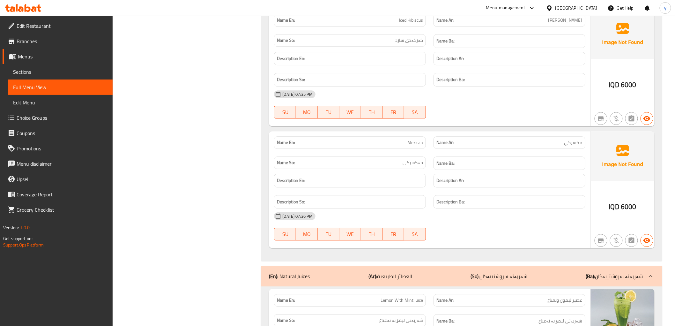
click at [535, 284] on div "(En): Natural Juices (Ar): العصائر الطبيعية (So): شەربەتە سروشتییەکان (Ba): شەر…" at bounding box center [461, 276] width 401 height 20
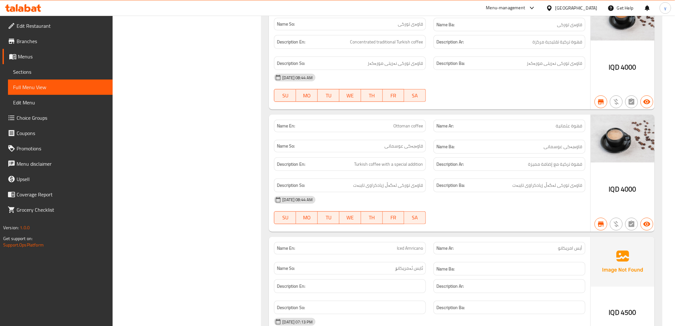
scroll to position [4326, 0]
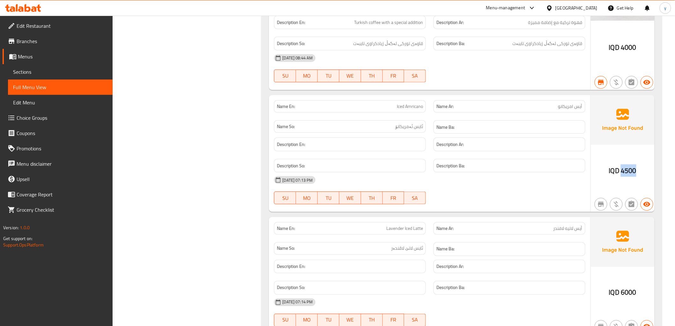
drag, startPoint x: 622, startPoint y: 176, endPoint x: 654, endPoint y: 173, distance: 32.4
click at [648, 175] on div "IQD 4500" at bounding box center [623, 153] width 64 height 117
click at [624, 185] on div "IQD 4500" at bounding box center [623, 153] width 64 height 117
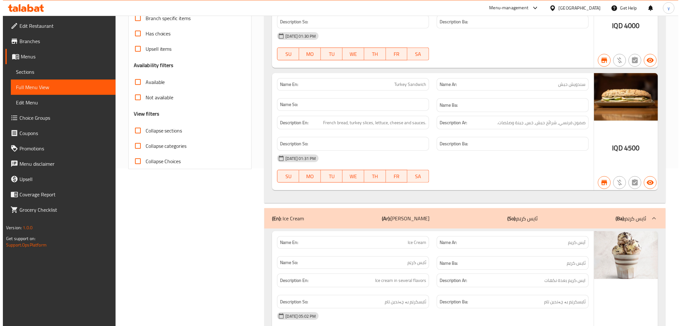
scroll to position [0, 0]
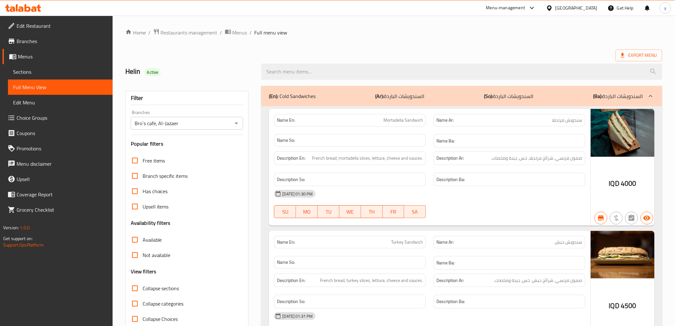
click at [333, 93] on div "(En): Cold Sandwiches (Ar): السندويشات الباردة (So): السندويشات الباردة (Ba): ا…" at bounding box center [456, 96] width 374 height 8
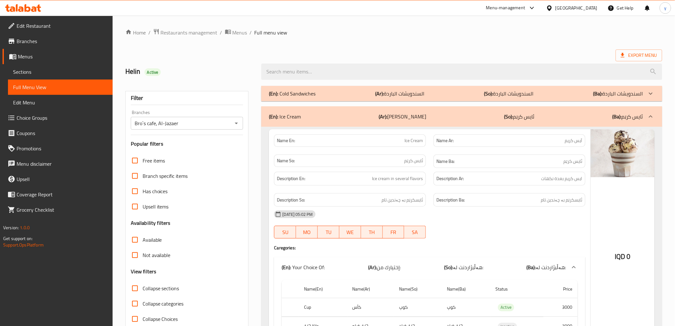
click at [551, 116] on div "(En): Ice Cream (Ar): ألايس كريم (So): ئایس کرێم (Ba): ئایس کرێم" at bounding box center [456, 117] width 374 height 8
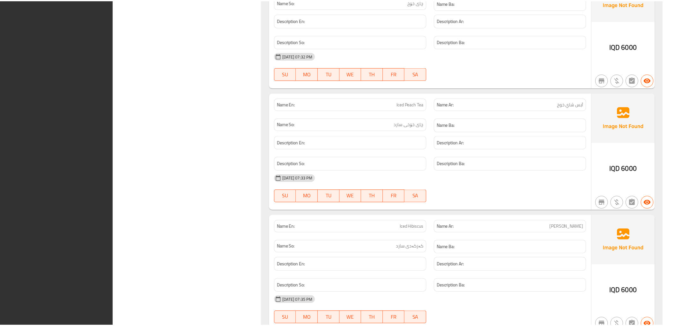
scroll to position [7234, 0]
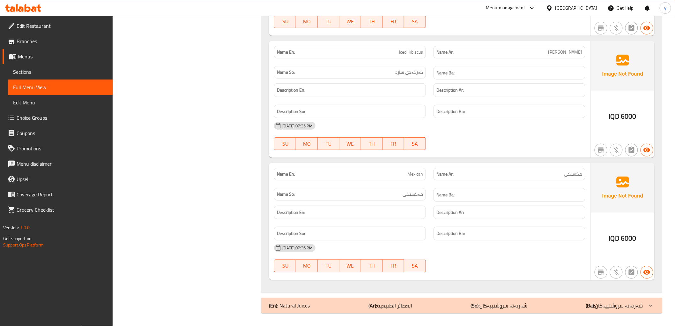
click at [38, 43] on span "Branches" at bounding box center [62, 41] width 91 height 8
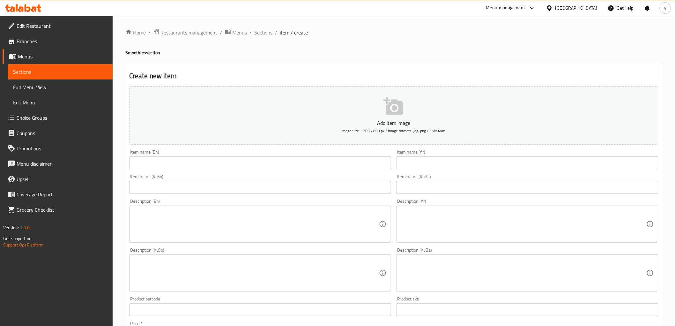
click at [42, 11] on div at bounding box center [23, 8] width 46 height 13
click at [29, 10] on icon at bounding box center [23, 8] width 36 height 8
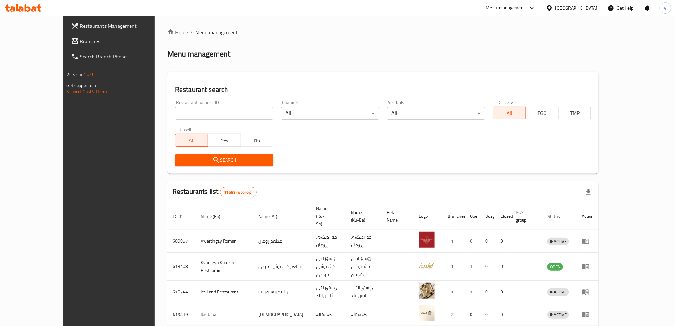
click at [241, 112] on input "search" at bounding box center [224, 113] width 98 height 13
paste input "131044"
type input "131044"
click at [225, 163] on span "Search" at bounding box center [224, 160] width 88 height 8
